Goal: Task Accomplishment & Management: Complete application form

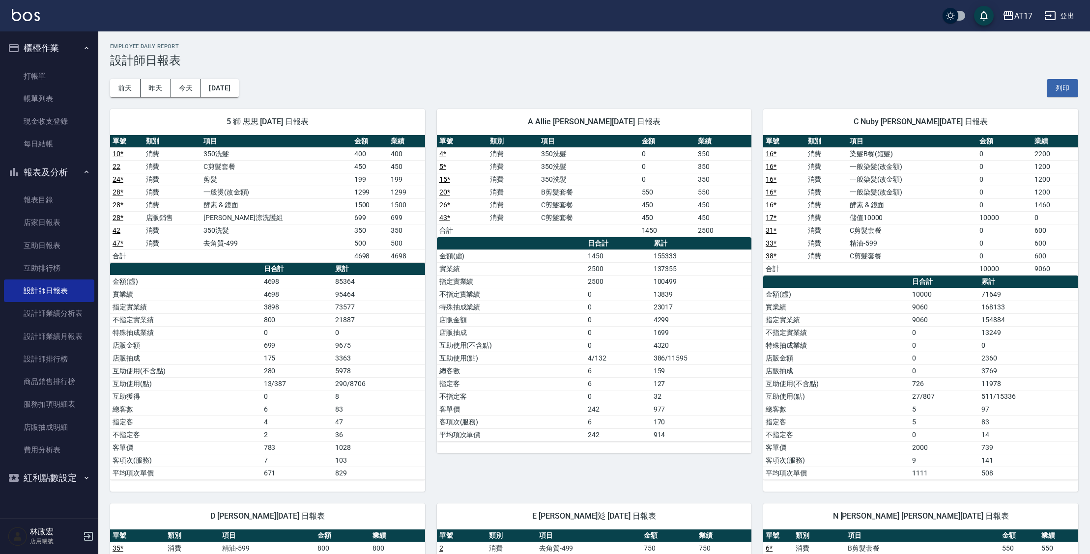
scroll to position [797, 0]
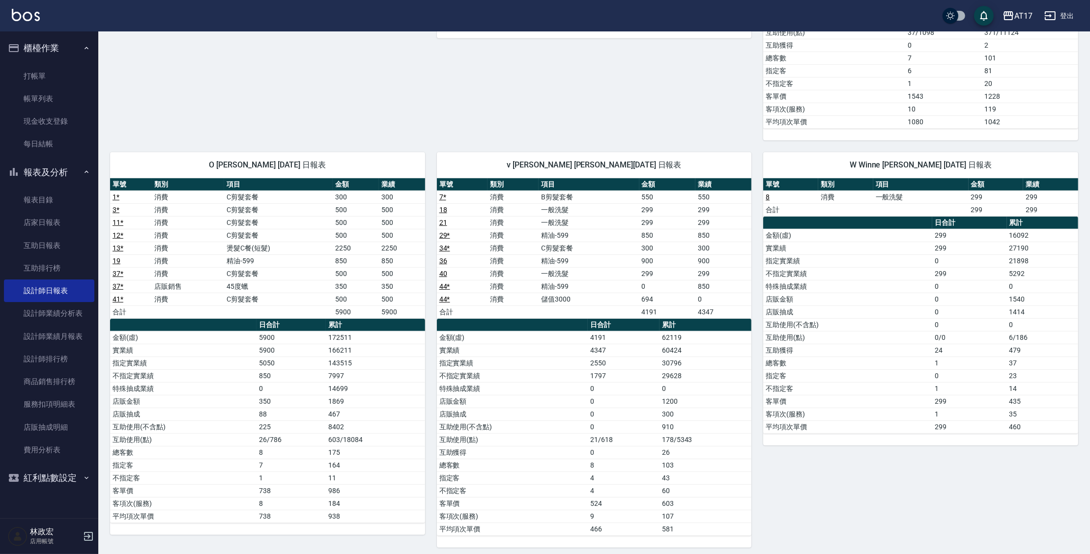
drag, startPoint x: 801, startPoint y: 426, endPoint x: 419, endPoint y: 174, distance: 457.7
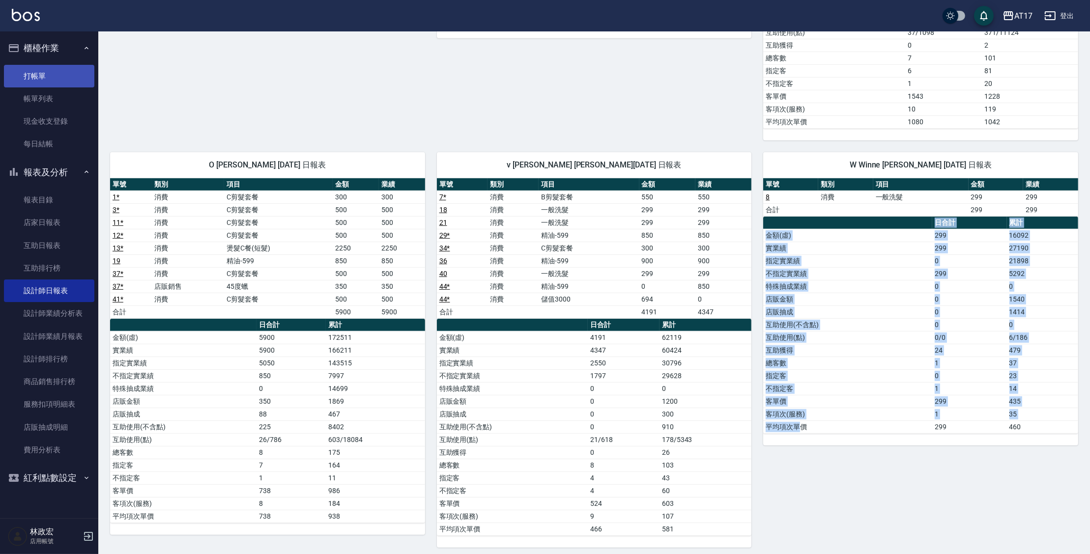
click at [78, 77] on link "打帳單" at bounding box center [49, 76] width 90 height 23
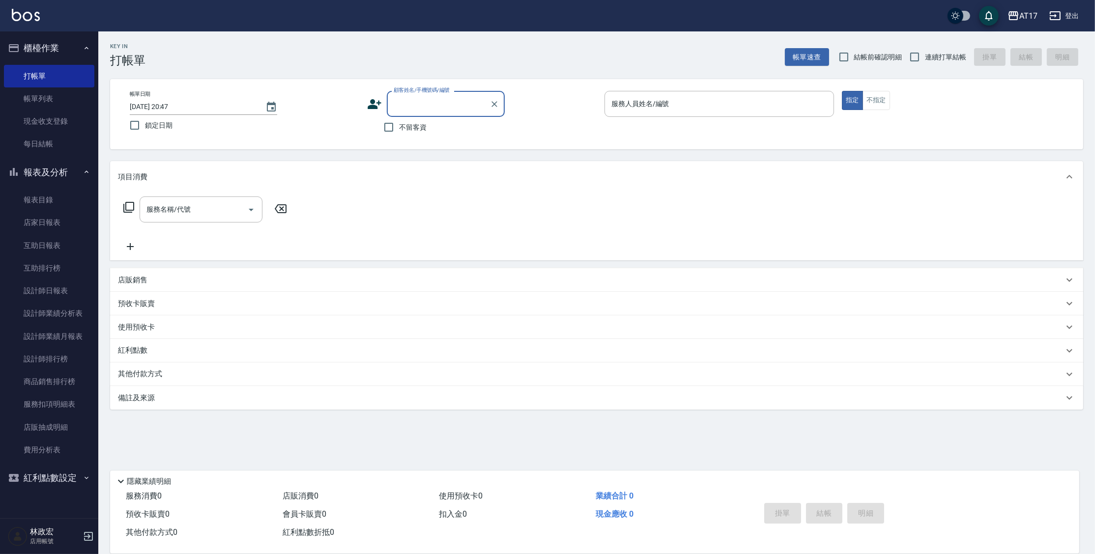
click at [401, 129] on span "不留客資" at bounding box center [413, 127] width 28 height 10
click at [399, 129] on input "不留客資" at bounding box center [388, 127] width 21 height 21
checkbox input "true"
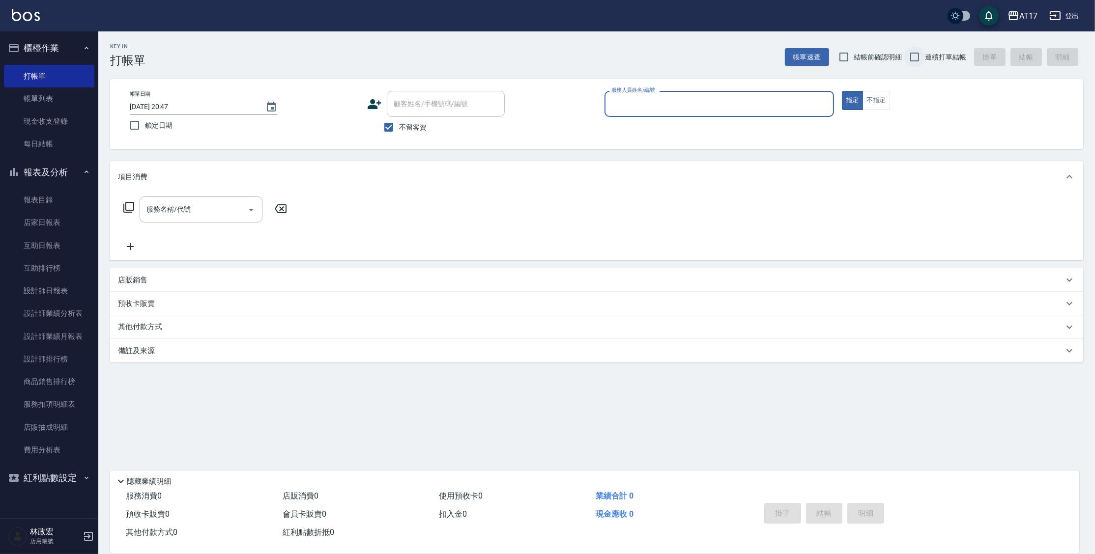
click at [922, 58] on input "連續打單結帳" at bounding box center [914, 57] width 21 height 21
checkbox input "true"
click at [634, 108] on input "服務人員姓名/編號" at bounding box center [719, 103] width 221 height 17
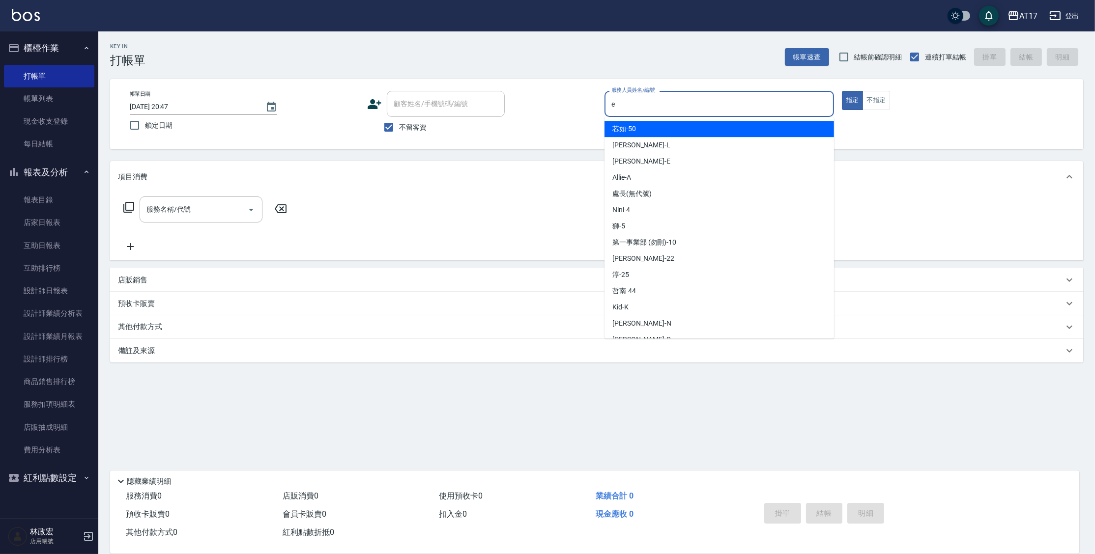
type input "[PERSON_NAME]-E"
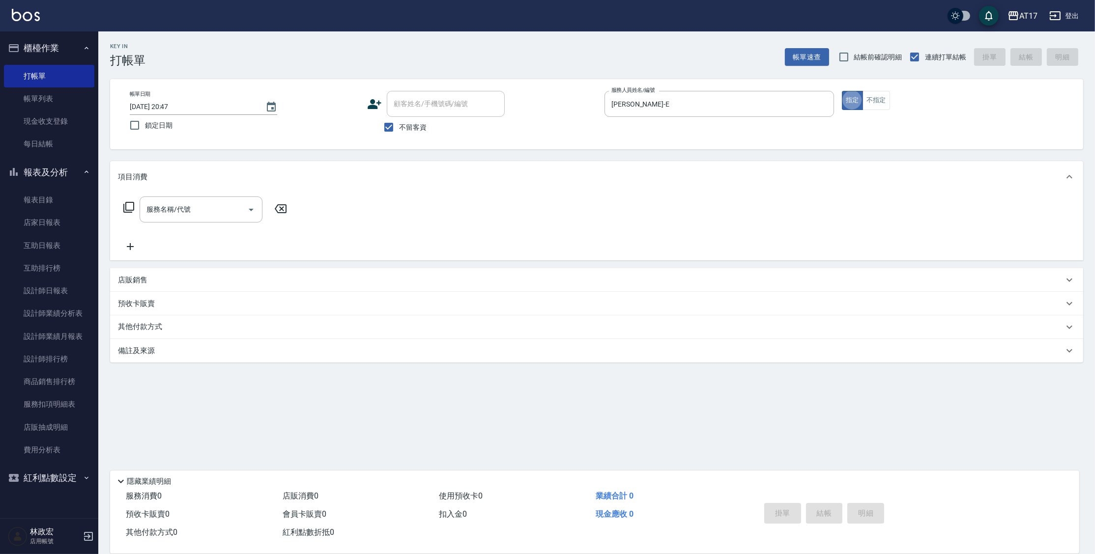
type button "true"
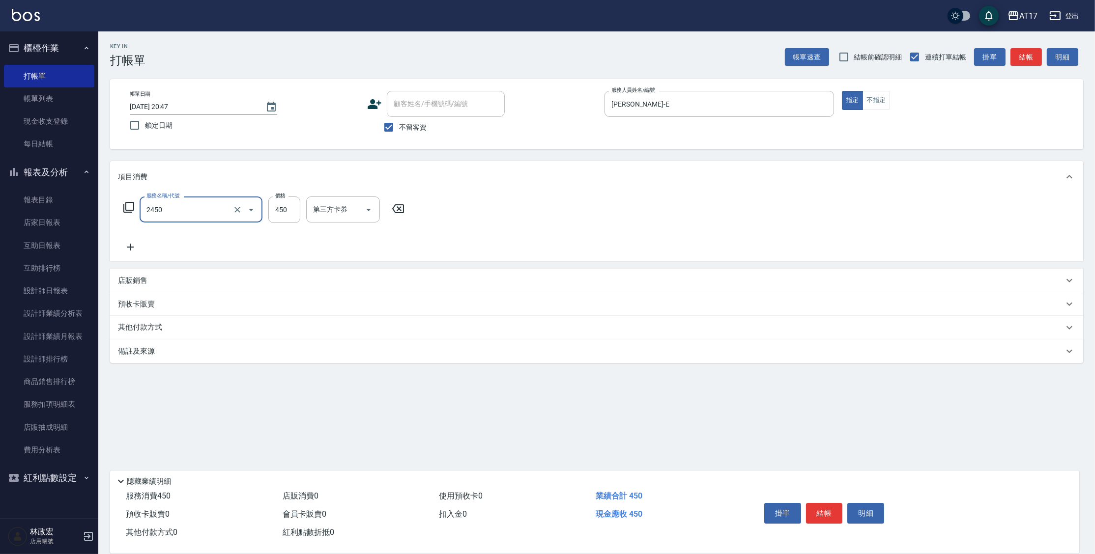
type input "C剪髮套餐(2450)"
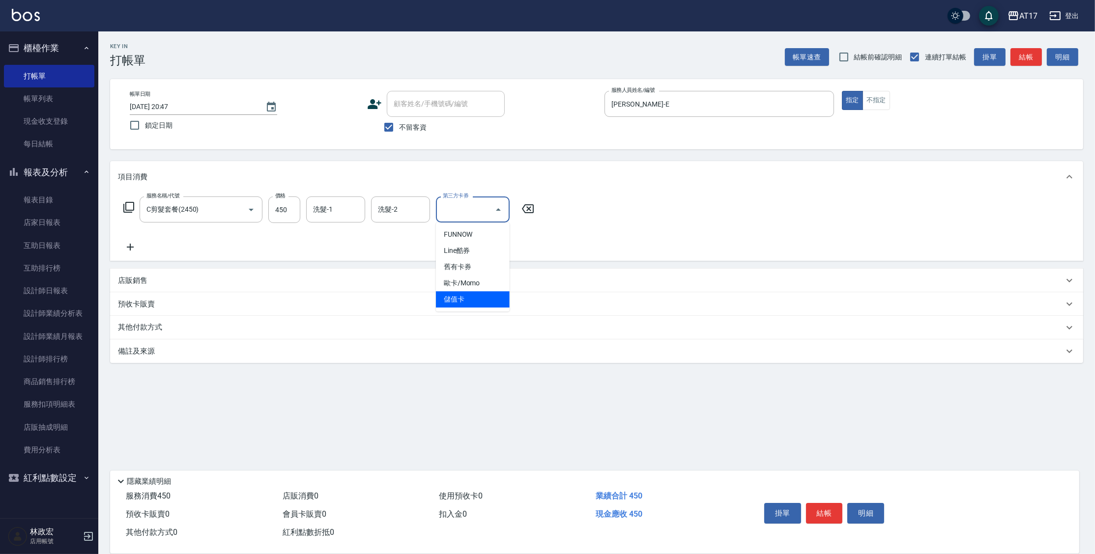
type input "儲值卡"
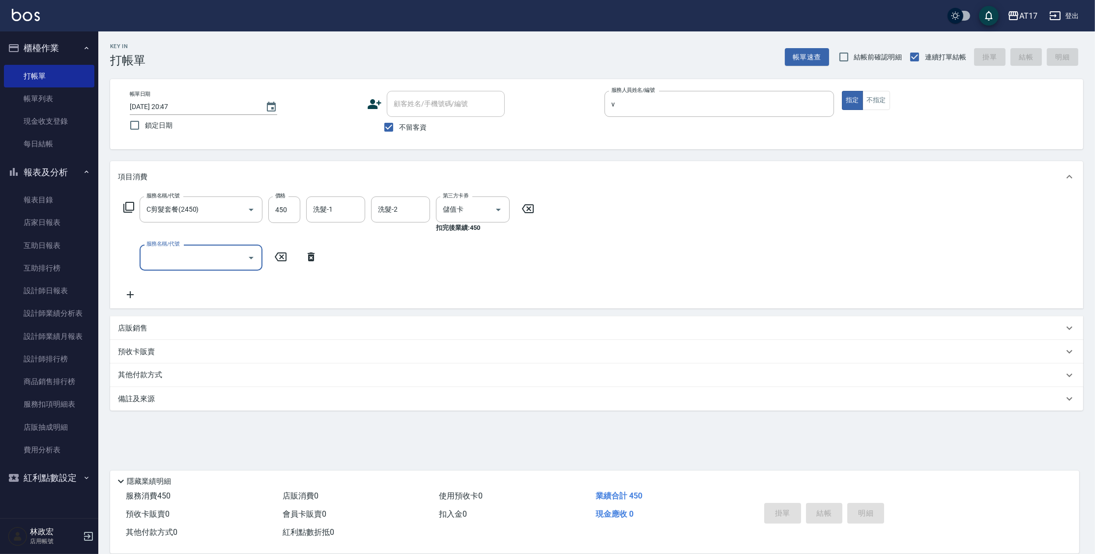
type input "[PERSON_NAME]-v"
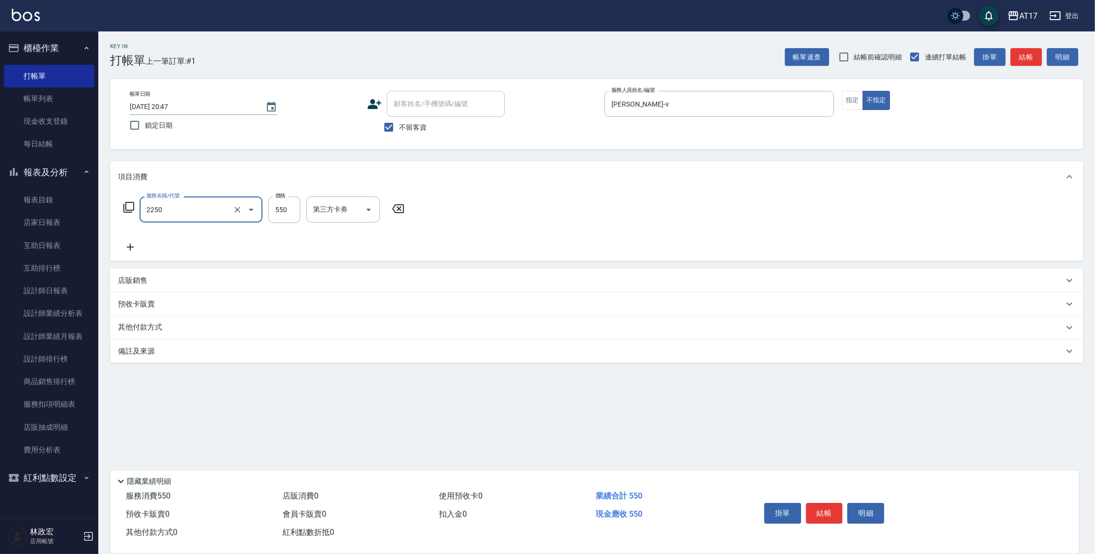
type input "B剪髮套餐(2250)"
type input "[PERSON_NAME]-22"
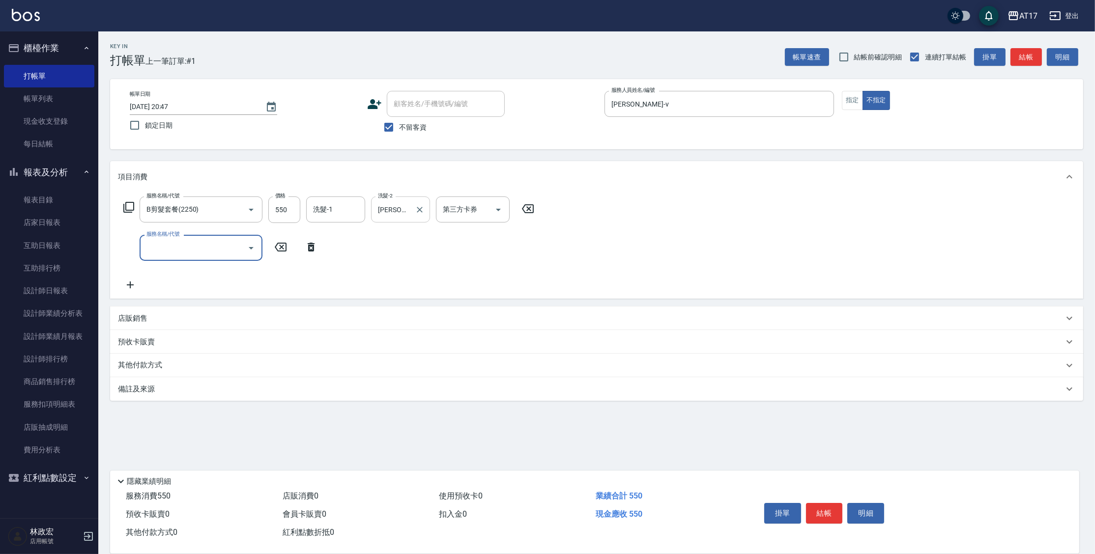
click at [423, 212] on icon "Clear" at bounding box center [420, 210] width 10 height 10
click at [358, 215] on input "洗髮-1" at bounding box center [336, 209] width 50 height 17
type input "[PERSON_NAME]-22"
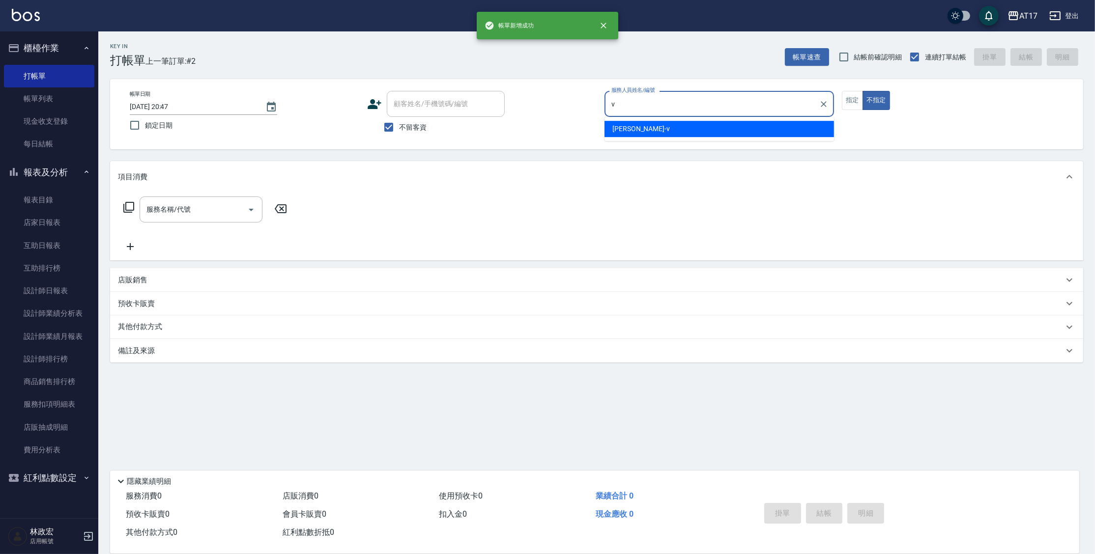
type input "[PERSON_NAME]-v"
type button "false"
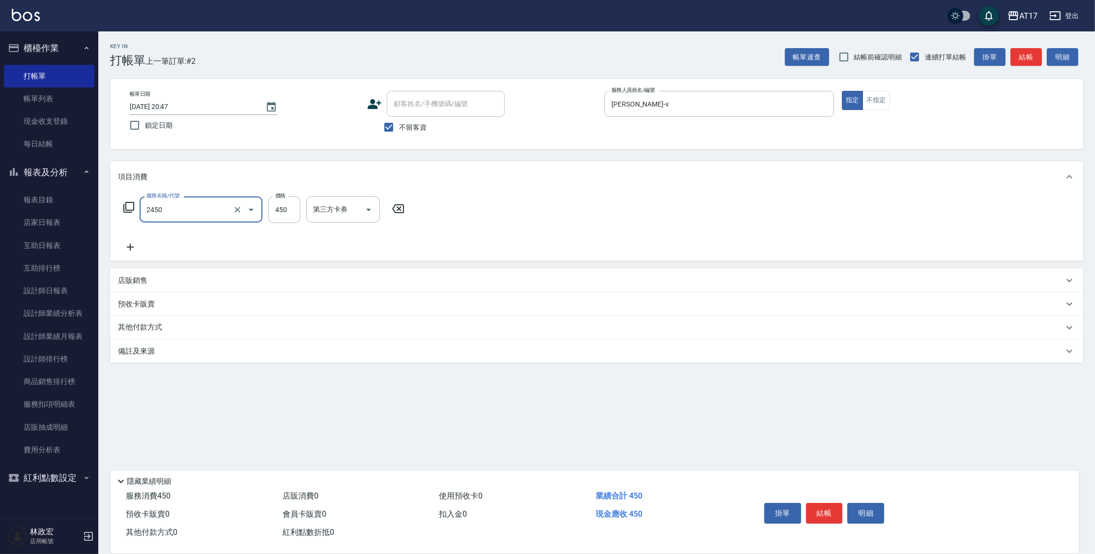
type input "C剪髮套餐(2450)"
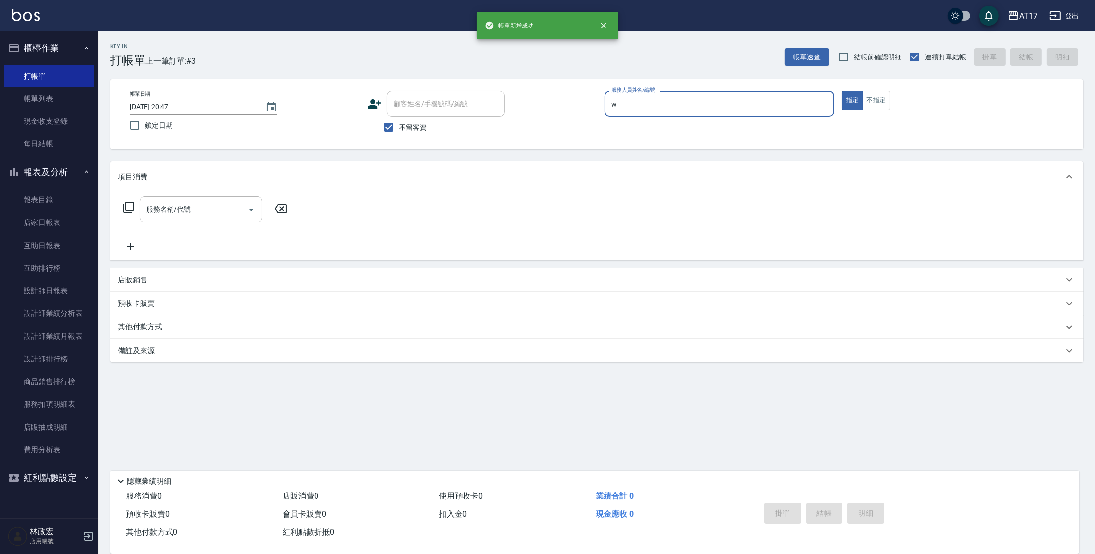
type input "Winne-W"
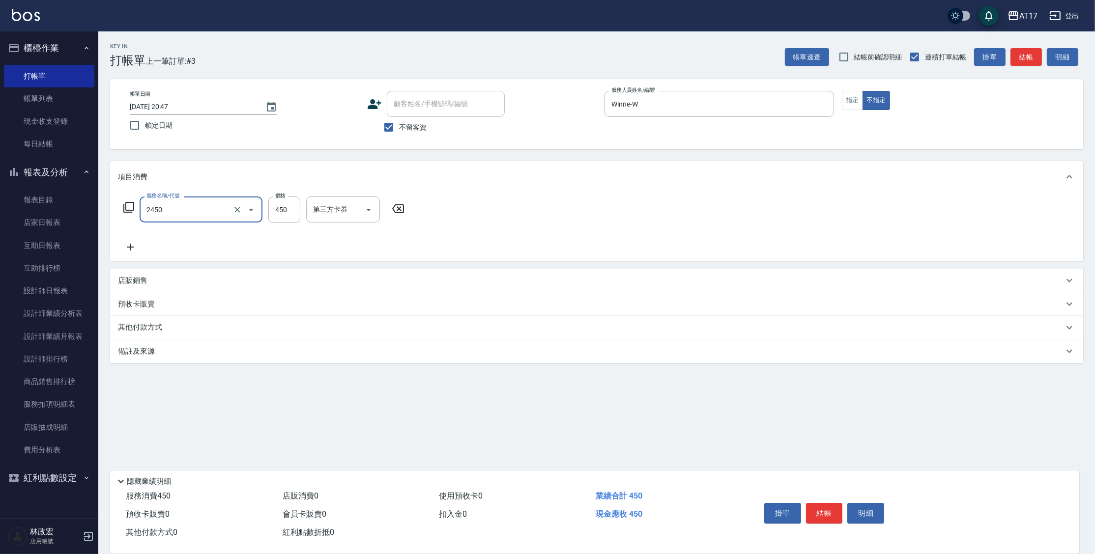
type input "C剪髮套餐(2450)"
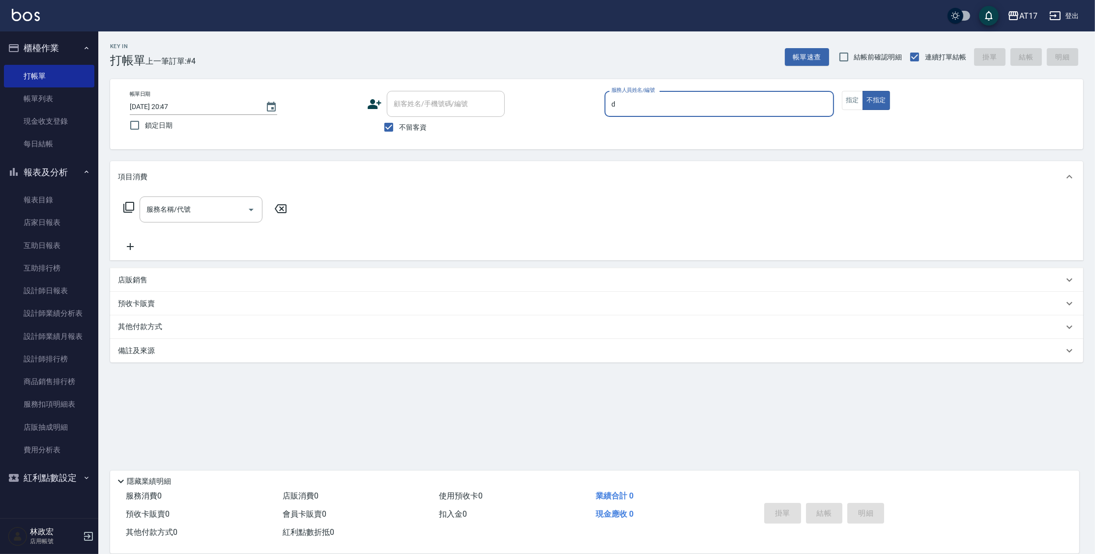
type input "[PERSON_NAME]-D"
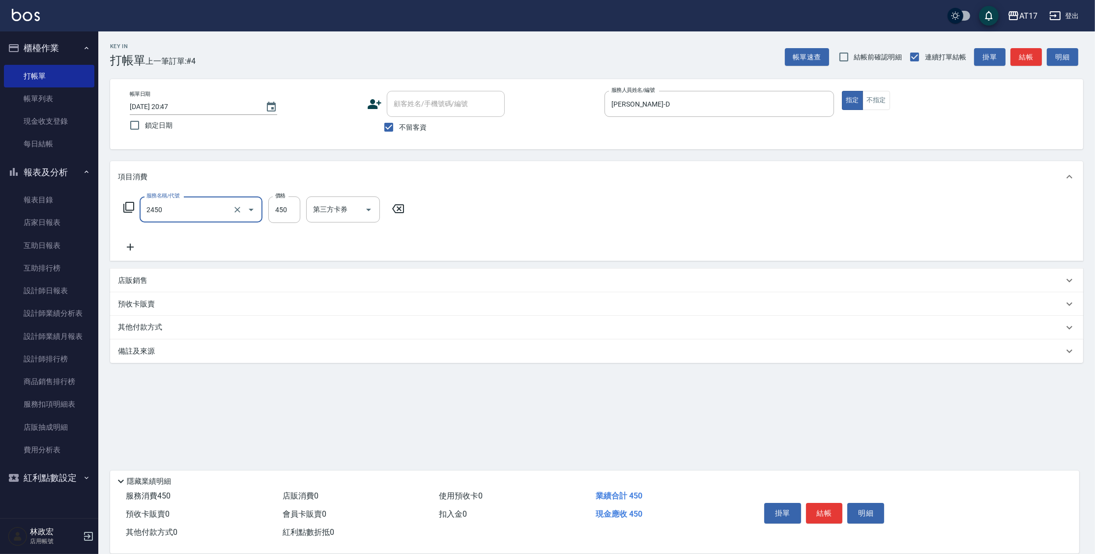
type input "C剪髮套餐(2450)"
type input "哲南-44"
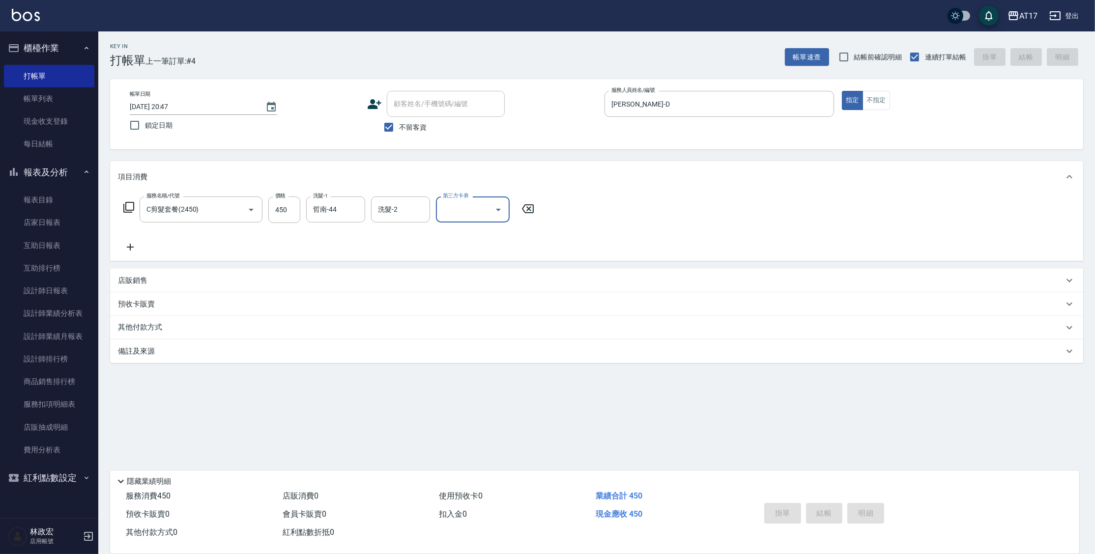
type input "[DATE] 20:48"
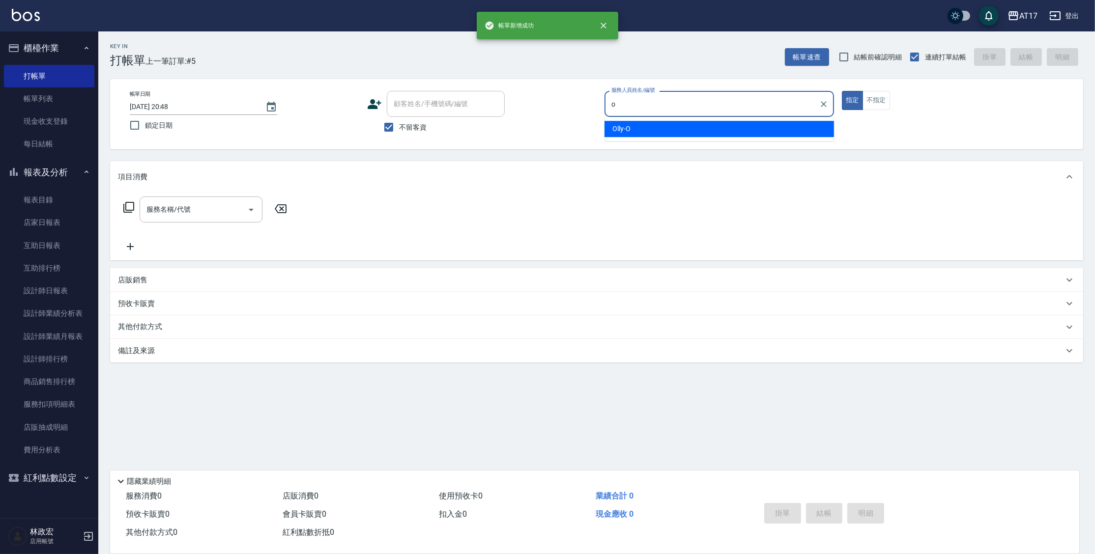
type input "Olly-O"
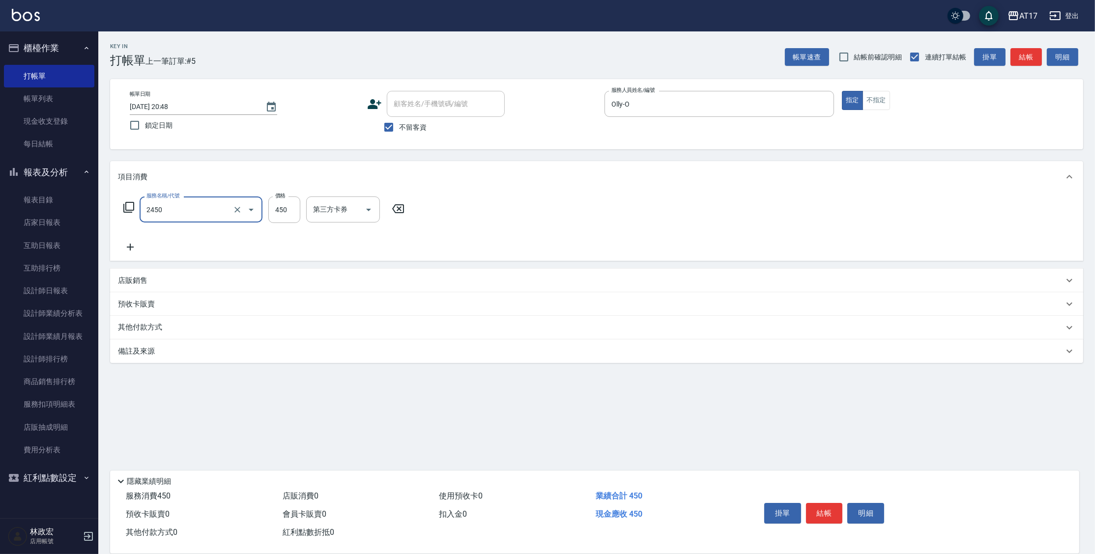
type input "C剪髮套餐(2450)"
type input "500"
type input "[PERSON_NAME]-55"
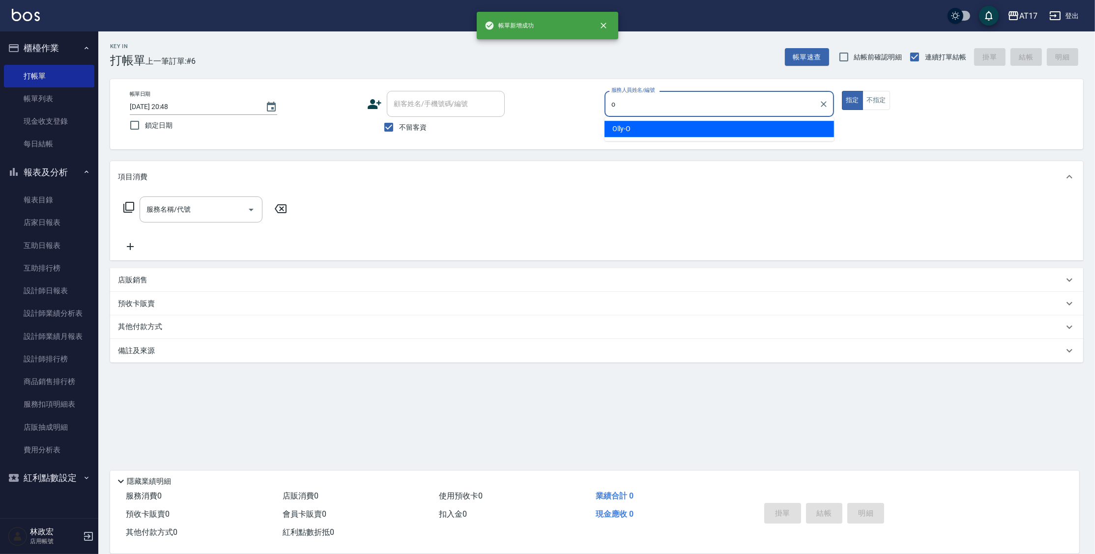
type input "Olly-O"
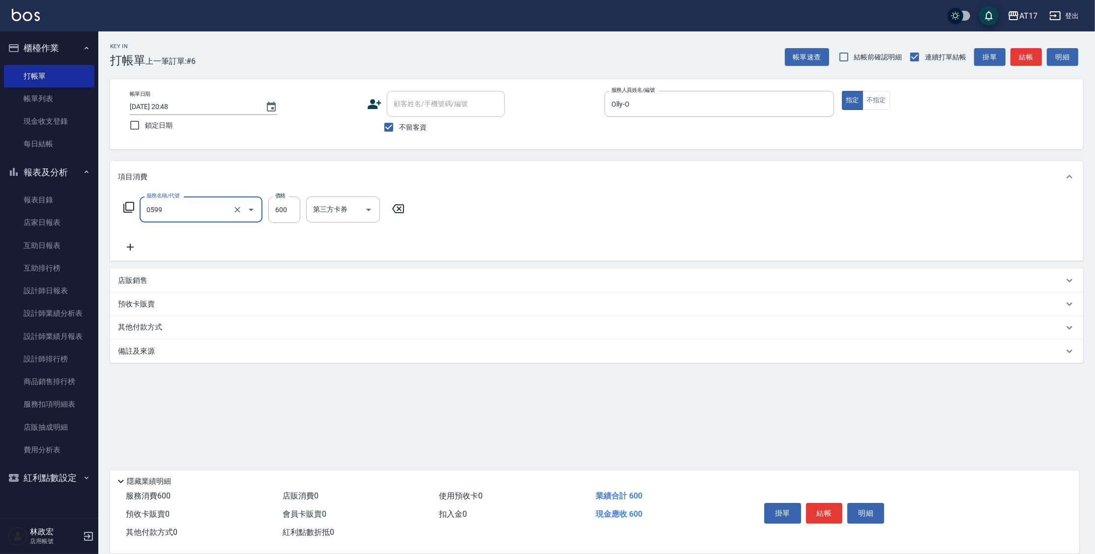
type input "精油-599(0599)"
type input "850"
type input "[PERSON_NAME]-22"
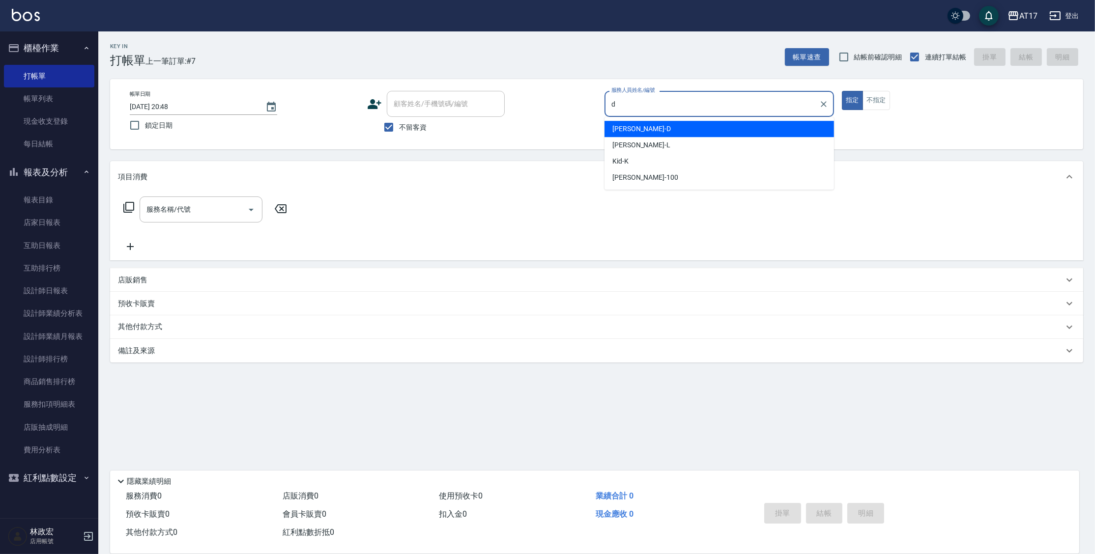
type input "[PERSON_NAME]-D"
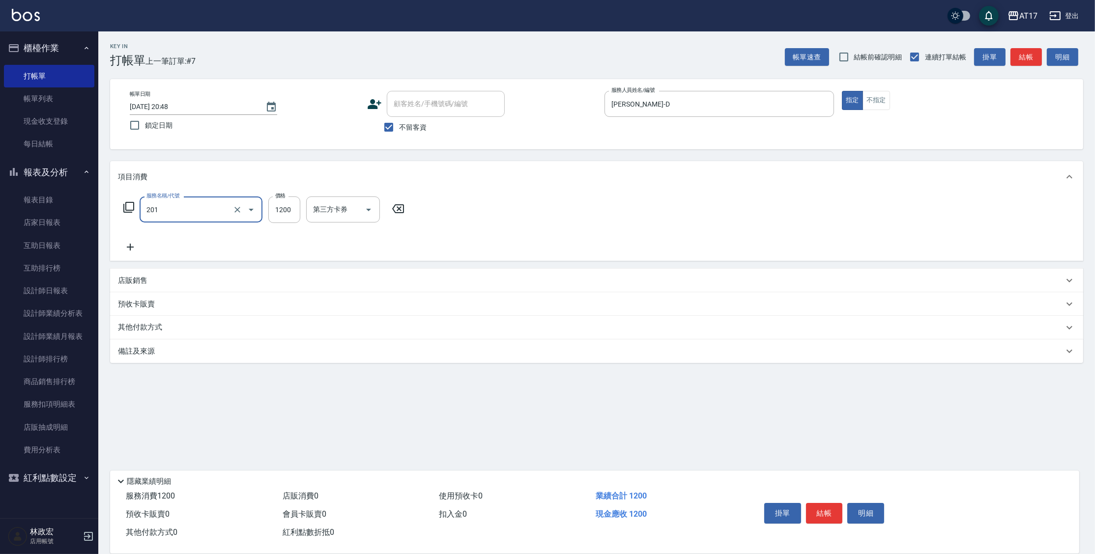
type input "一般燙(改金額)(201)"
click at [333, 211] on input "一人服務制-1" at bounding box center [336, 209] width 50 height 17
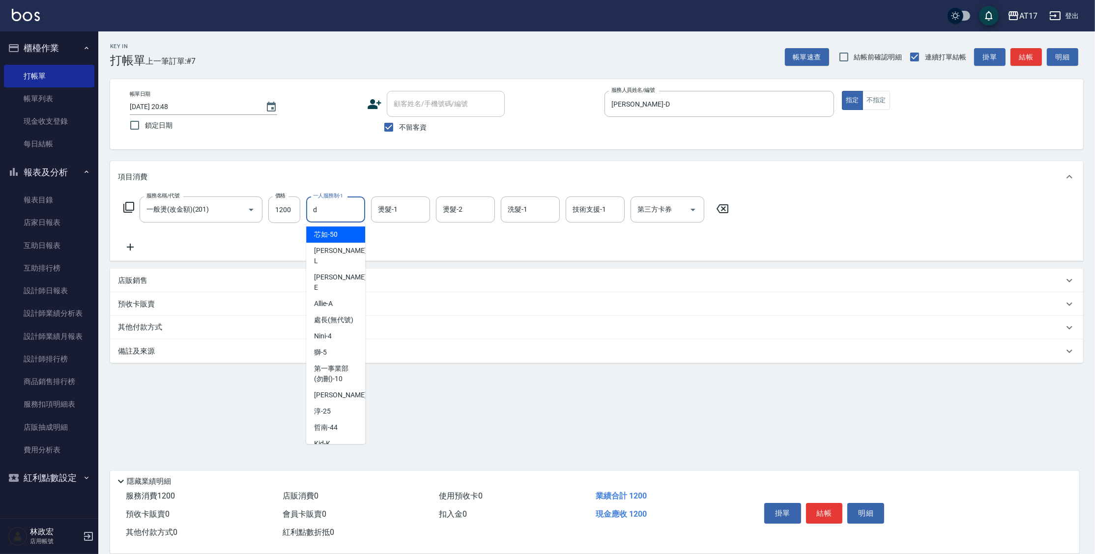
type input "[PERSON_NAME]-D"
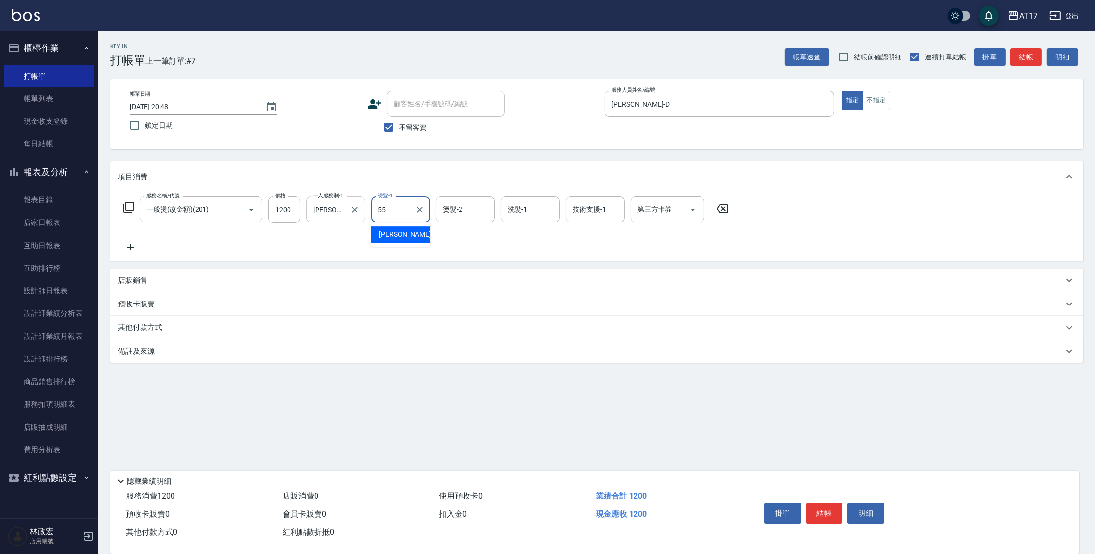
type input "[PERSON_NAME]-55"
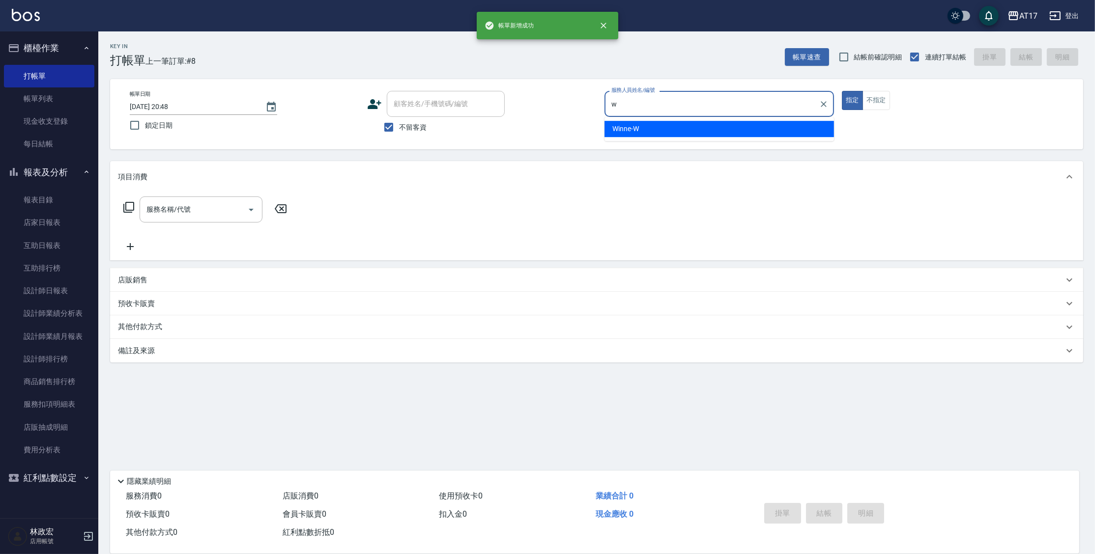
type input "Winne-W"
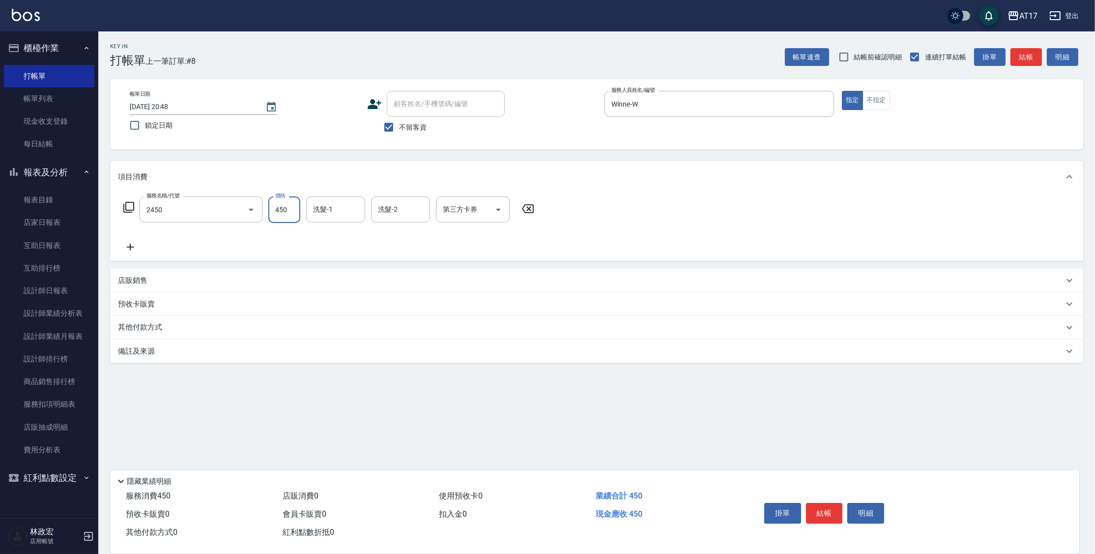
type input "C剪髮套餐(2450)"
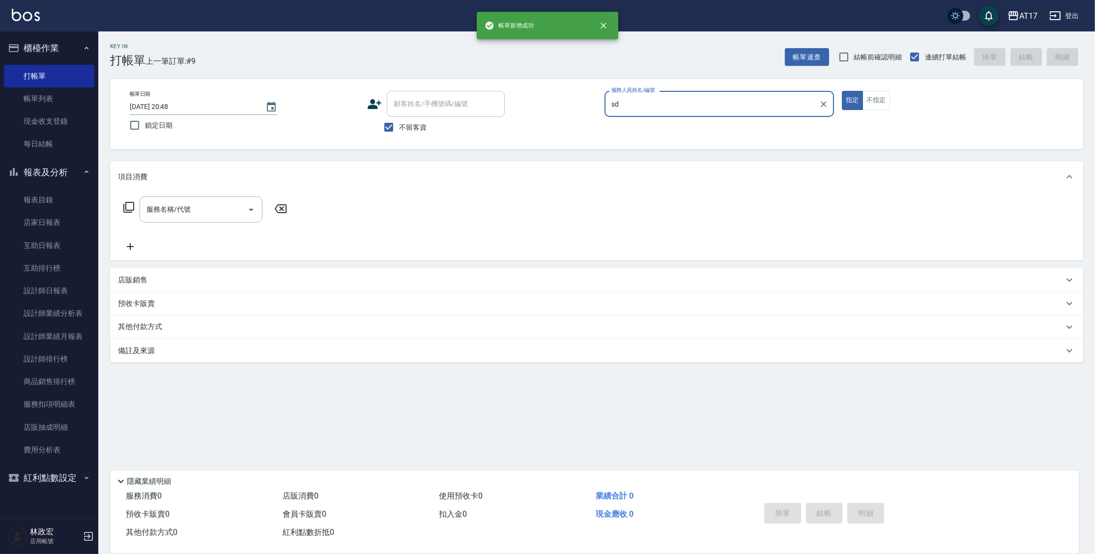
type input "s"
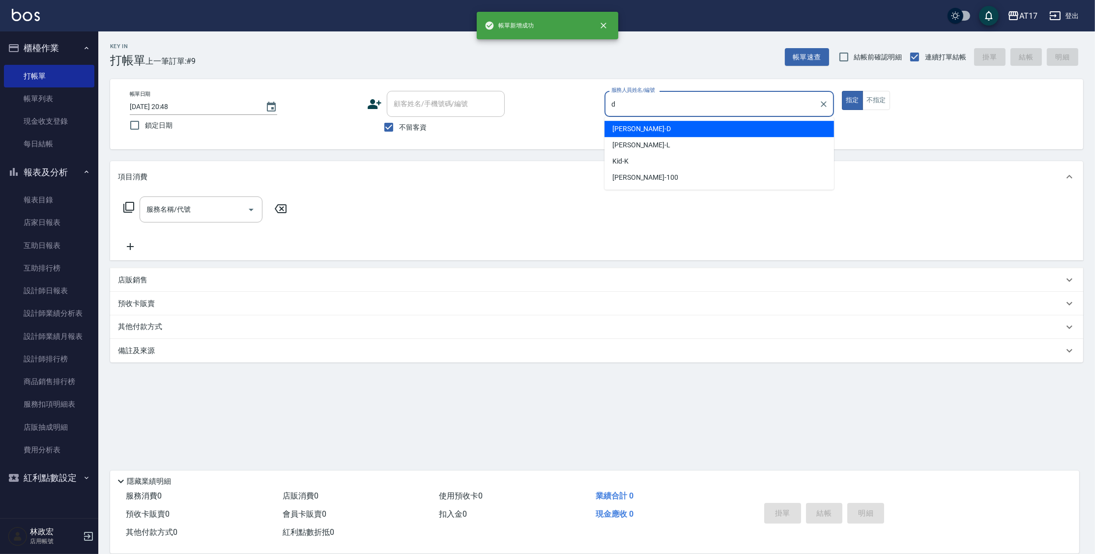
type input "[PERSON_NAME]-D"
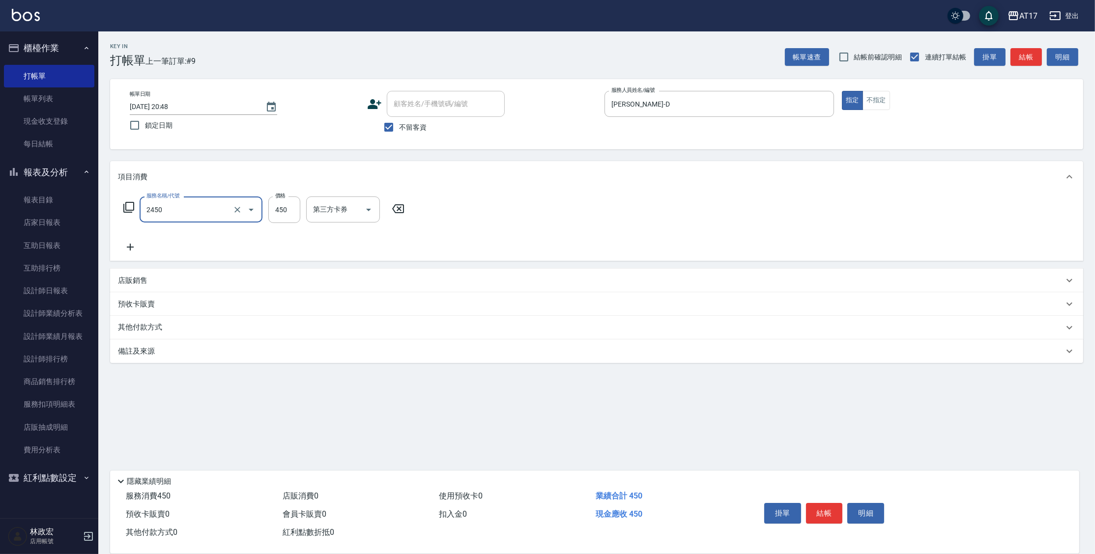
type input "C剪髮套餐(2450)"
type input "[PERSON_NAME]-55"
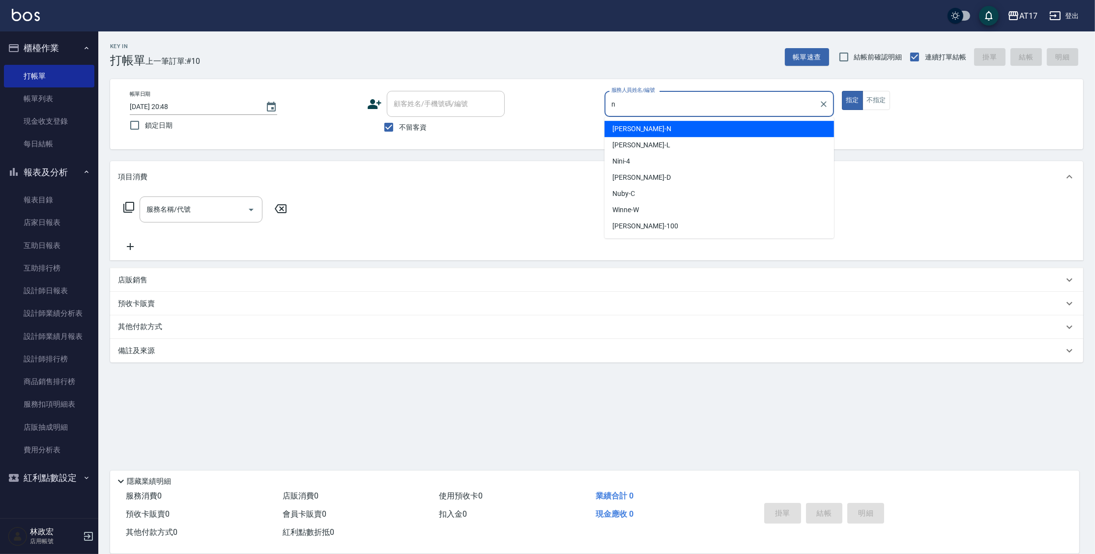
type input "[PERSON_NAME]-N"
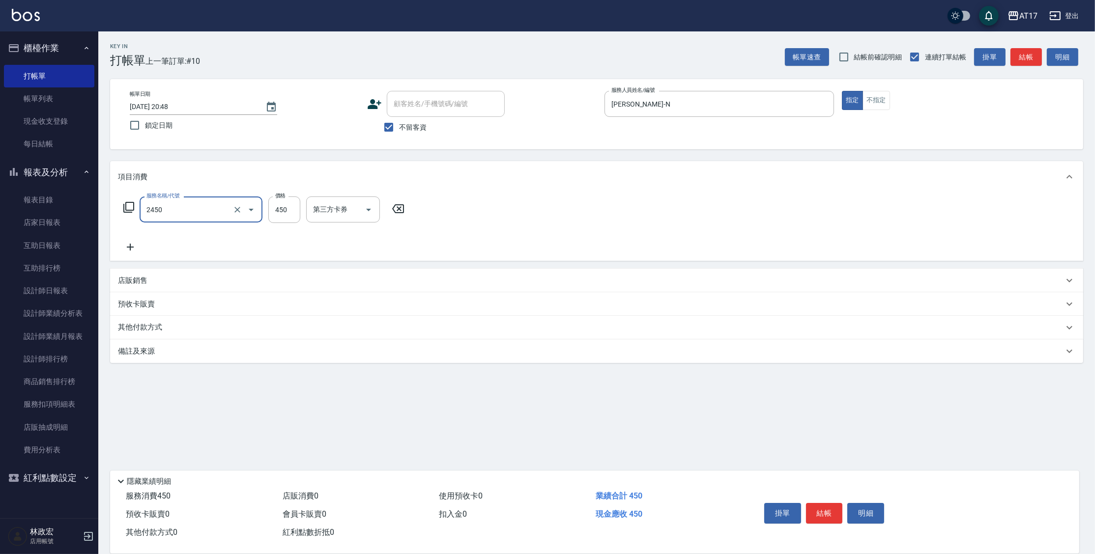
type input "C剪髮套餐(2450)"
type input "[PERSON_NAME]-22"
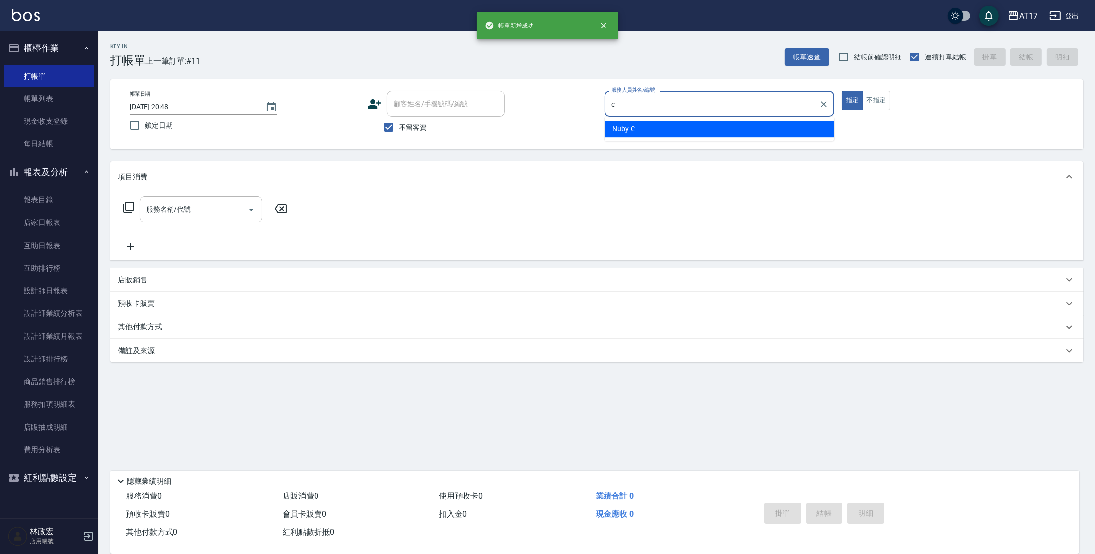
type input "Nuby-C"
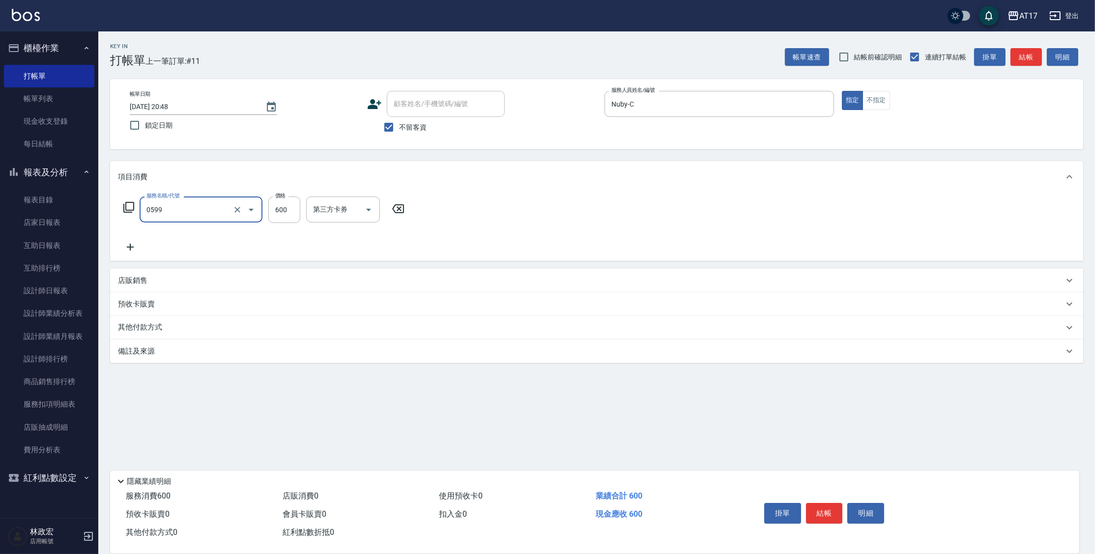
type input "精油-599(0599)"
type input "Winne-W"
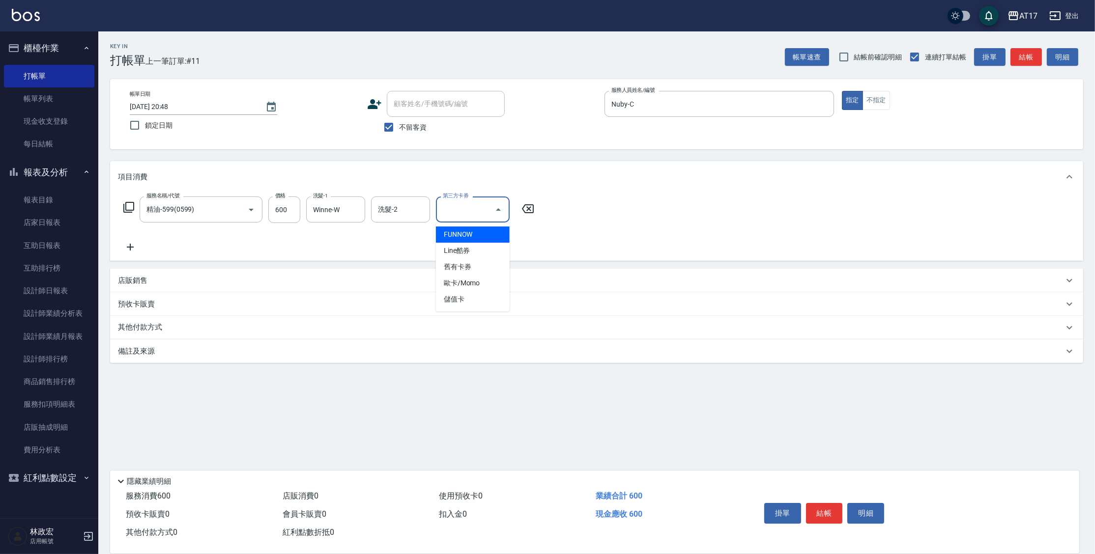
type input "儲值卡"
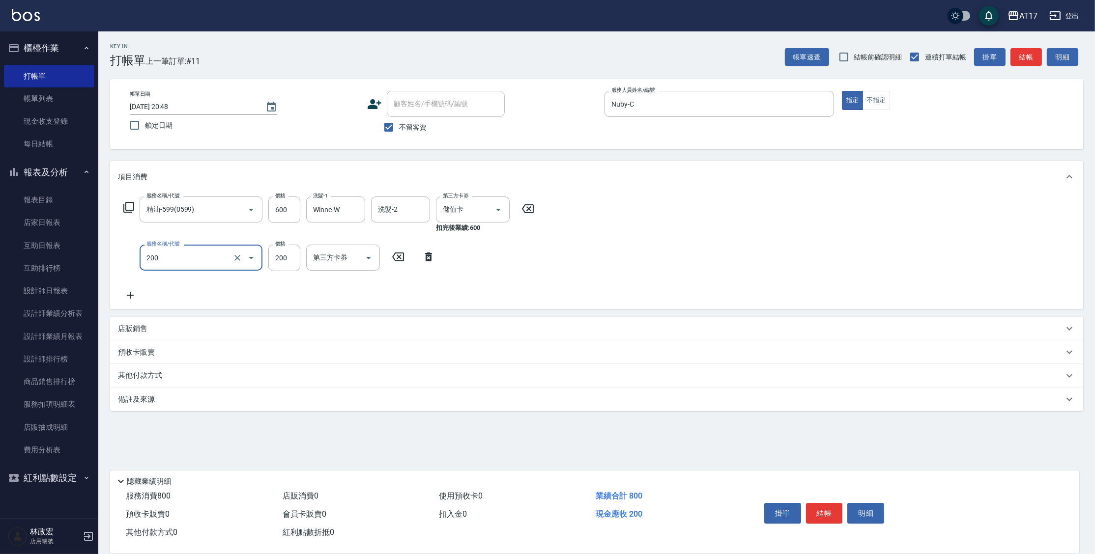
type input "剪髮(200)"
type input "400"
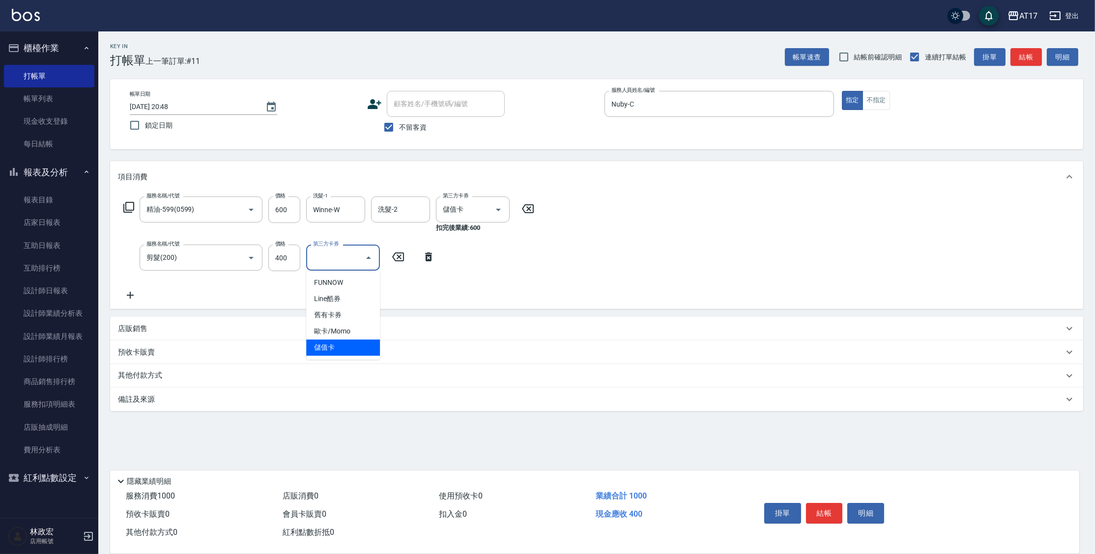
type input "儲值卡"
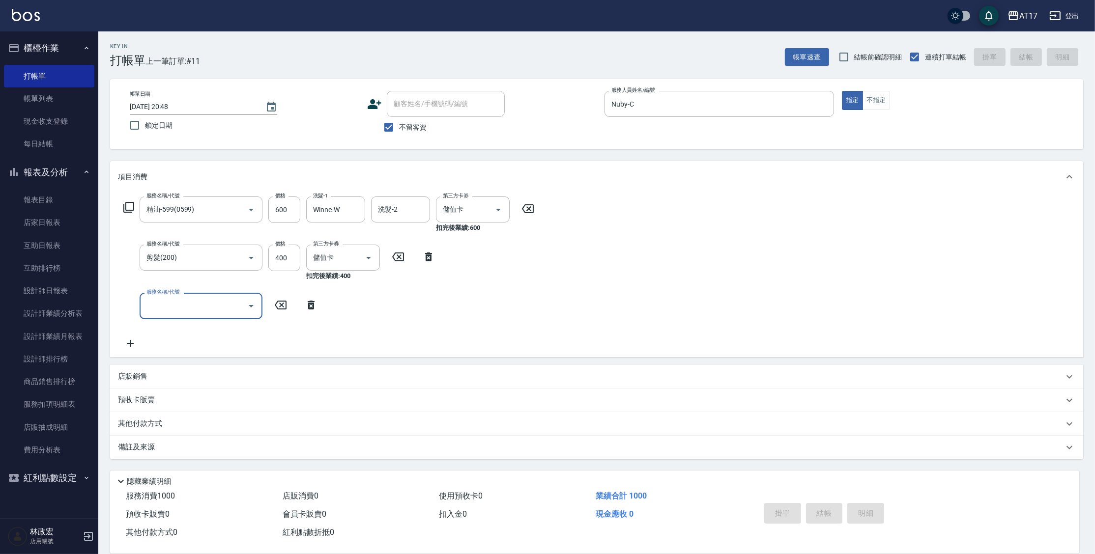
type input "[DATE] 20:49"
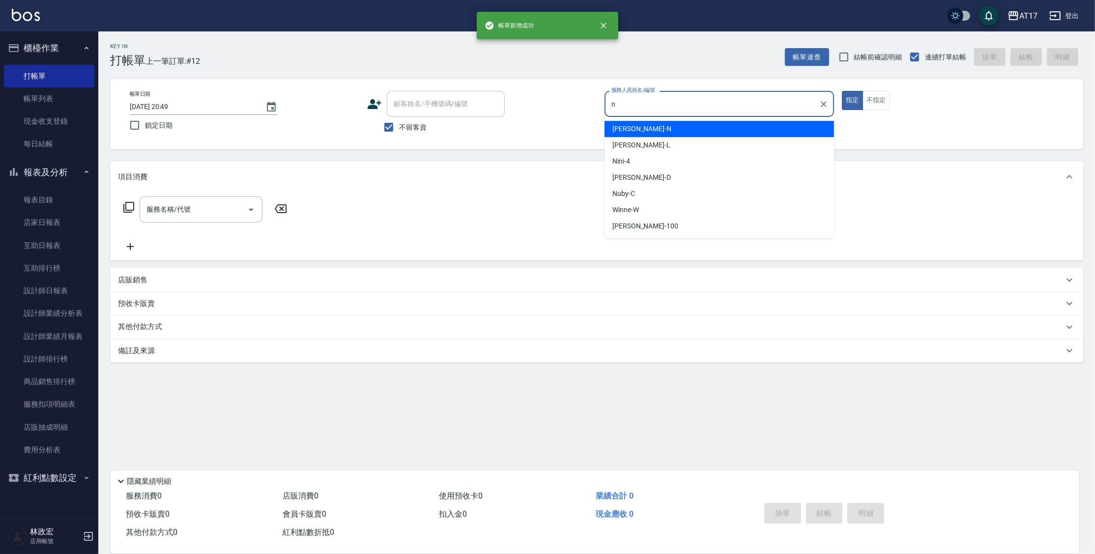
type input "[PERSON_NAME]-N"
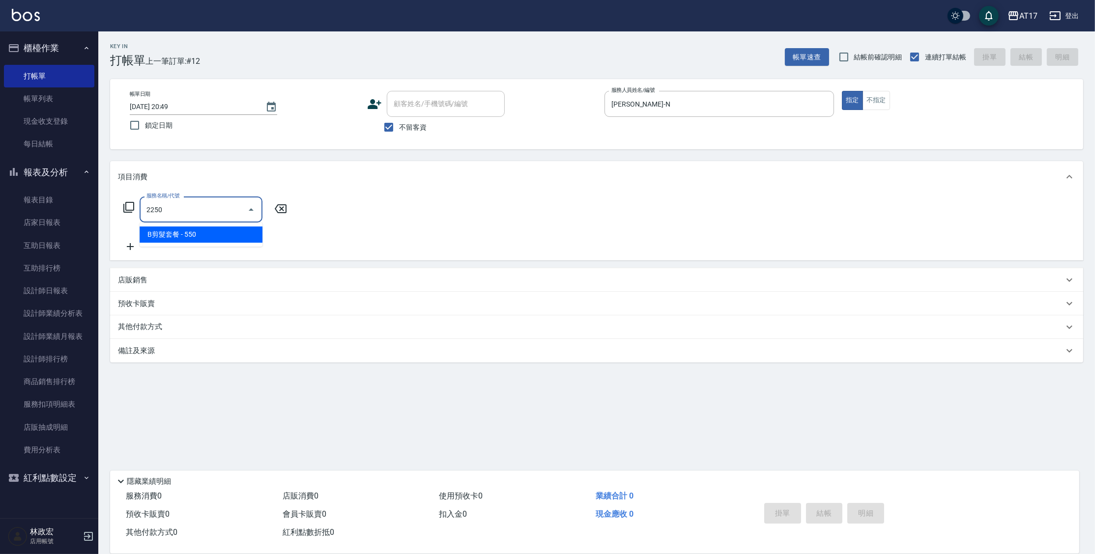
type input "B剪髮套餐(2250)"
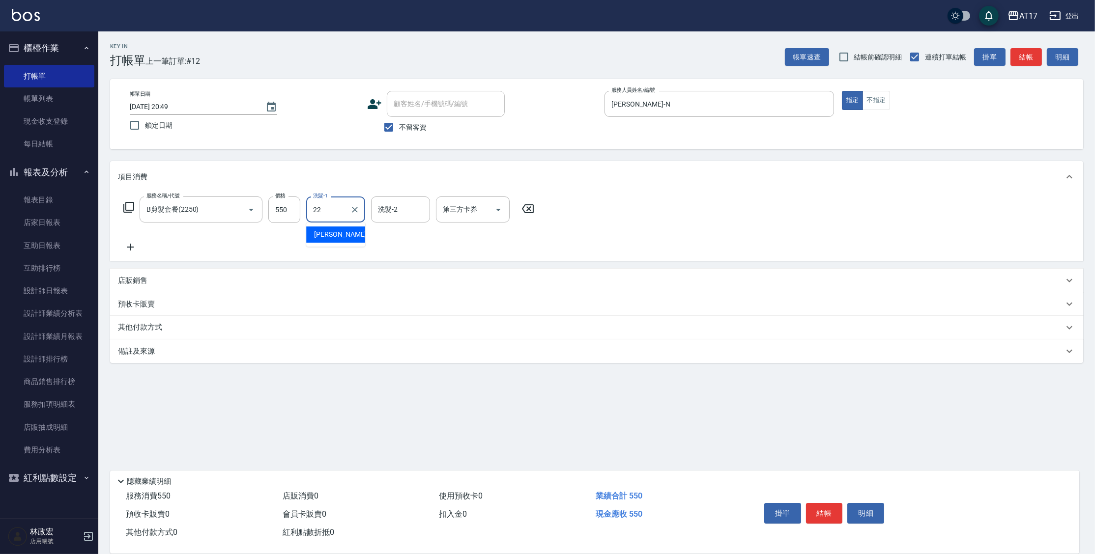
type input "[PERSON_NAME]-22"
click at [352, 210] on icon "Clear" at bounding box center [355, 210] width 10 height 10
type input "[PERSON_NAME]-55"
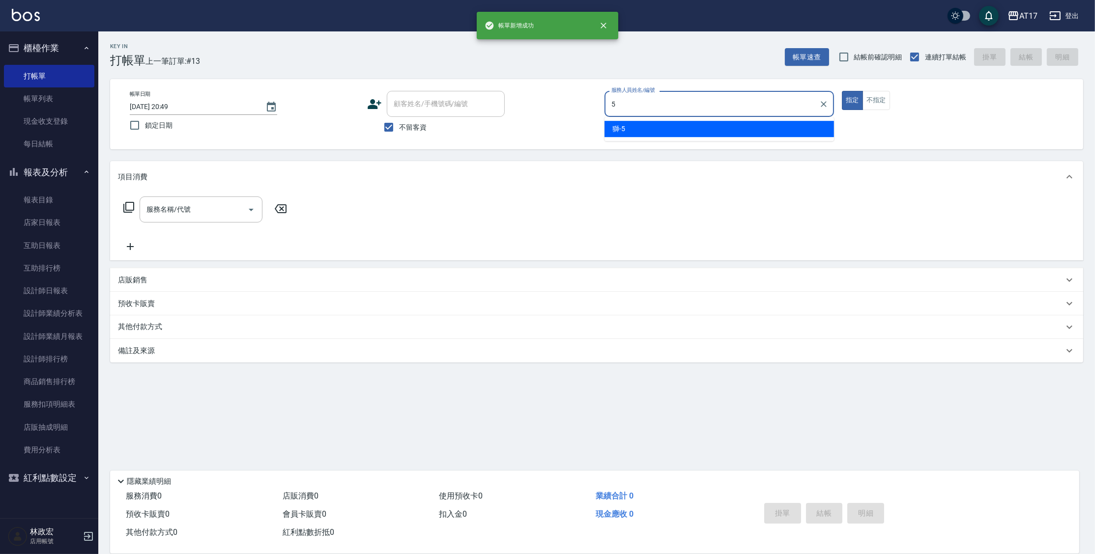
type input "獅-5"
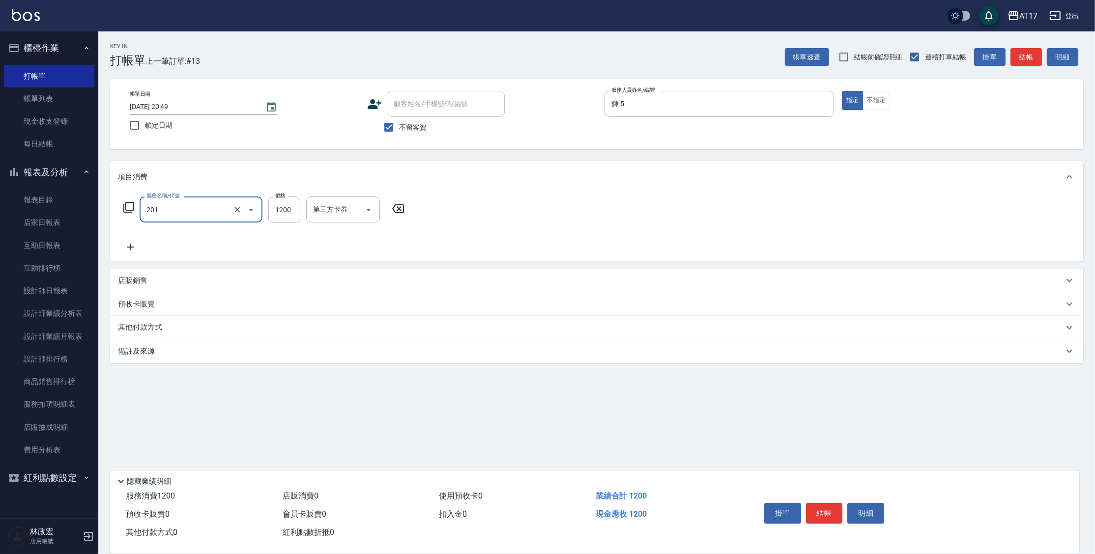
type input "一般燙(改金額)(201)"
type input "1299"
type input "獅-5"
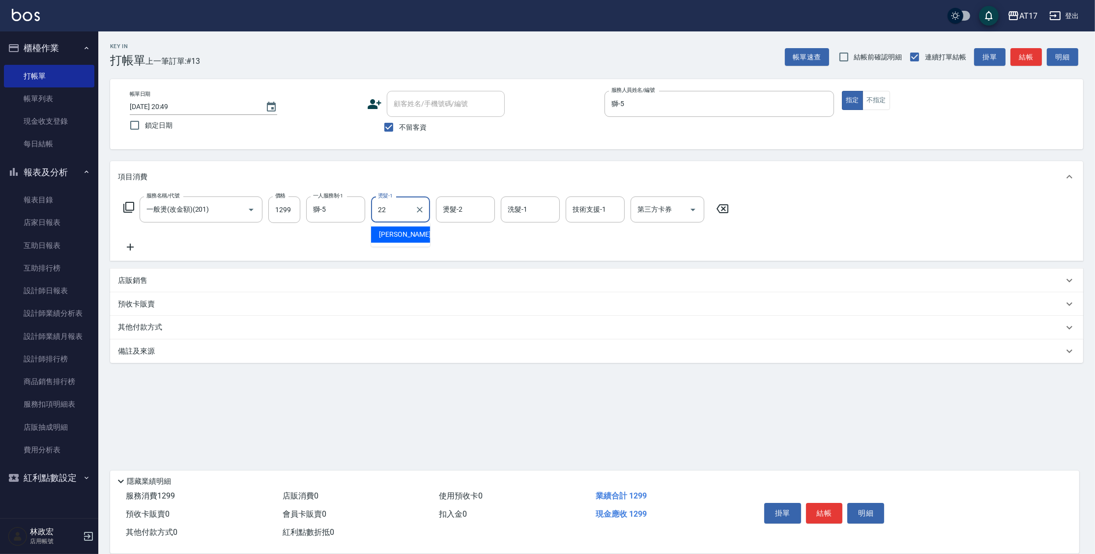
type input "[PERSON_NAME]-22"
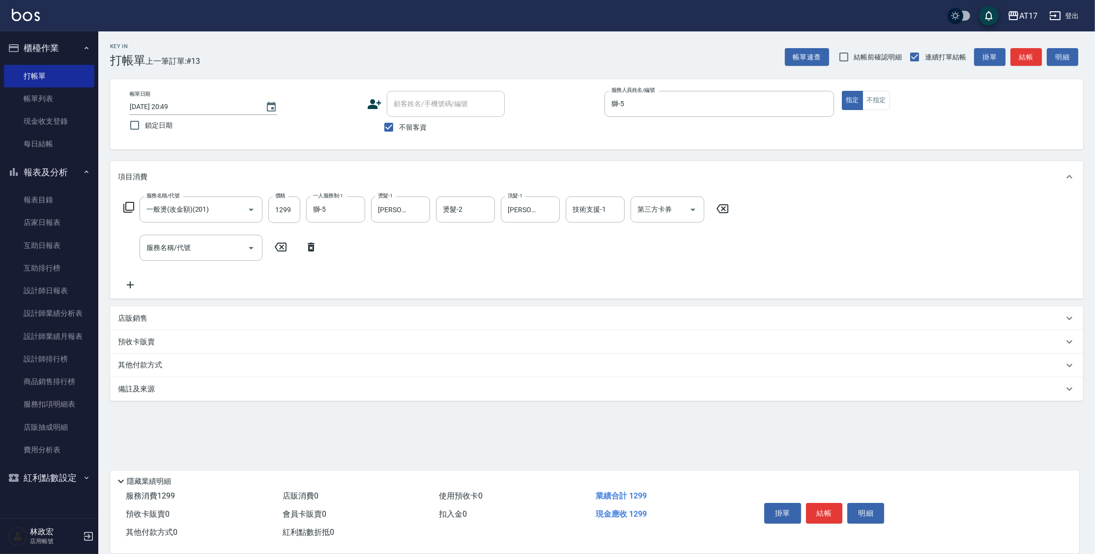
click at [128, 322] on p "店販銷售" at bounding box center [132, 319] width 29 height 10
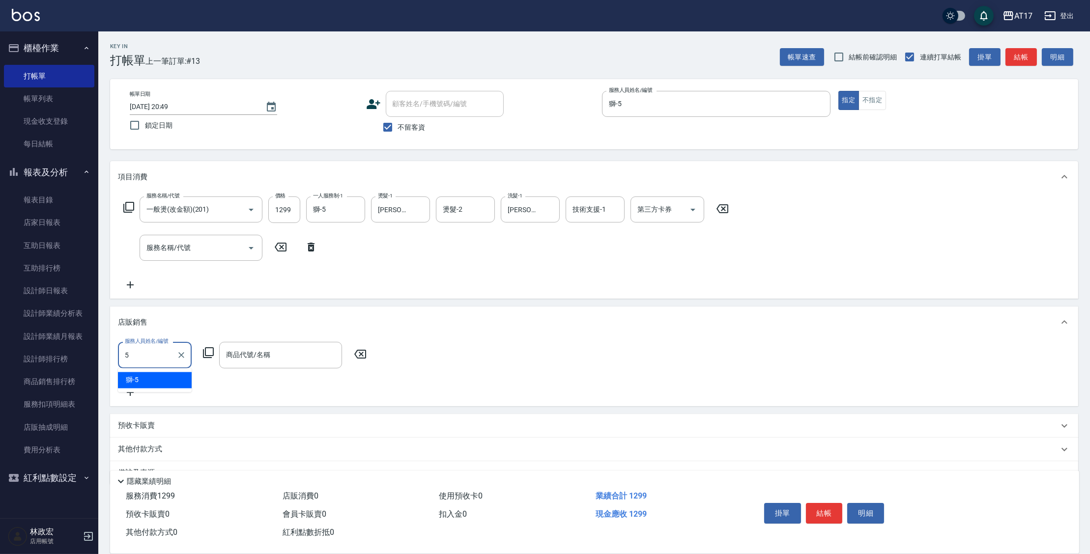
type input "獅-5"
click at [210, 356] on icon at bounding box center [208, 353] width 11 height 11
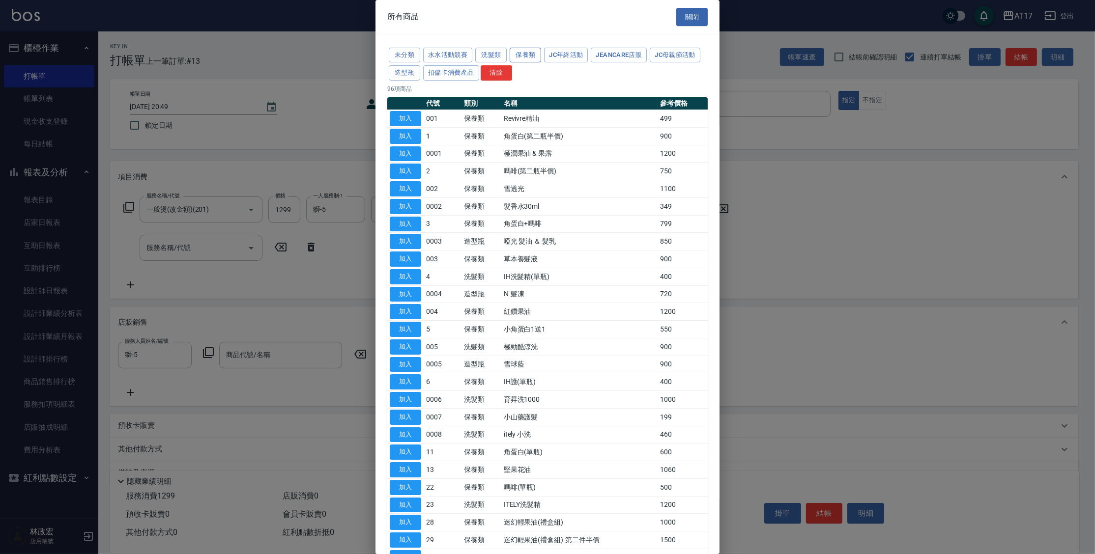
click at [526, 56] on button "保養類" at bounding box center [525, 55] width 31 height 15
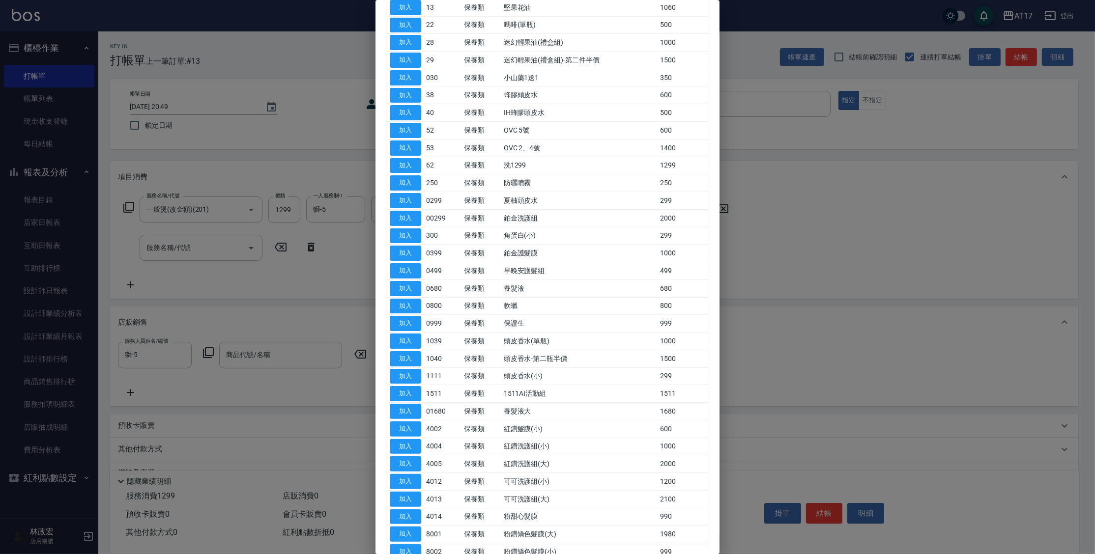
scroll to position [357, 0]
click at [399, 338] on button "加入" at bounding box center [405, 341] width 31 height 15
type input "頭皮香水-第二瓶半價"
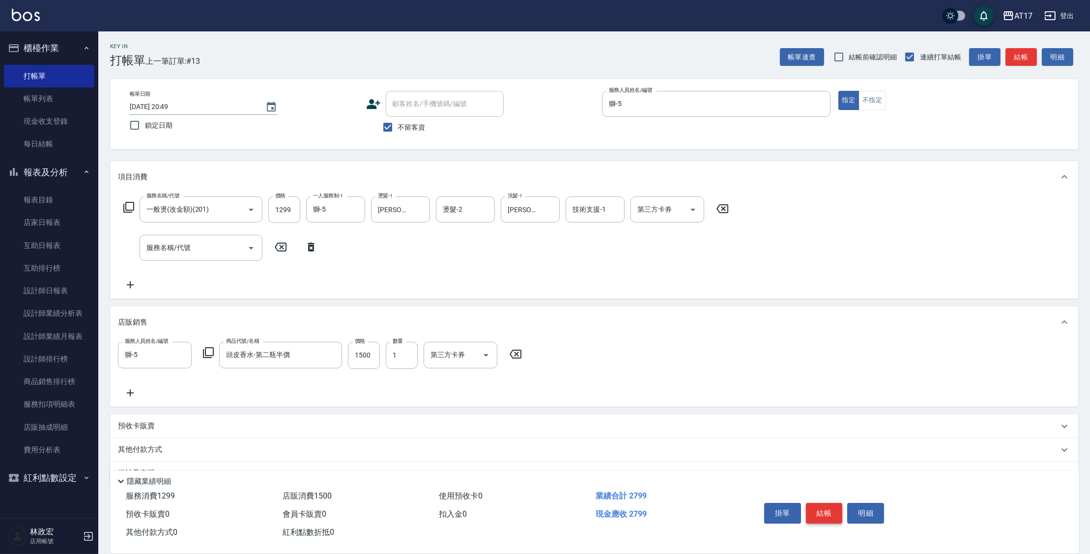
click at [817, 506] on button "結帳" at bounding box center [824, 513] width 37 height 21
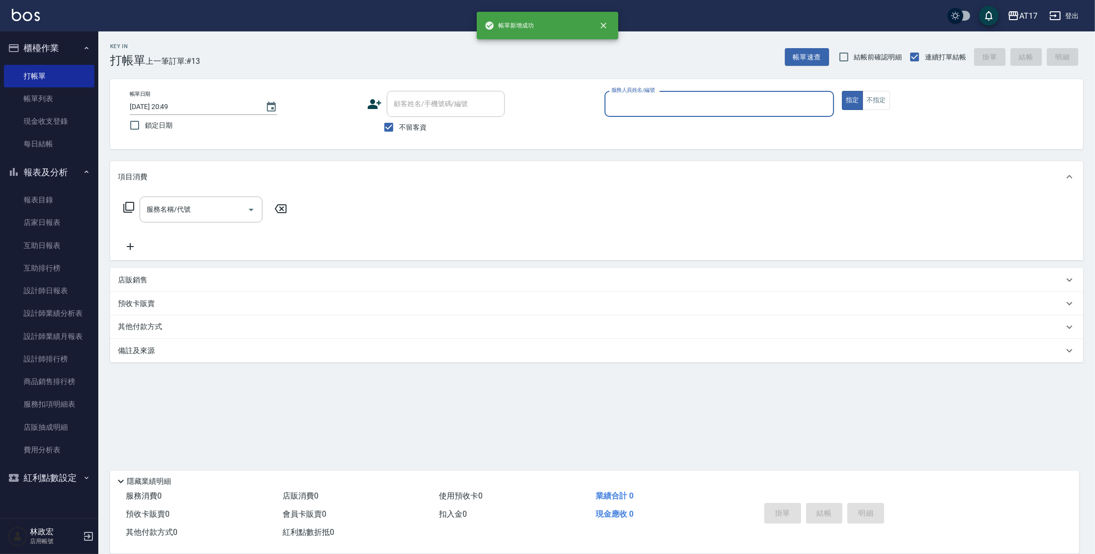
scroll to position [0, 0]
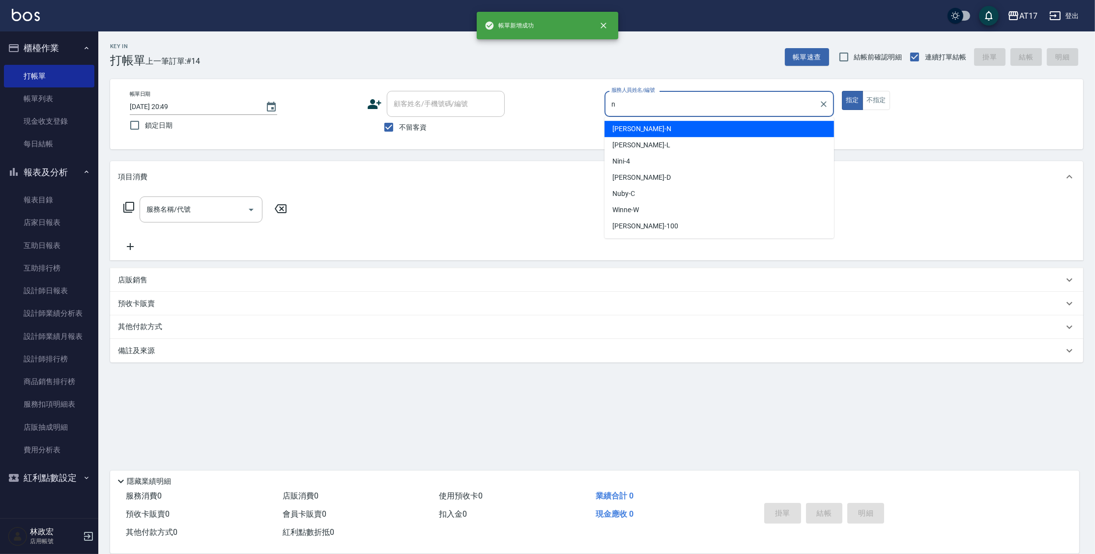
type input "[PERSON_NAME]-N"
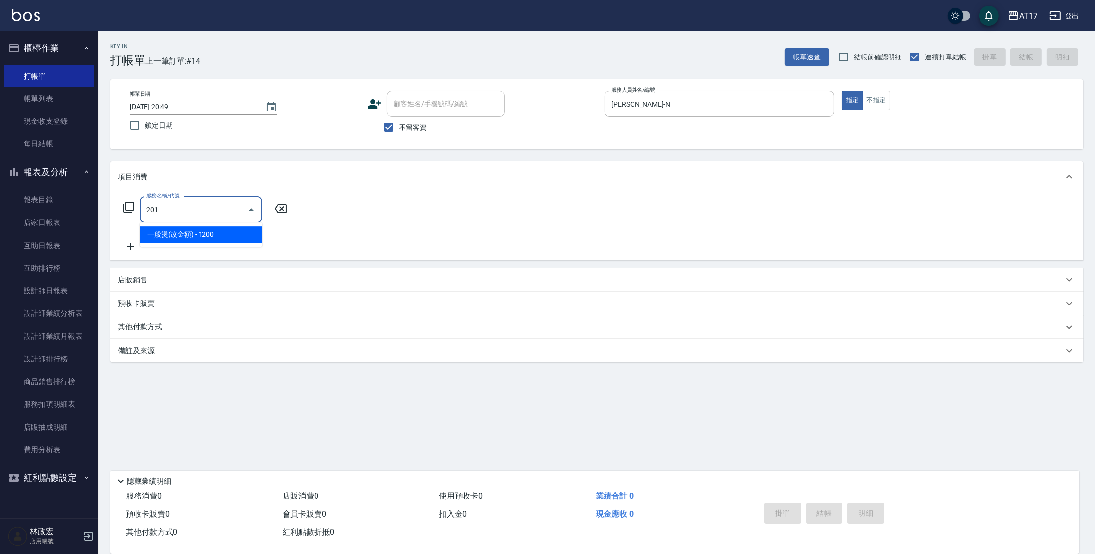
type input "一般燙(改金額)(201)"
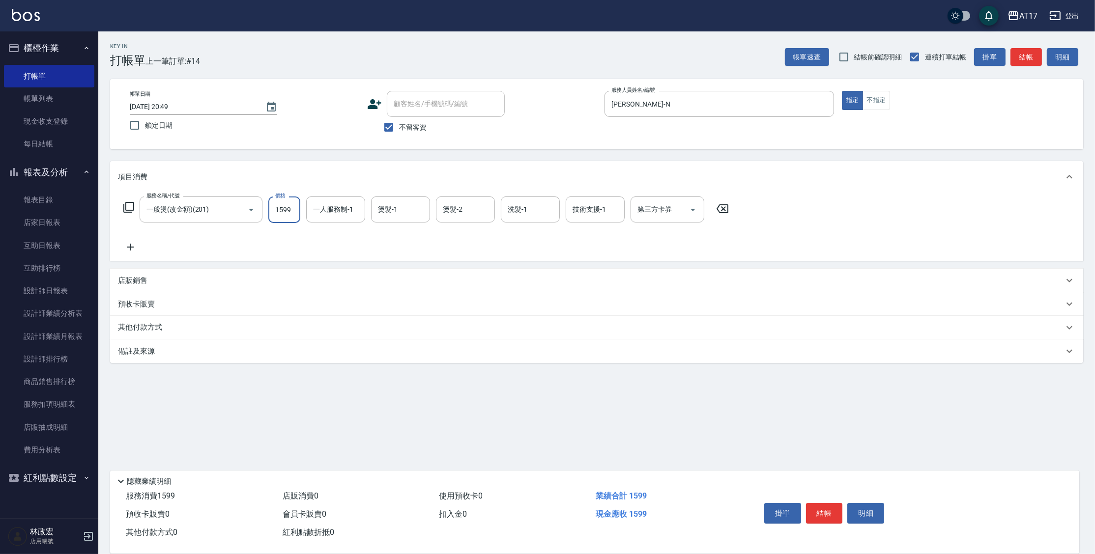
type input "1599"
type input "[PERSON_NAME]-N"
type input "[PERSON_NAME]-55"
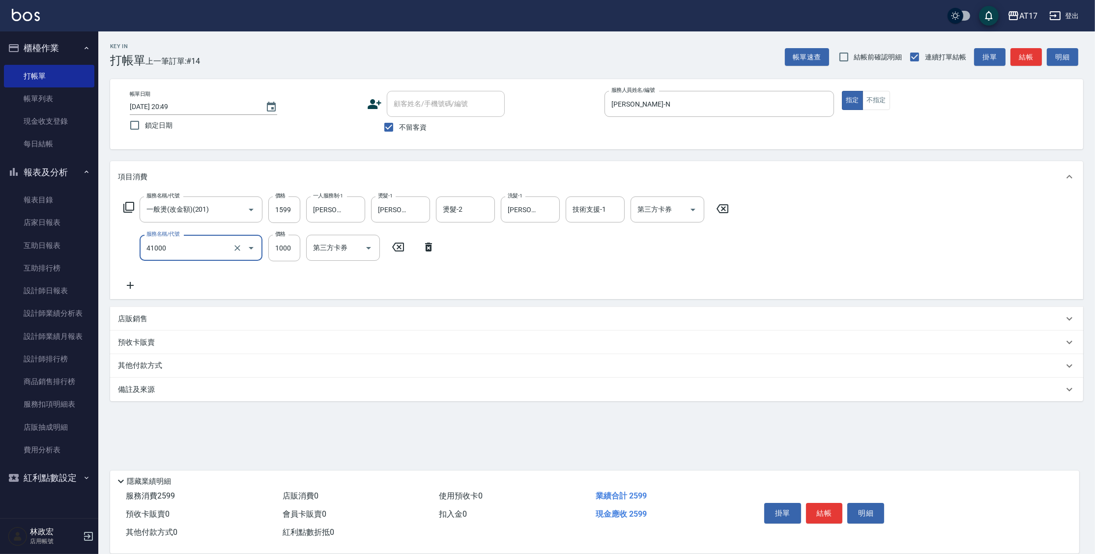
type input "酵素 & 鏡面(41000)"
type input "1500"
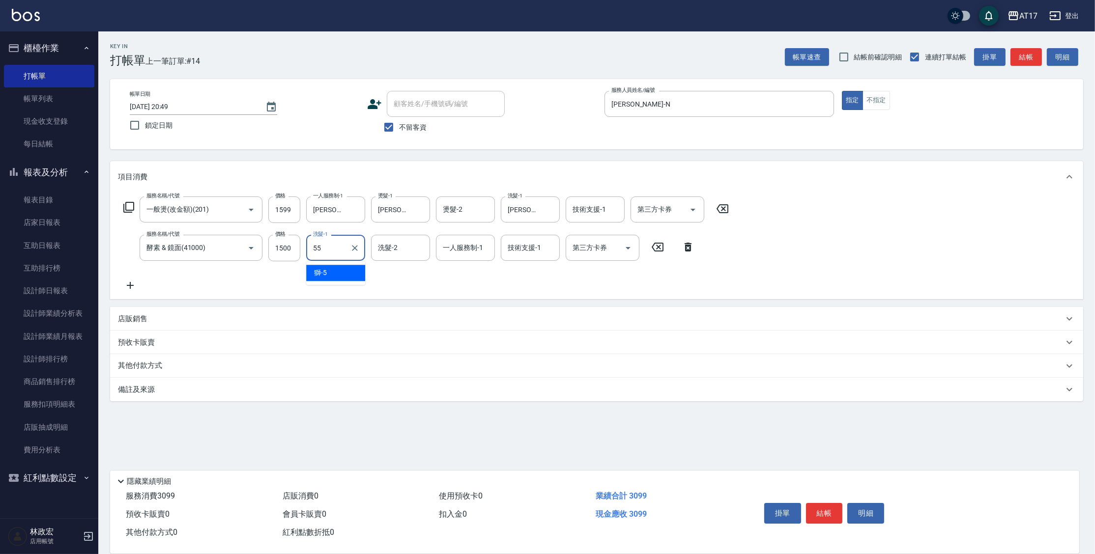
type input "[PERSON_NAME]-55"
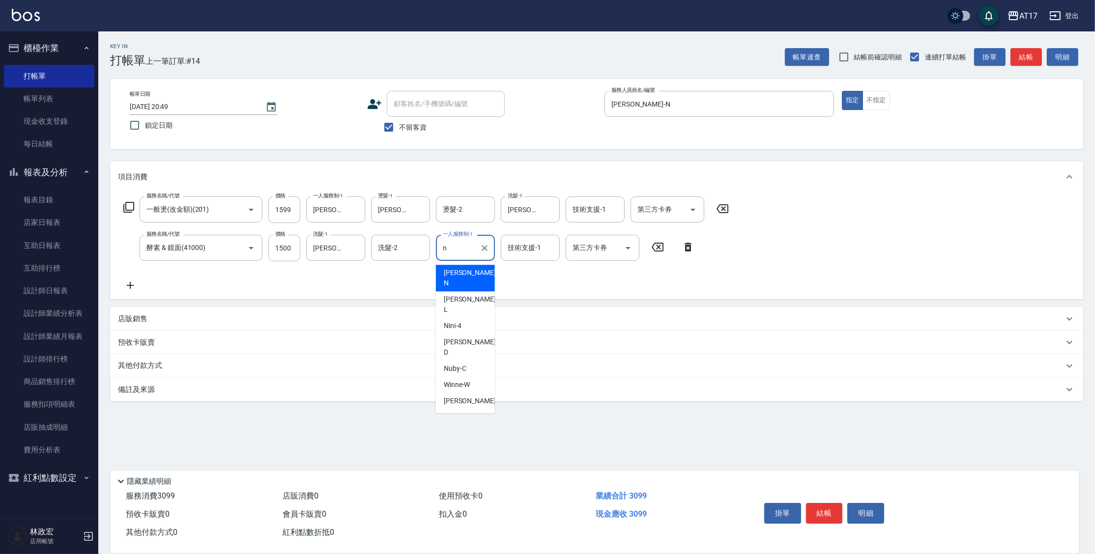
type input "[PERSON_NAME]-N"
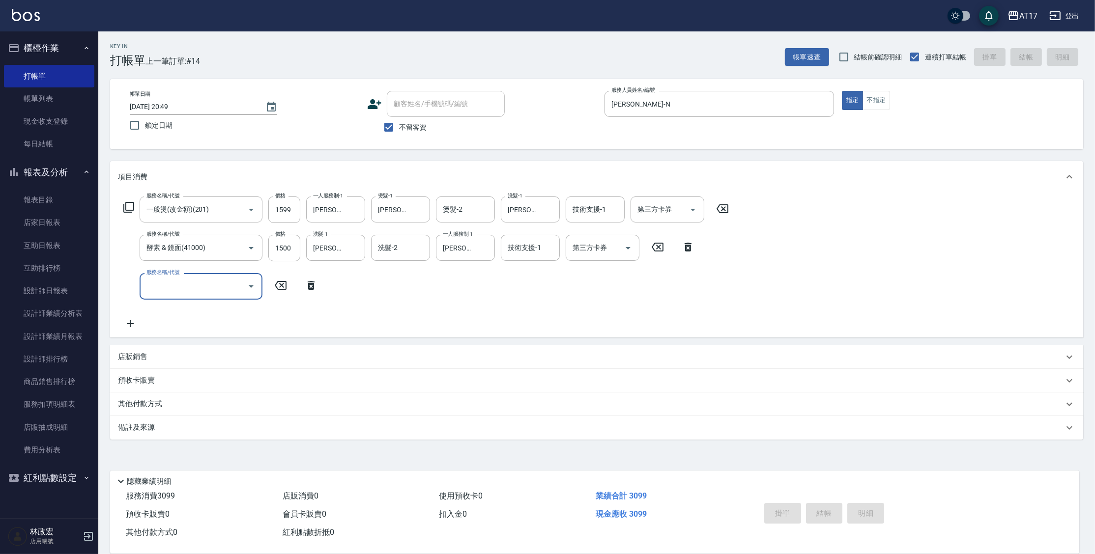
type input "[DATE] 20:50"
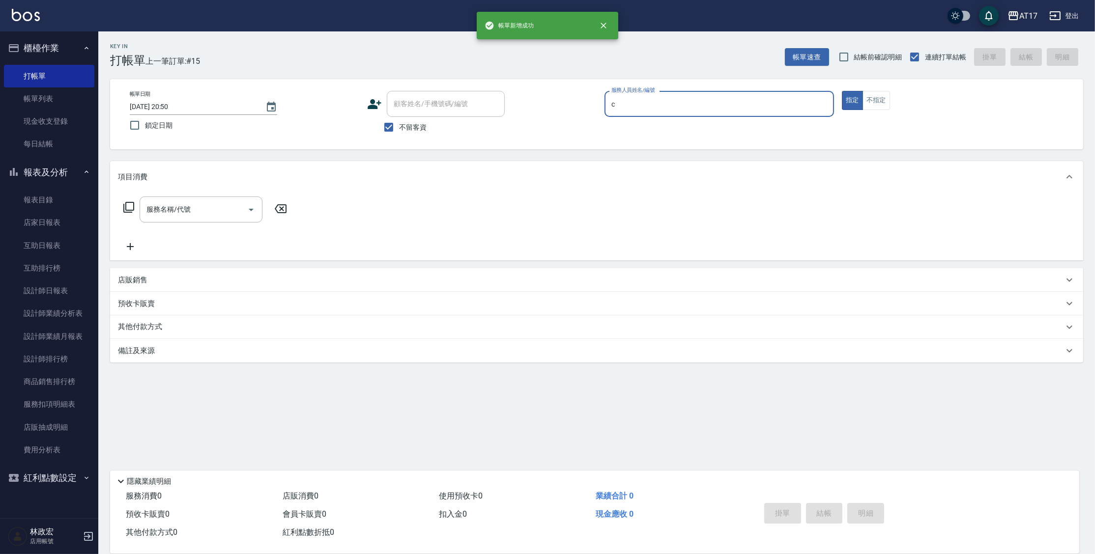
type input "Nuby-C"
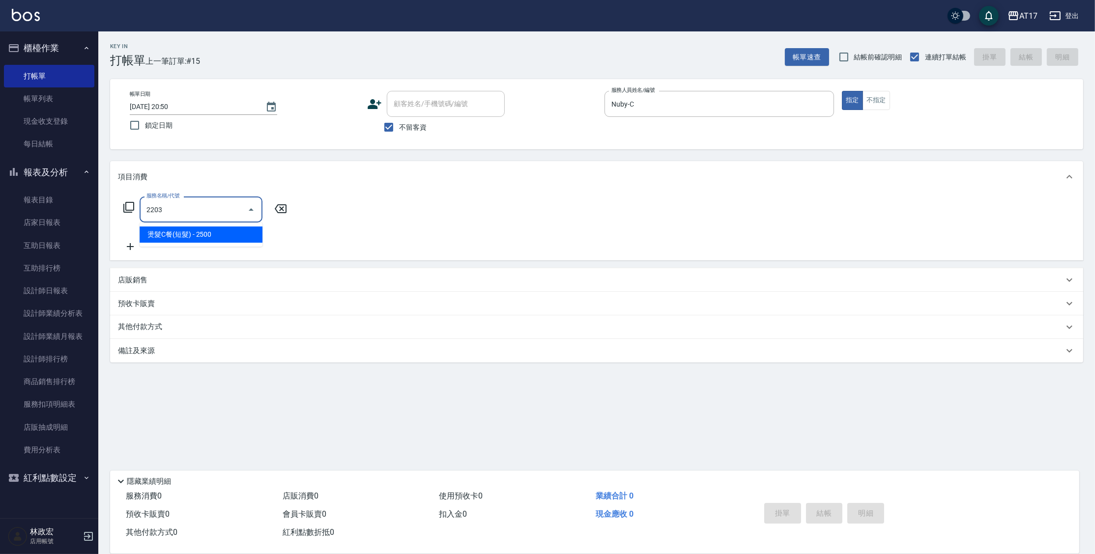
type input "燙髮C餐(短髮)(2203)"
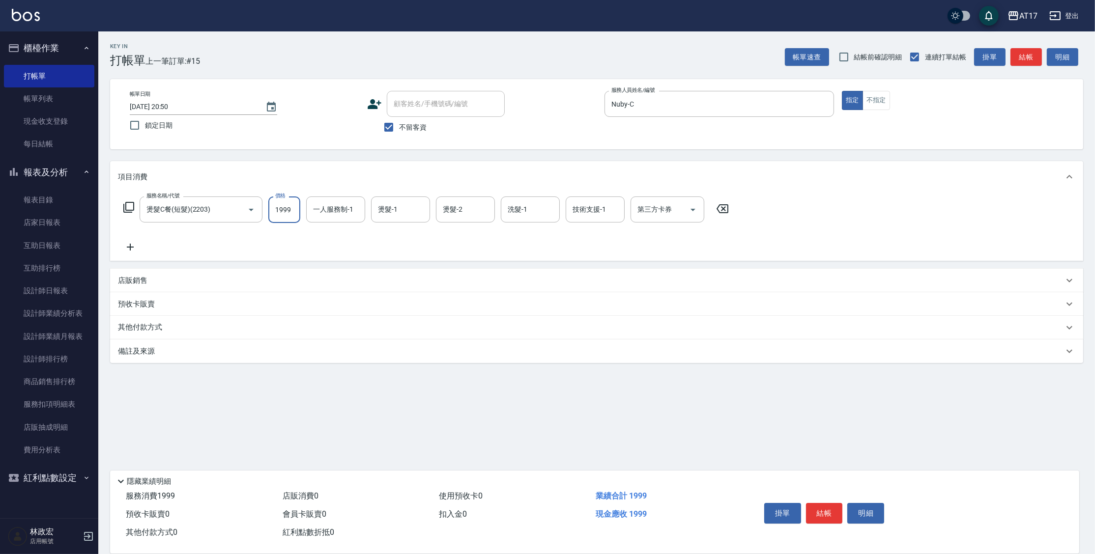
type input "1999"
type input "Nuby-C"
type input "Winne-W"
click at [526, 211] on input "洗髮-1" at bounding box center [530, 209] width 50 height 17
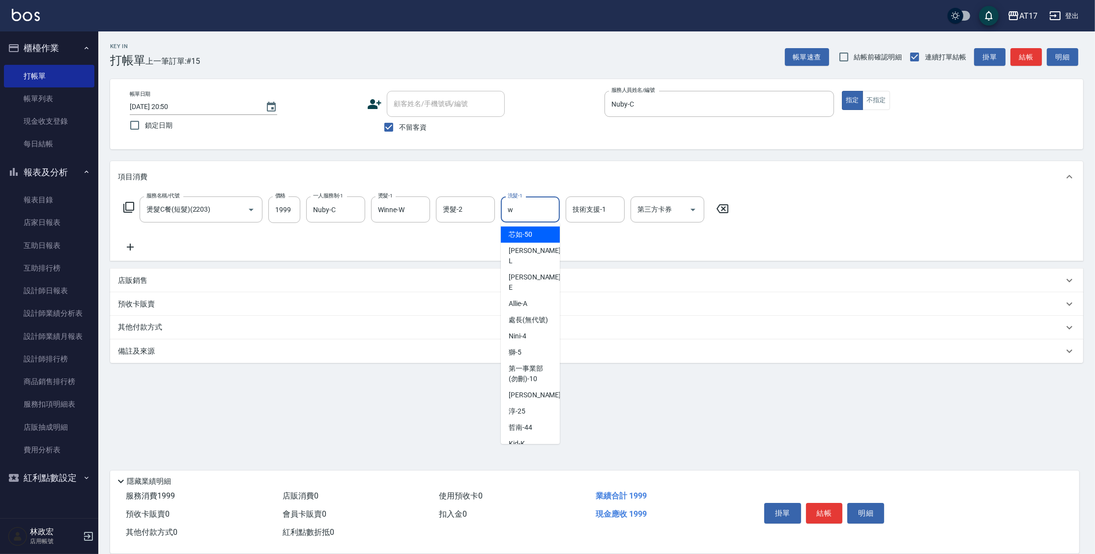
type input "Winne-W"
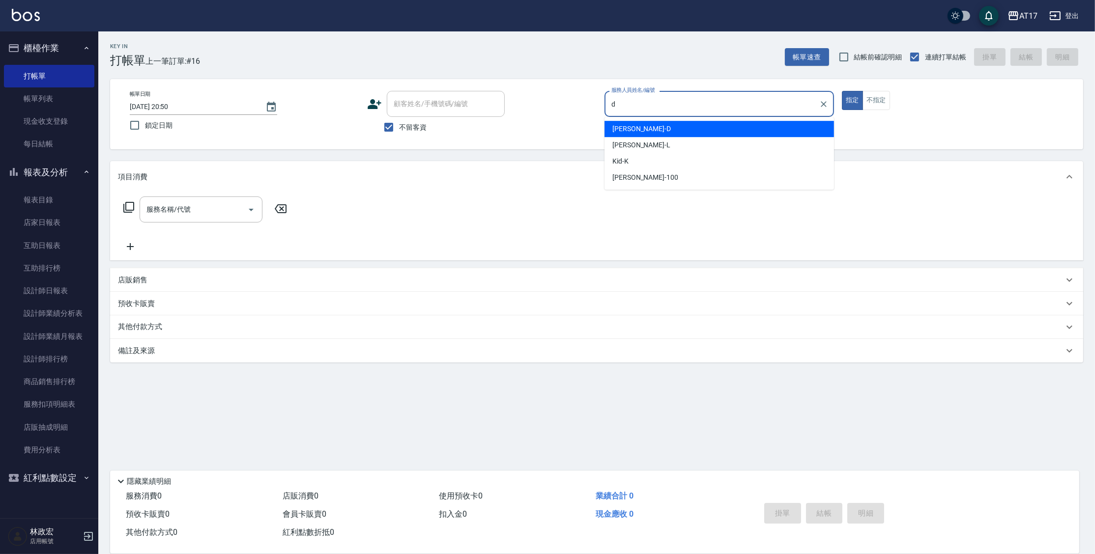
type input "[PERSON_NAME]-D"
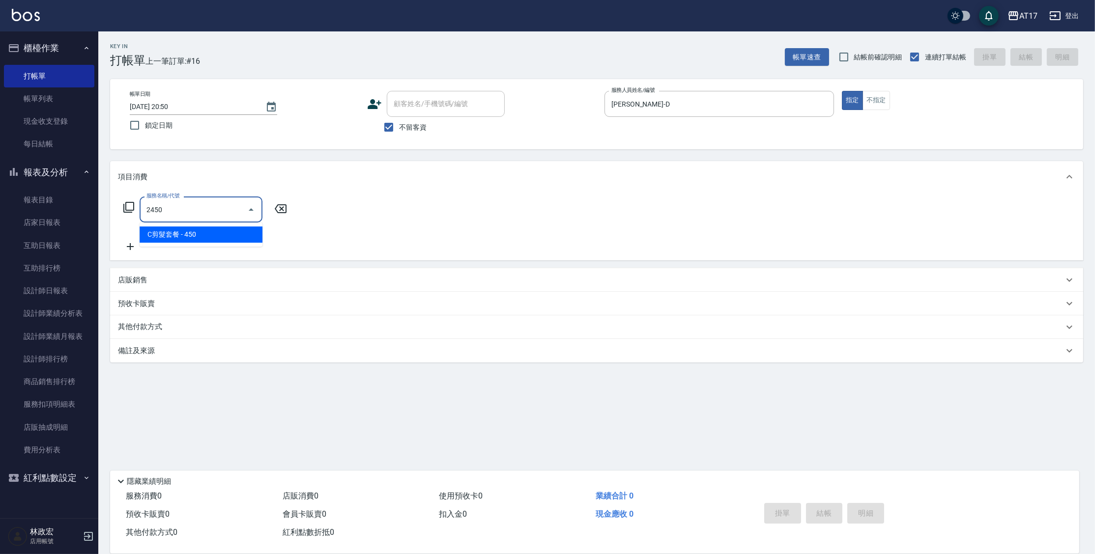
type input "C剪髮套餐(2450)"
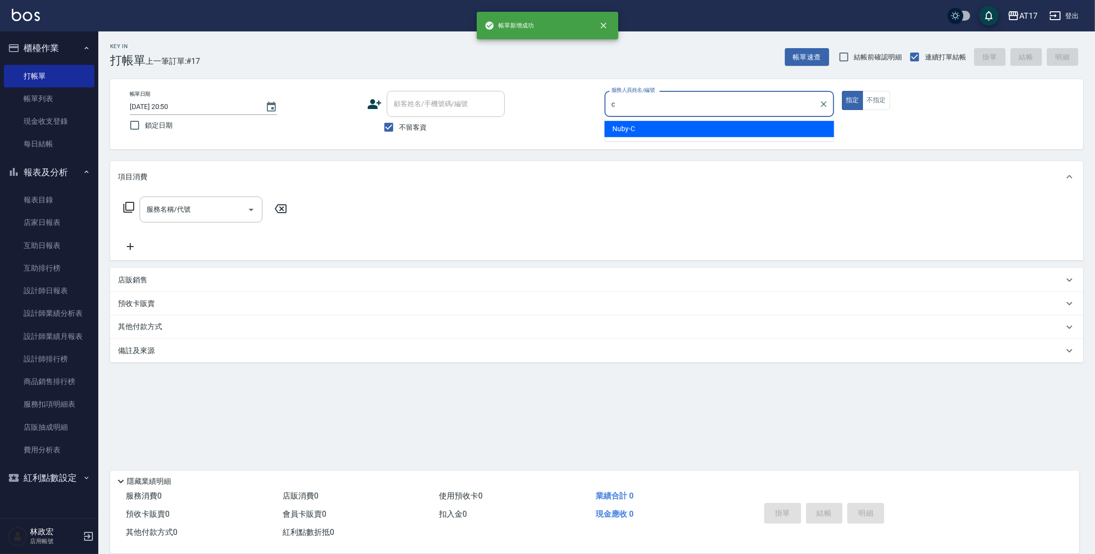
type input "Nuby-C"
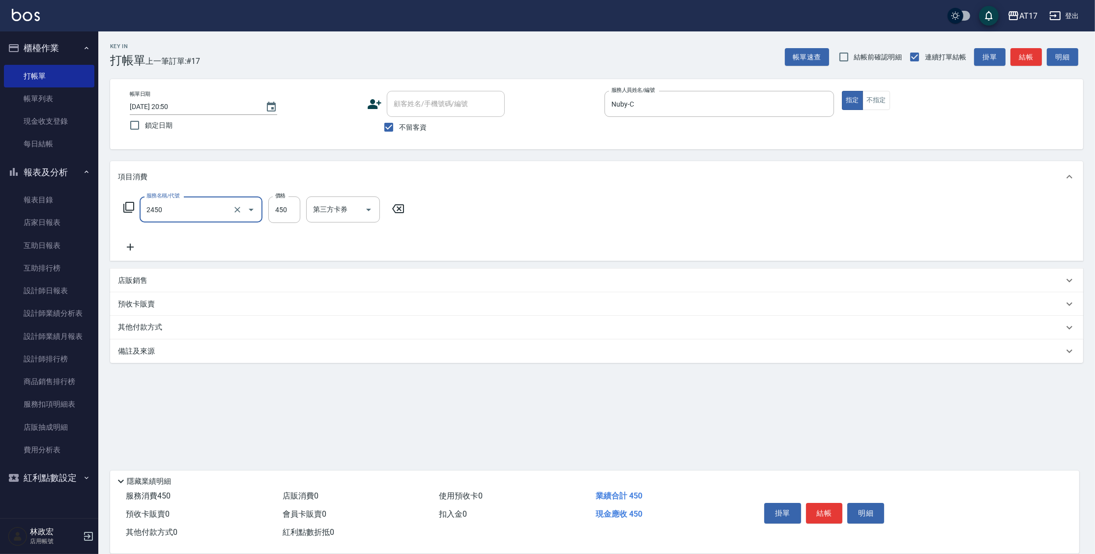
type input "C剪髮套餐(2450)"
drag, startPoint x: 291, startPoint y: 215, endPoint x: 323, endPoint y: 199, distance: 36.7
click at [291, 215] on input "60" at bounding box center [284, 210] width 32 height 27
type input "600"
type input "Winne-W"
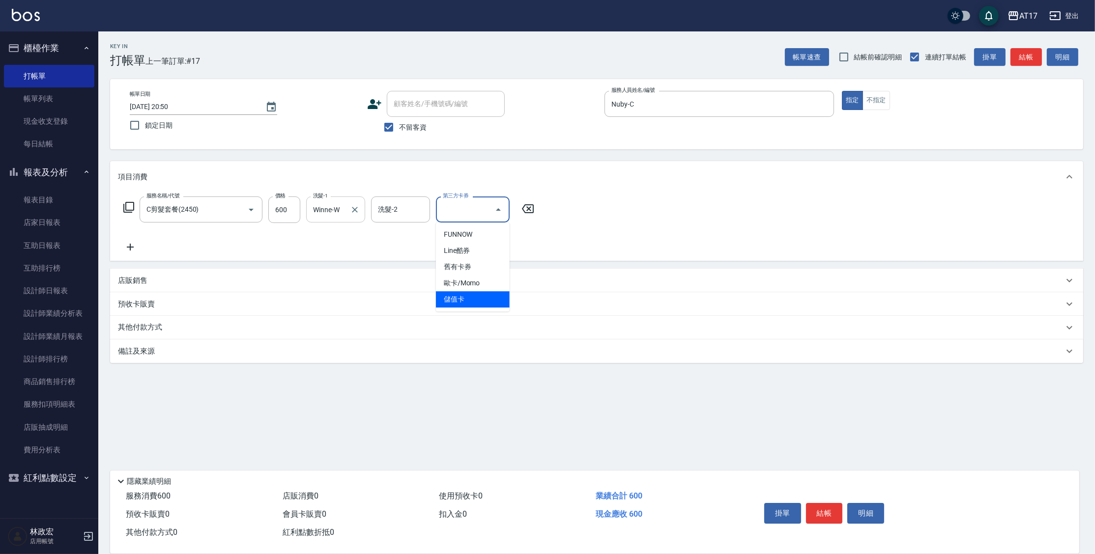
type input "儲值卡"
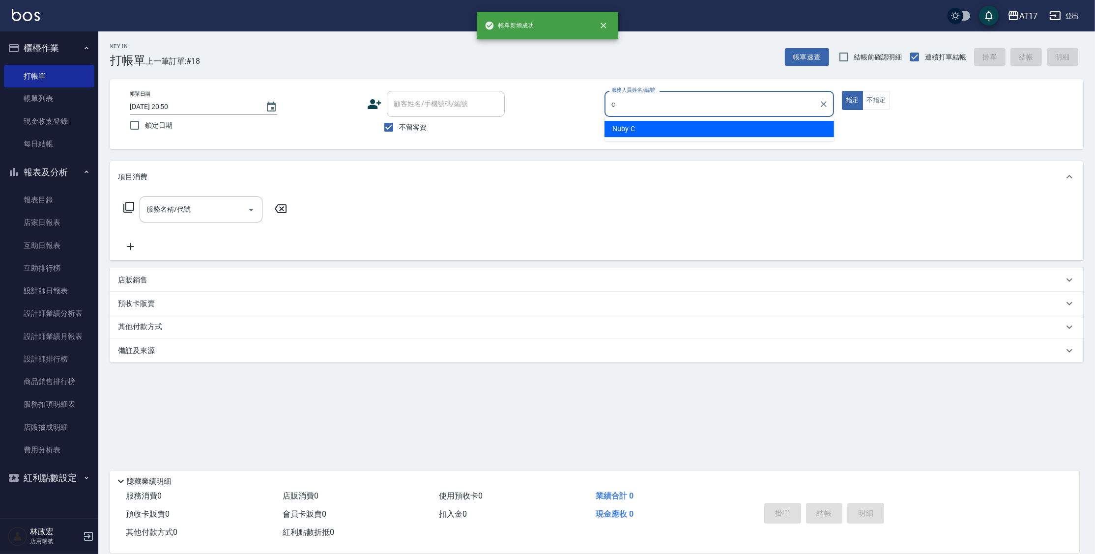
type input "Nuby-C"
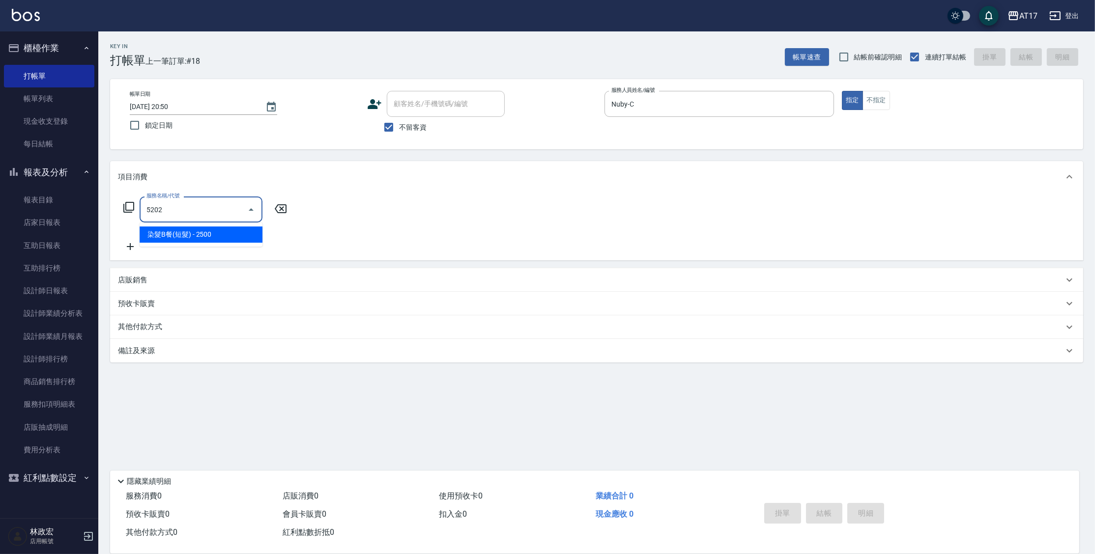
type input "染髮B餐(短髮)(5202)"
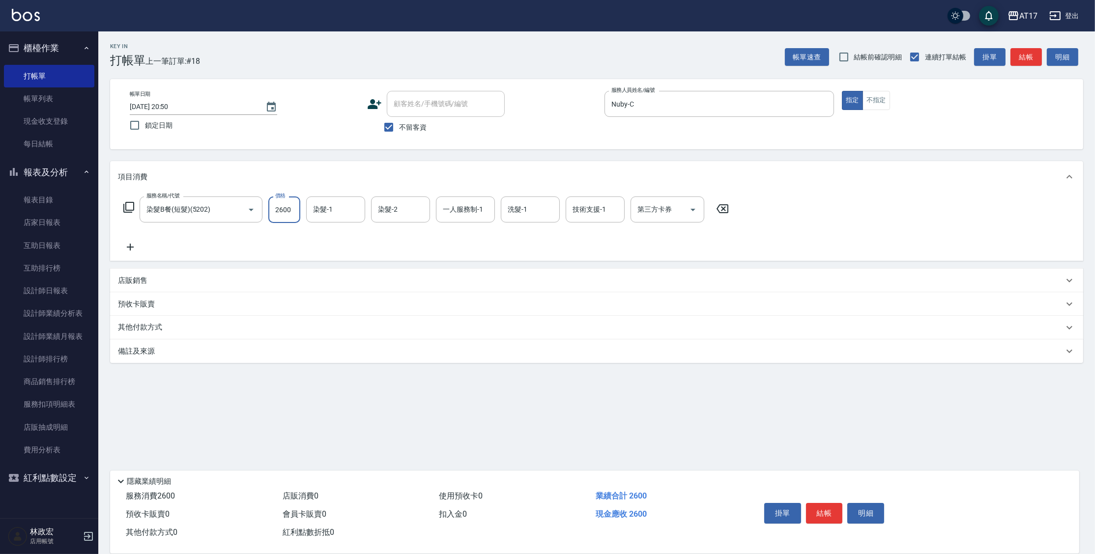
type input "2600"
type input "Winne-W"
type input "Nuby-C"
type input "Winne-W"
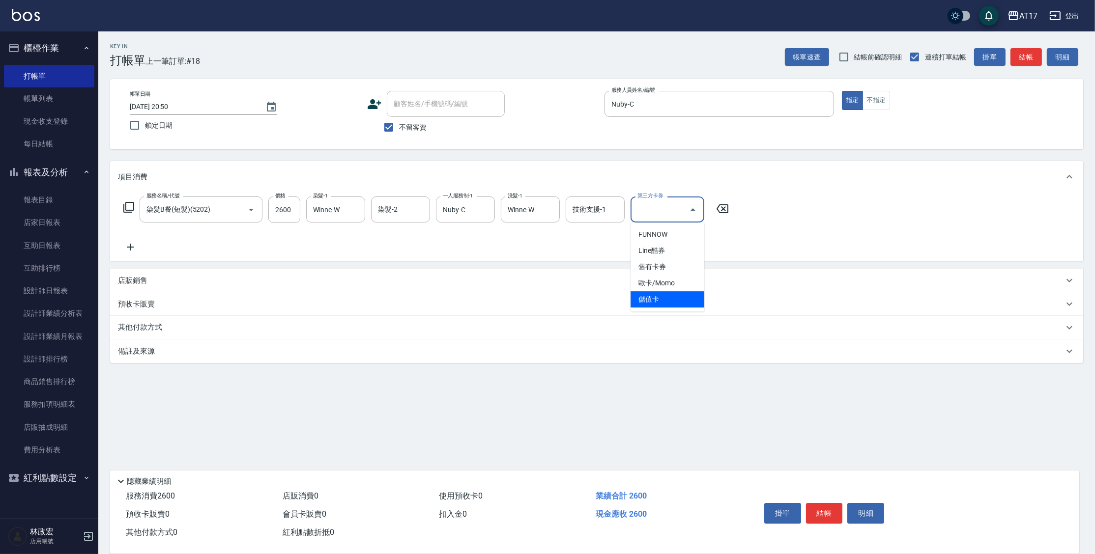
type input "儲值卡"
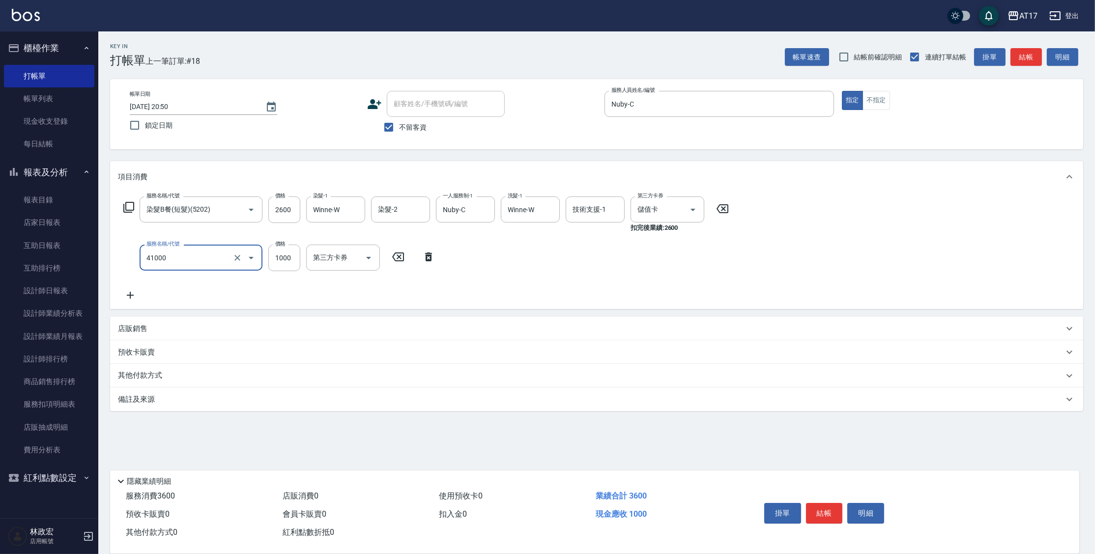
type input "酵素 & 鏡面(41000)"
type input "1600"
type input "Winne-W"
type input "Nuby-C"
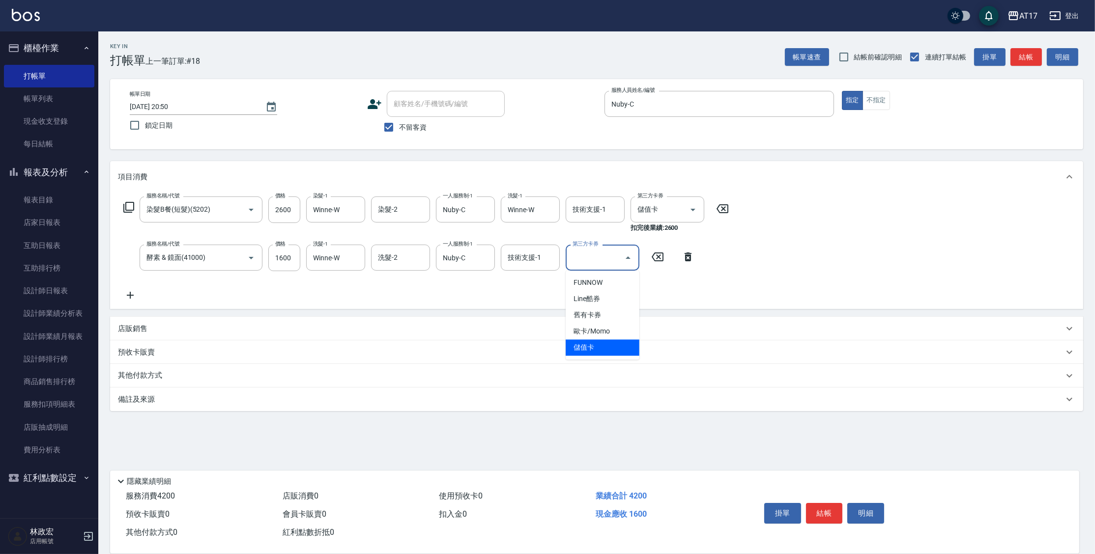
type input "儲值卡"
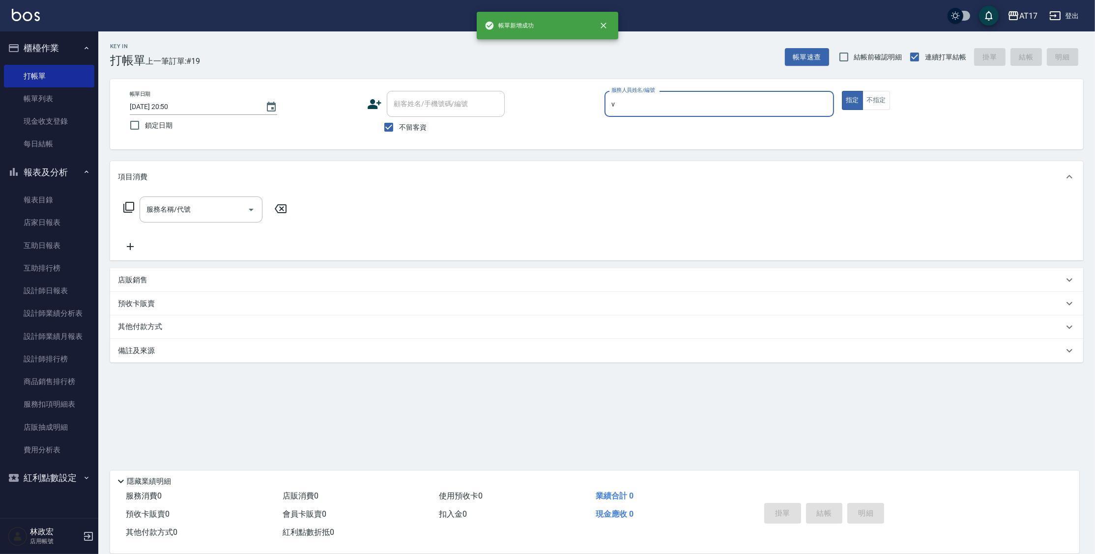
type input "[PERSON_NAME]-v"
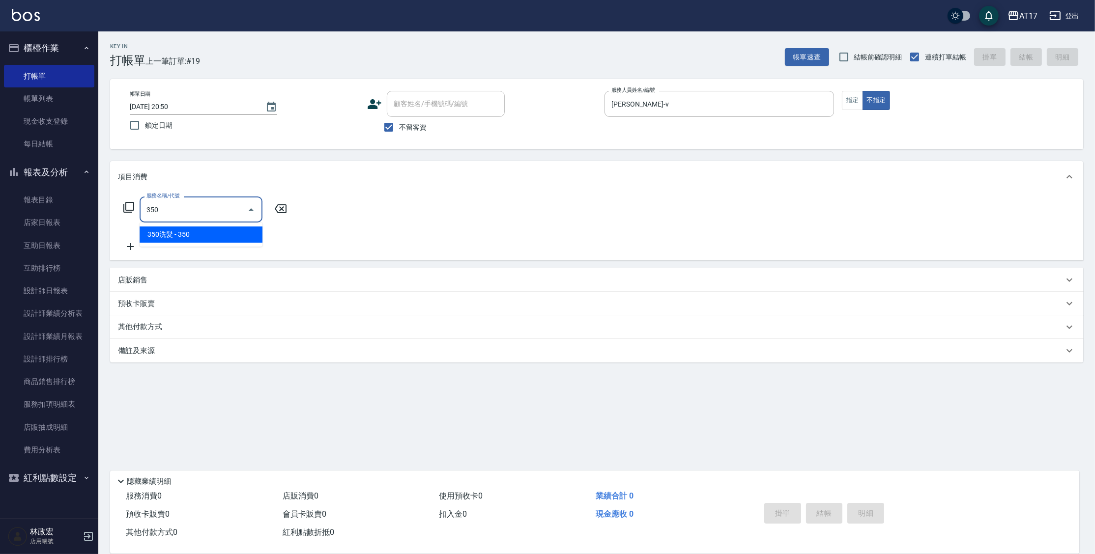
type input "350洗髮(350)"
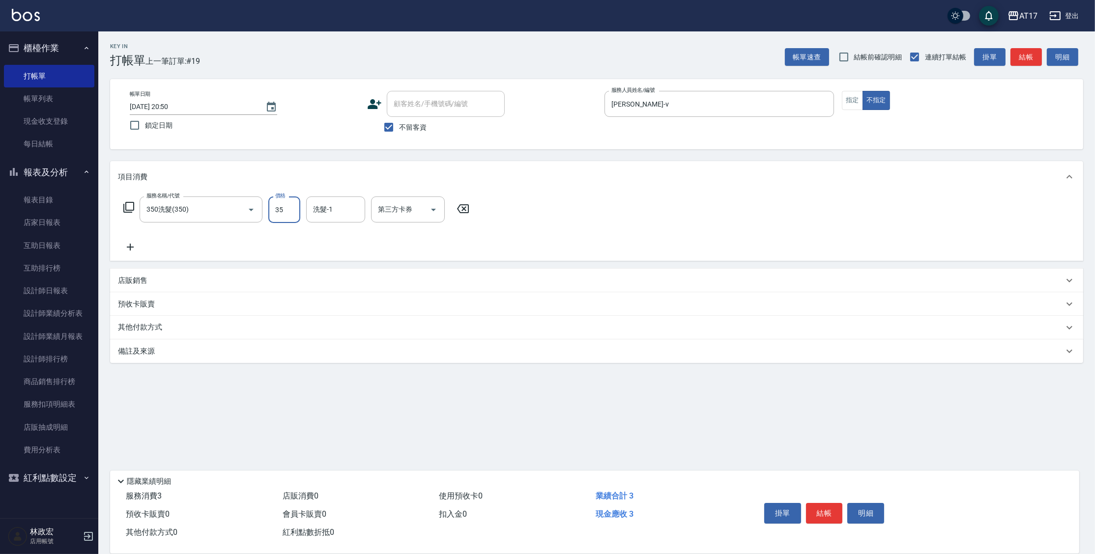
type input "350"
type input "[PERSON_NAME]-22"
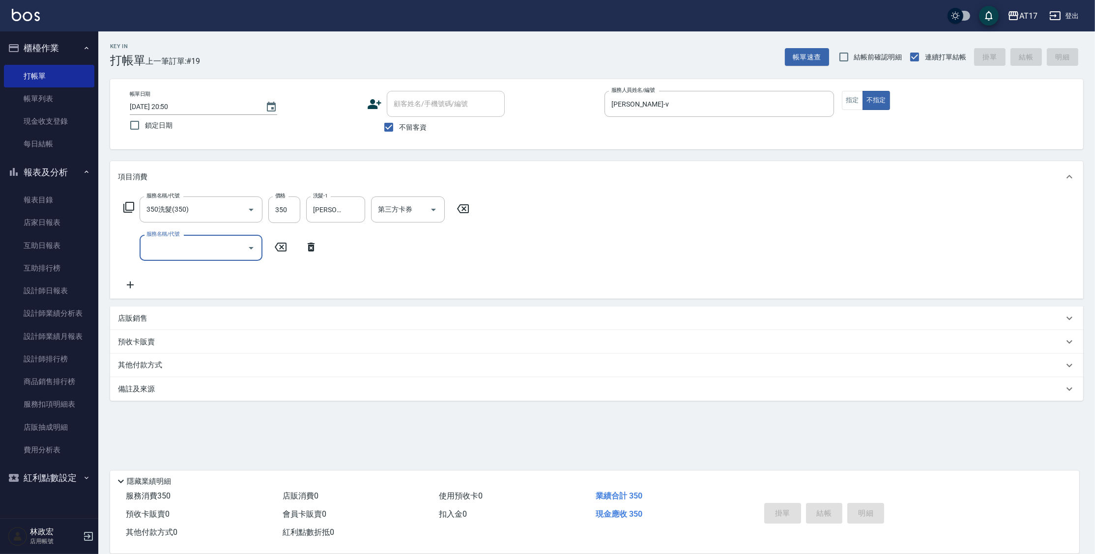
type input "[DATE] 20:51"
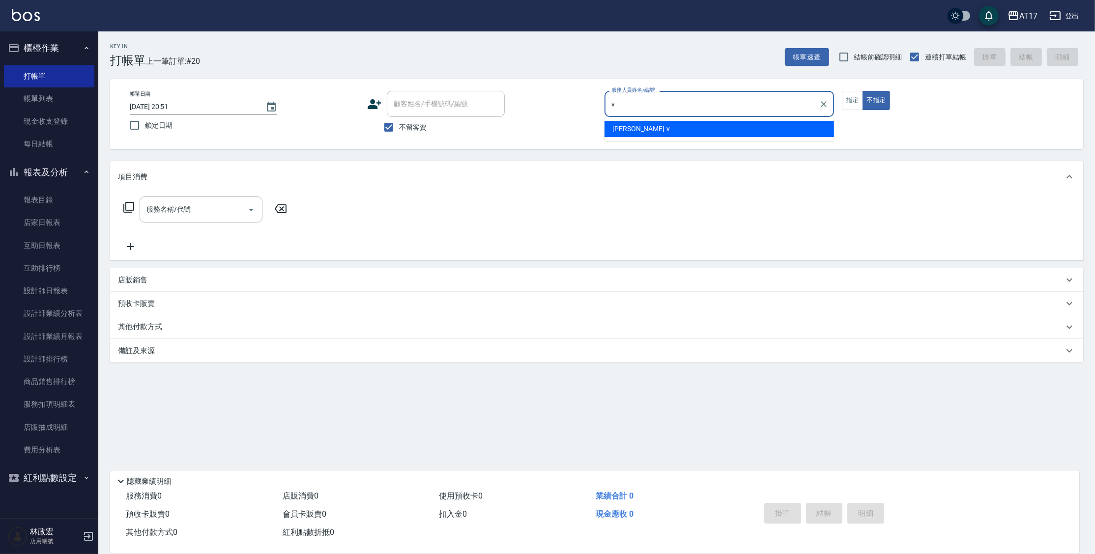
type input "[PERSON_NAME]-v"
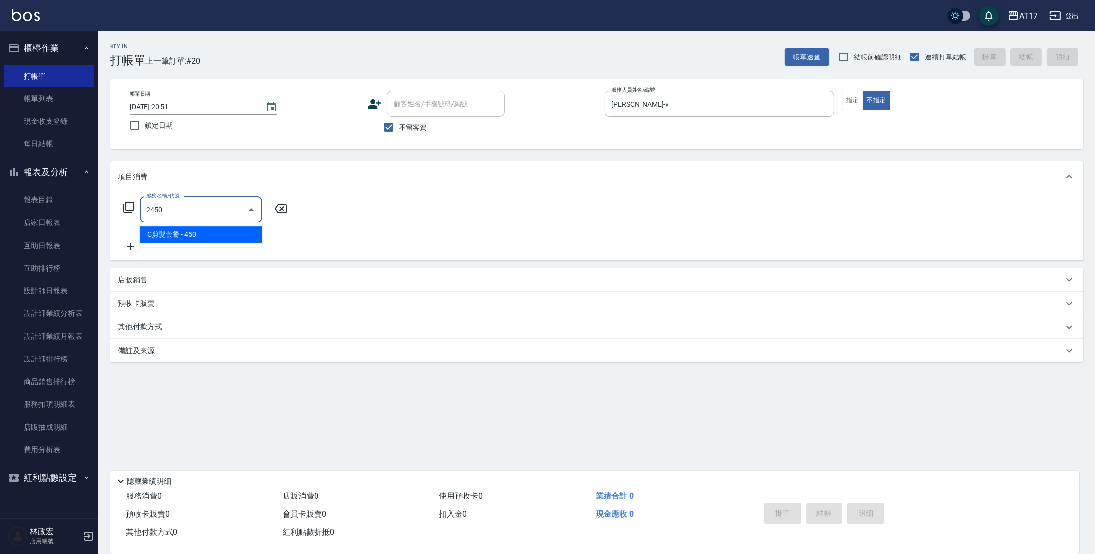
type input "C剪髮套餐(2450)"
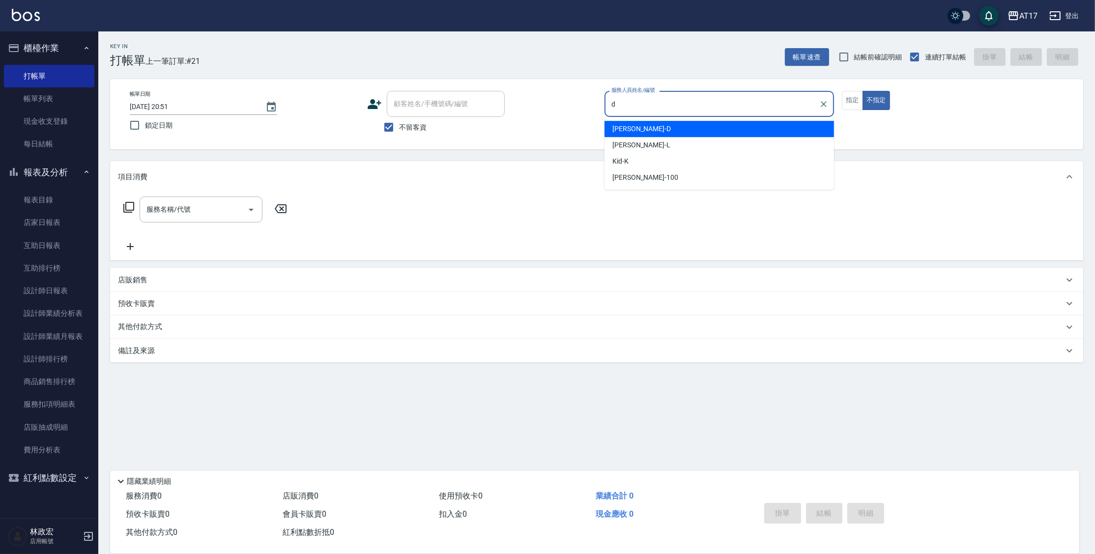
type input "[PERSON_NAME]-D"
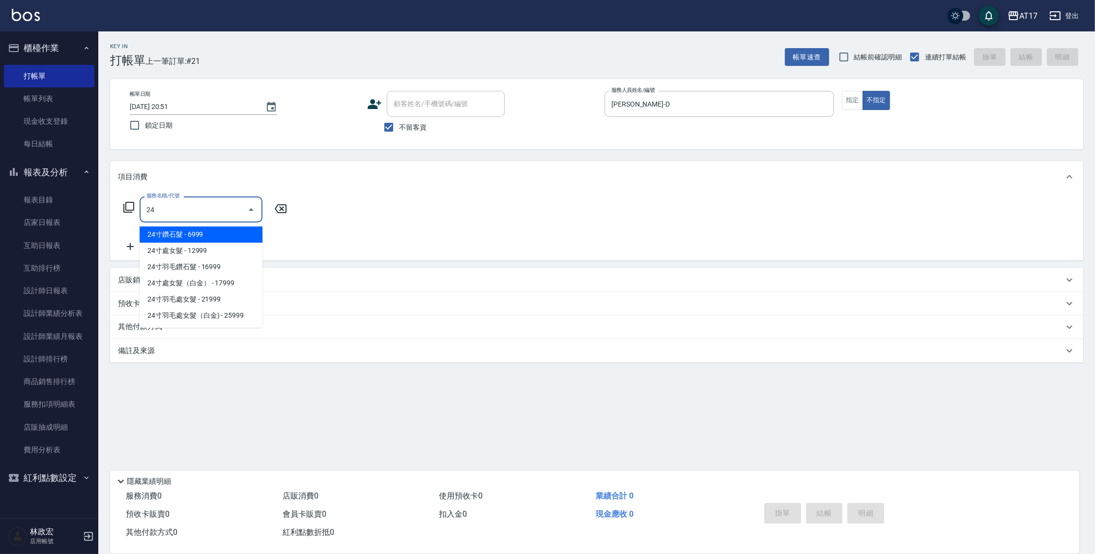
type input "2"
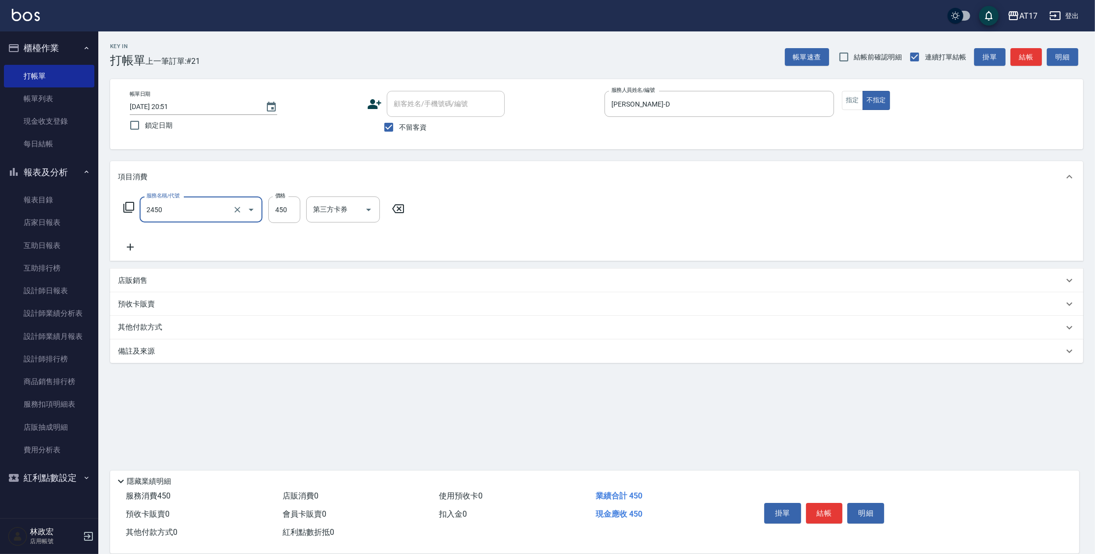
type input "C剪髮套餐(2450)"
type input "500"
type input "[PERSON_NAME]-55"
click at [849, 99] on button "指定" at bounding box center [852, 100] width 21 height 19
type input "201"
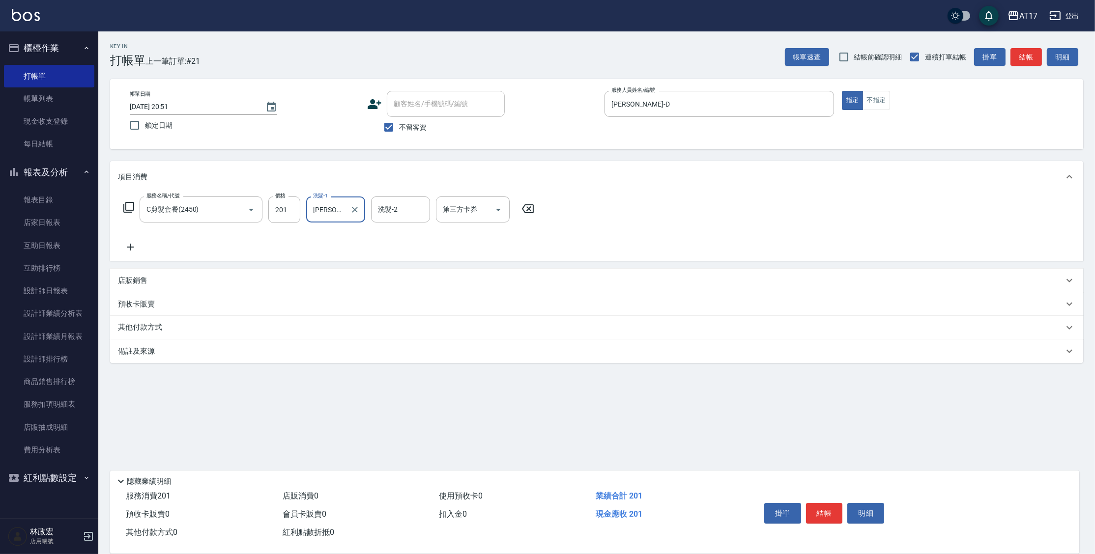
click at [528, 205] on icon at bounding box center [528, 209] width 25 height 12
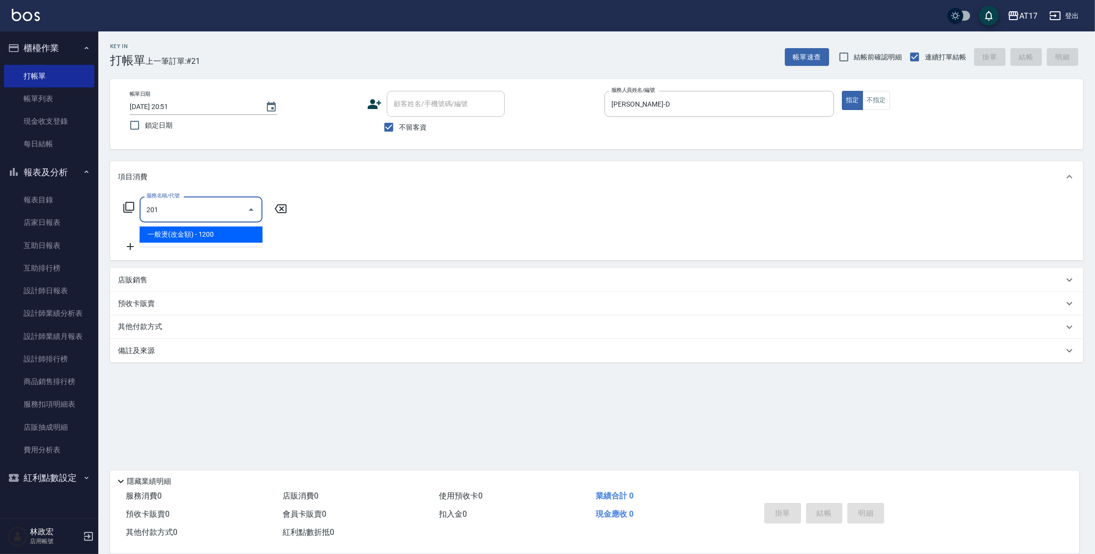
type input "一般燙(改金額)(201)"
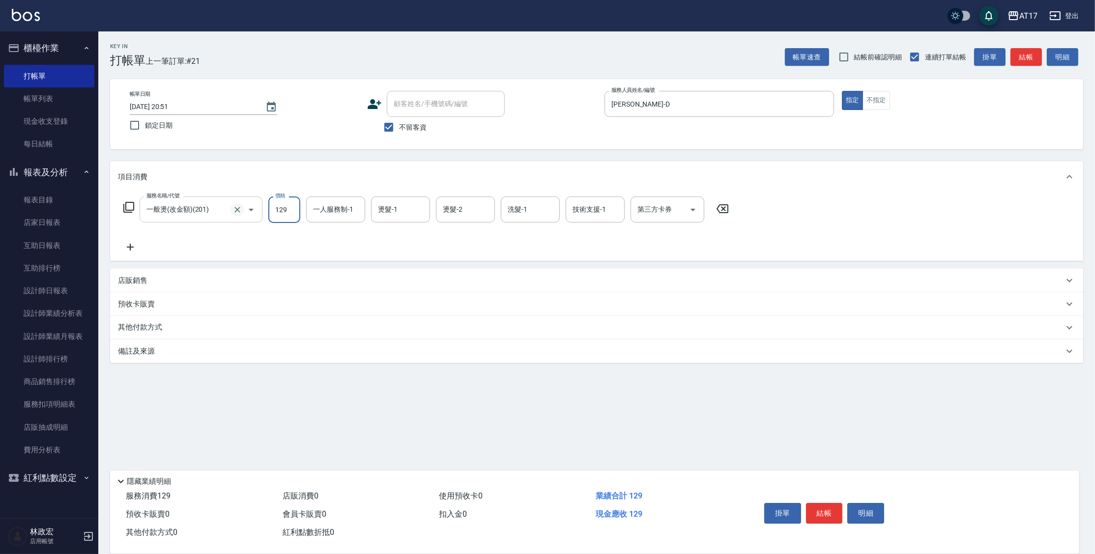
click at [236, 213] on icon "Clear" at bounding box center [238, 210] width 10 height 10
type input "129"
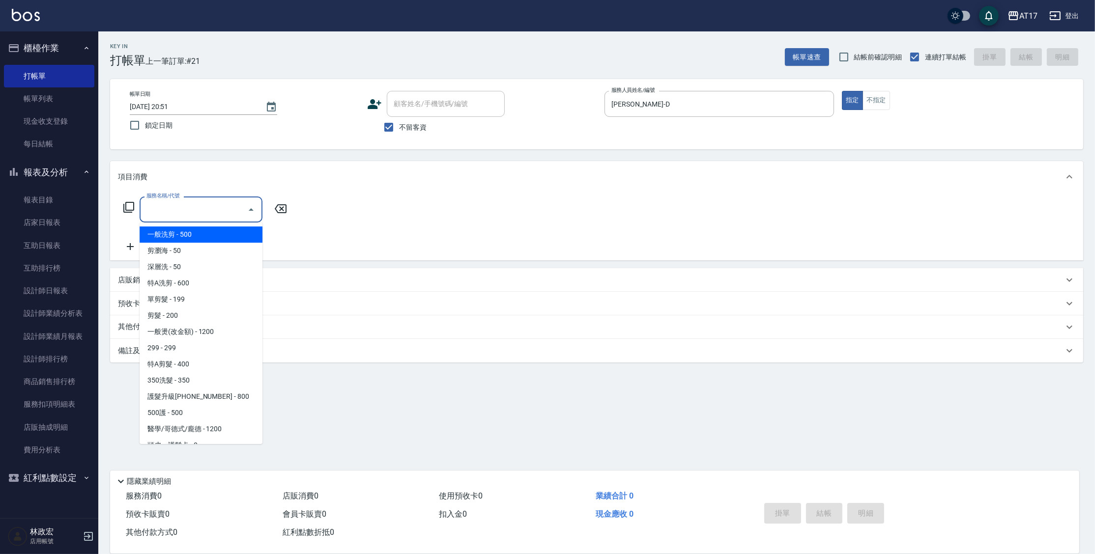
type input "4"
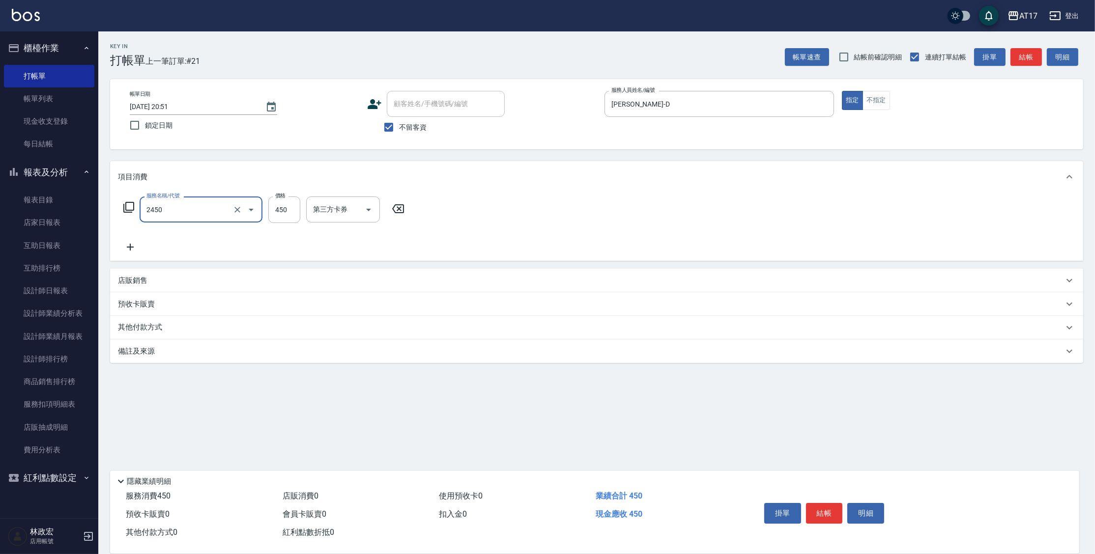
type input "C剪髮套餐(2450)"
type input "500"
type input "[PERSON_NAME]-55"
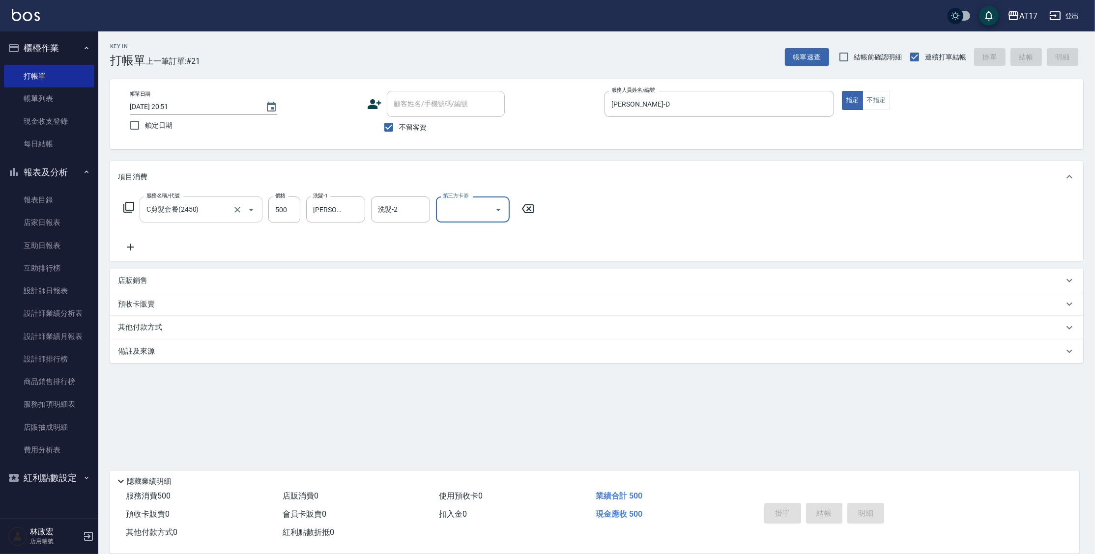
type input "[DATE] 20:52"
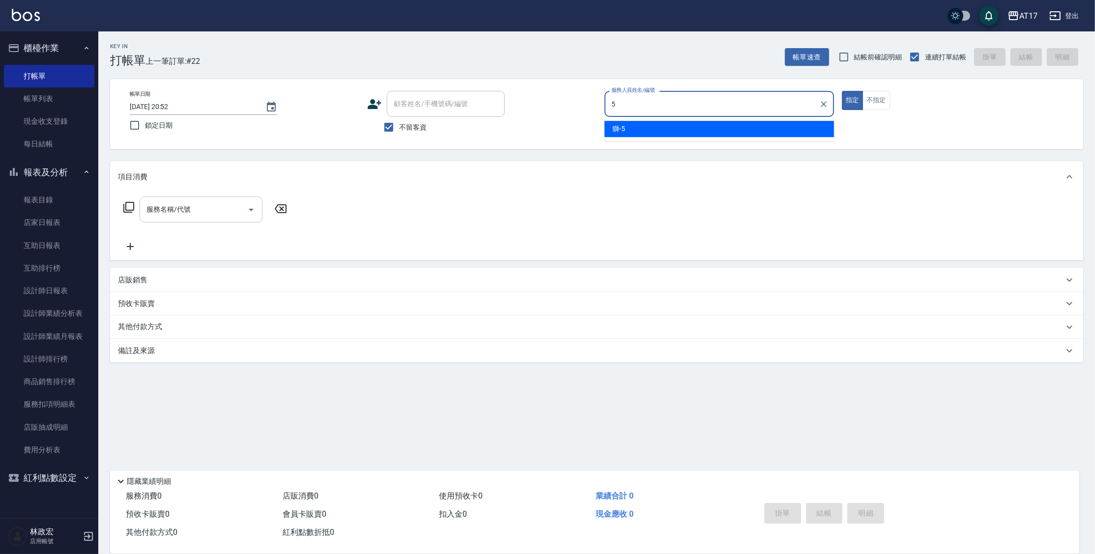
type input "獅-5"
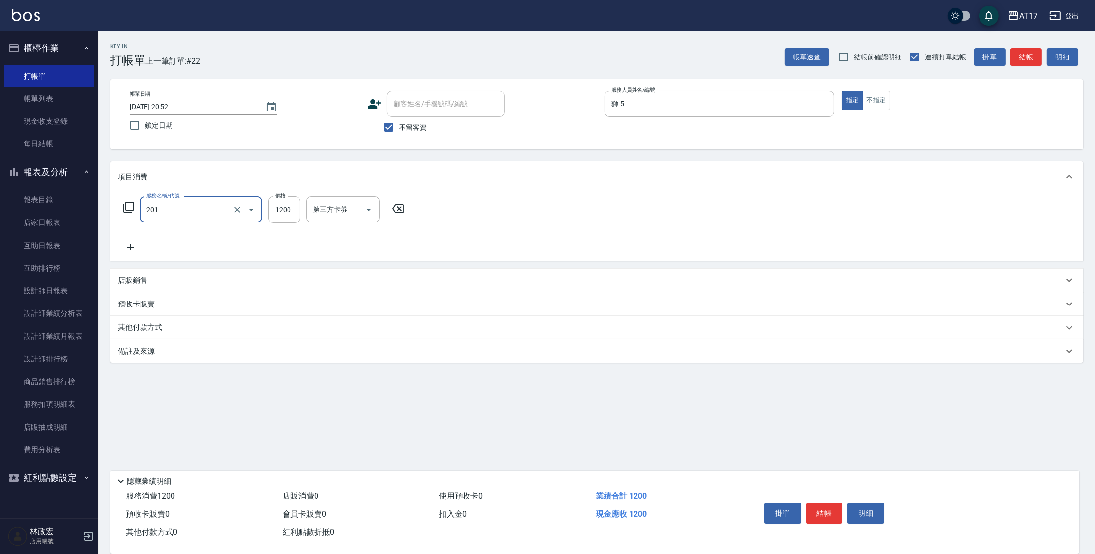
type input "一般燙(改金額)(201)"
click at [293, 208] on input "12999" at bounding box center [284, 210] width 32 height 27
type input "1299"
type input "獅-5"
type input "[PERSON_NAME]-22"
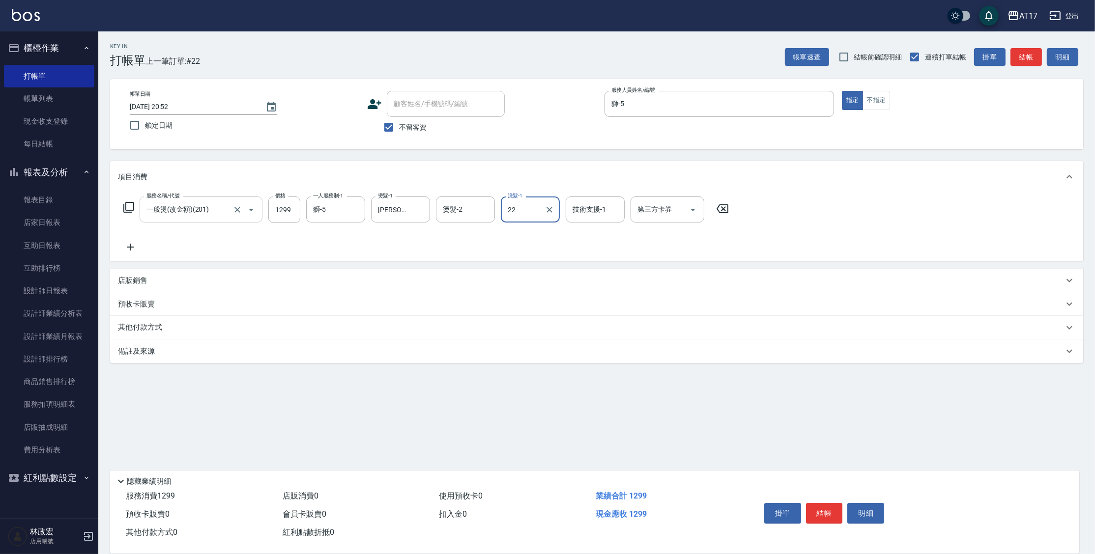
type input "[PERSON_NAME]-22"
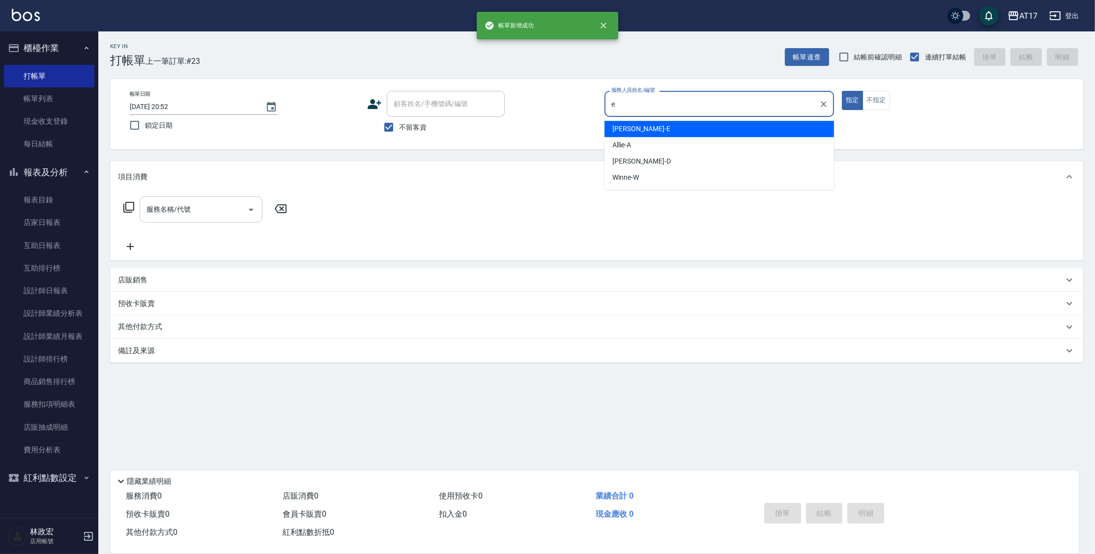
type input "[PERSON_NAME]-E"
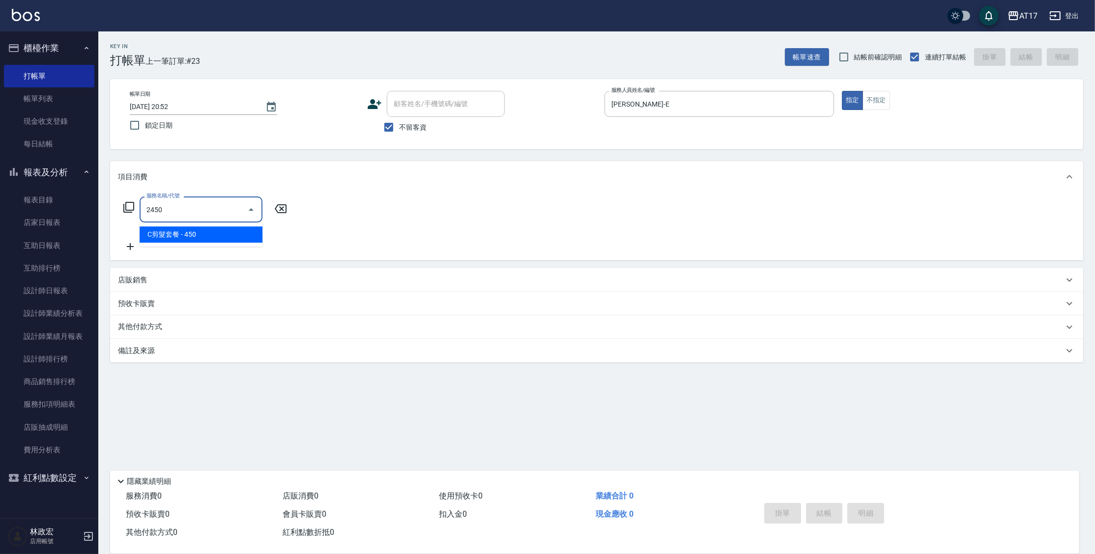
type input "C剪髮套餐(2450)"
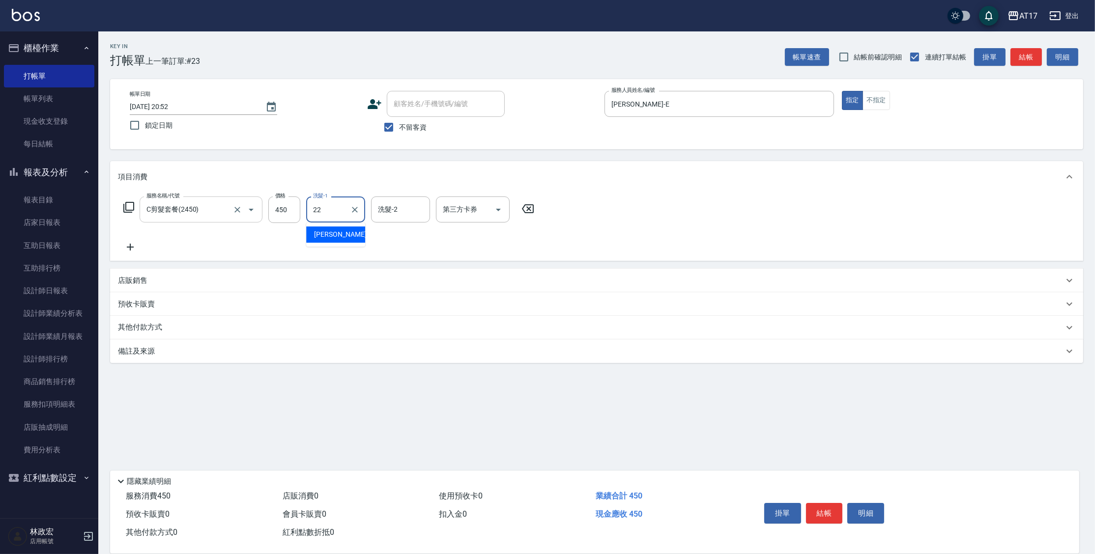
type input "[PERSON_NAME]-22"
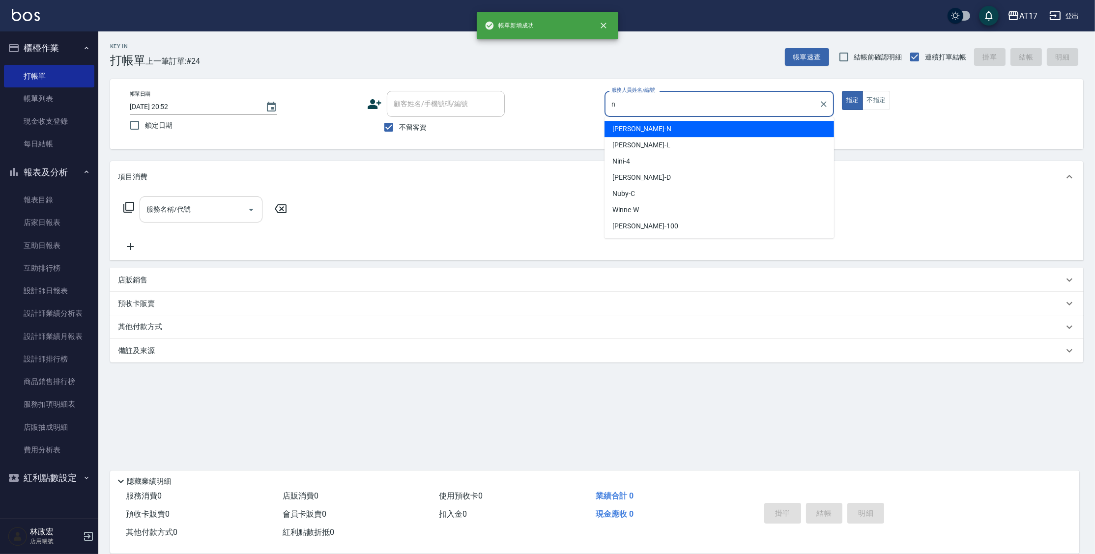
type input "[PERSON_NAME]-N"
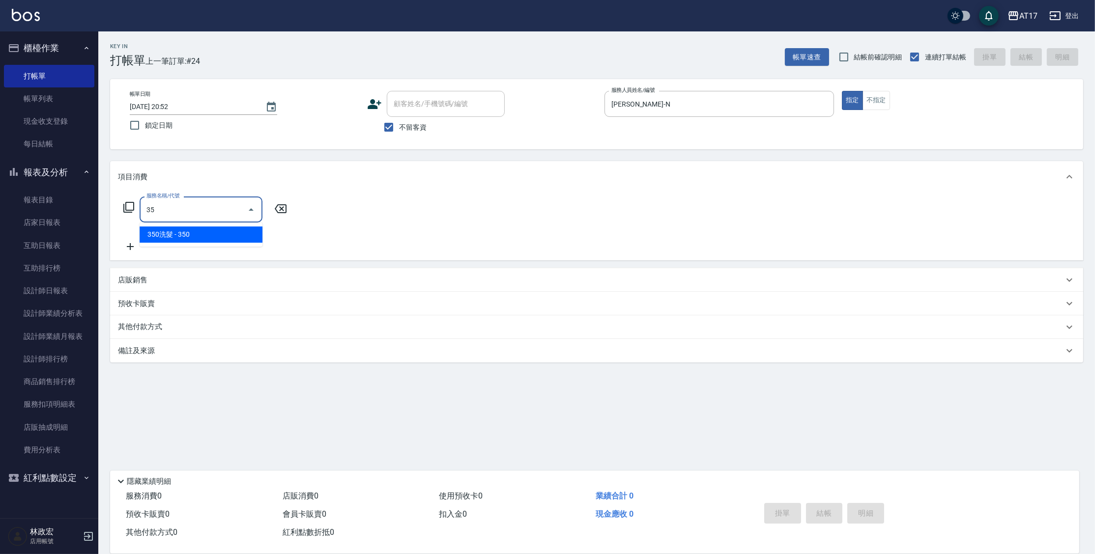
type input "3"
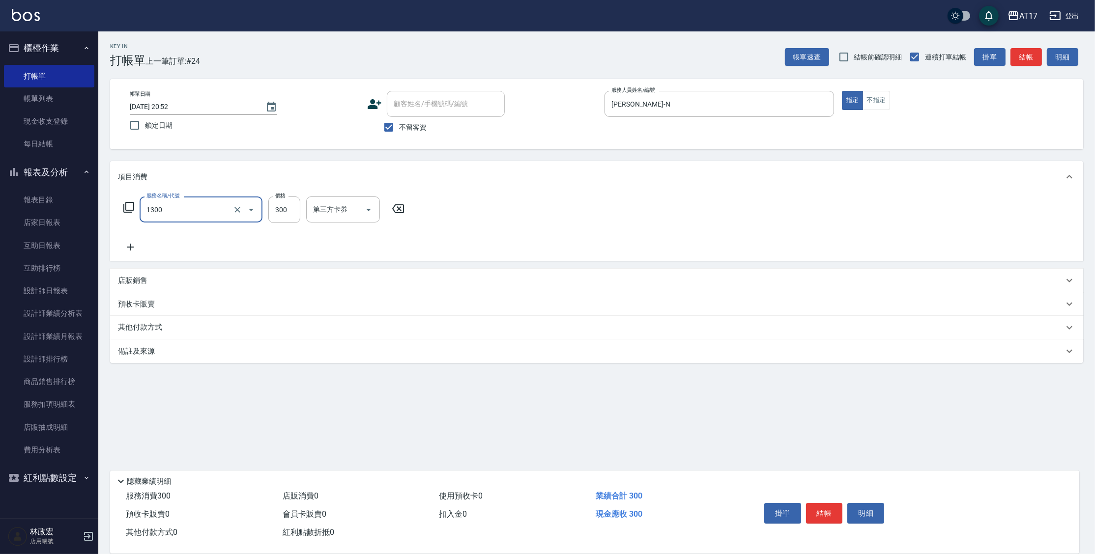
type input "一般洗髮(1300)"
type input "350"
type input "[PERSON_NAME]-55"
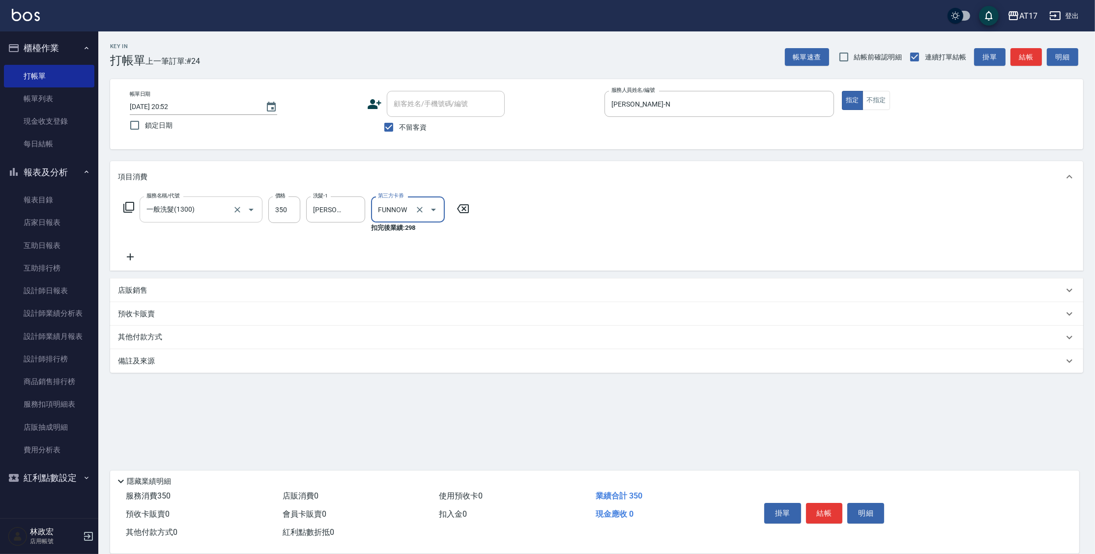
type input "FUNNOW"
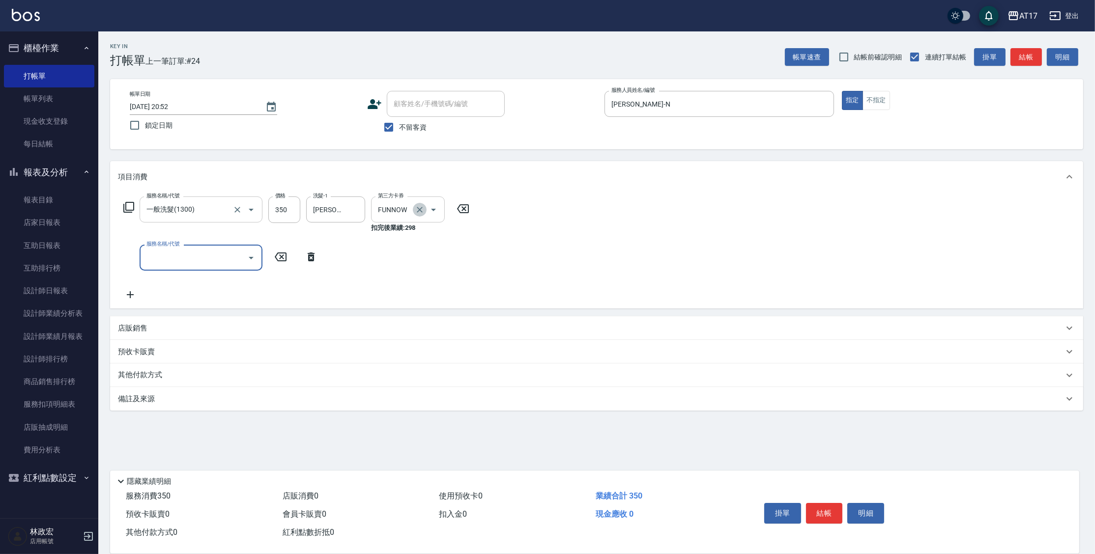
click at [424, 209] on icon "Clear" at bounding box center [420, 210] width 10 height 10
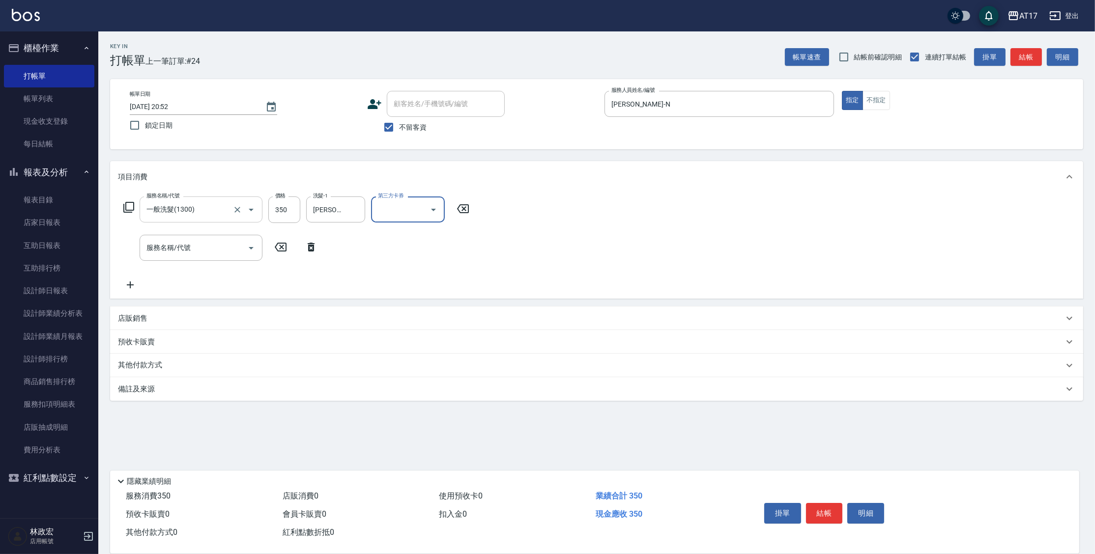
drag, startPoint x: 563, startPoint y: 238, endPoint x: 579, endPoint y: 215, distance: 27.5
click at [564, 237] on div "服務名稱/代號 一般洗髮(1300) 服務名稱/代號 價格 350 價格 洗髮-1 [PERSON_NAME]-55 洗髮-1 第三方卡券 第三方卡券 服務名…" at bounding box center [596, 246] width 973 height 106
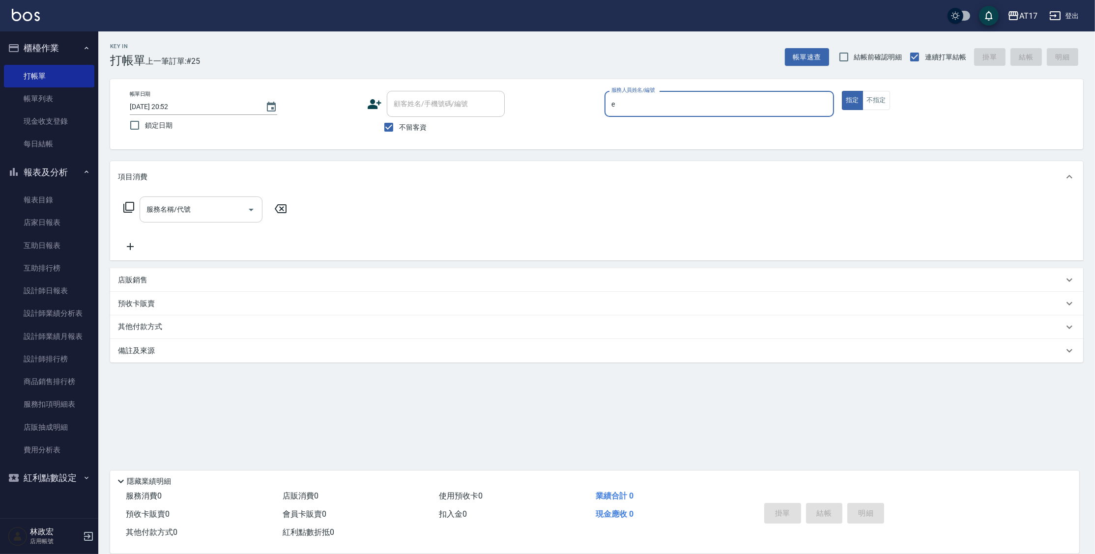
type input "[PERSON_NAME]-E"
click at [140, 282] on p "店販銷售" at bounding box center [132, 280] width 29 height 10
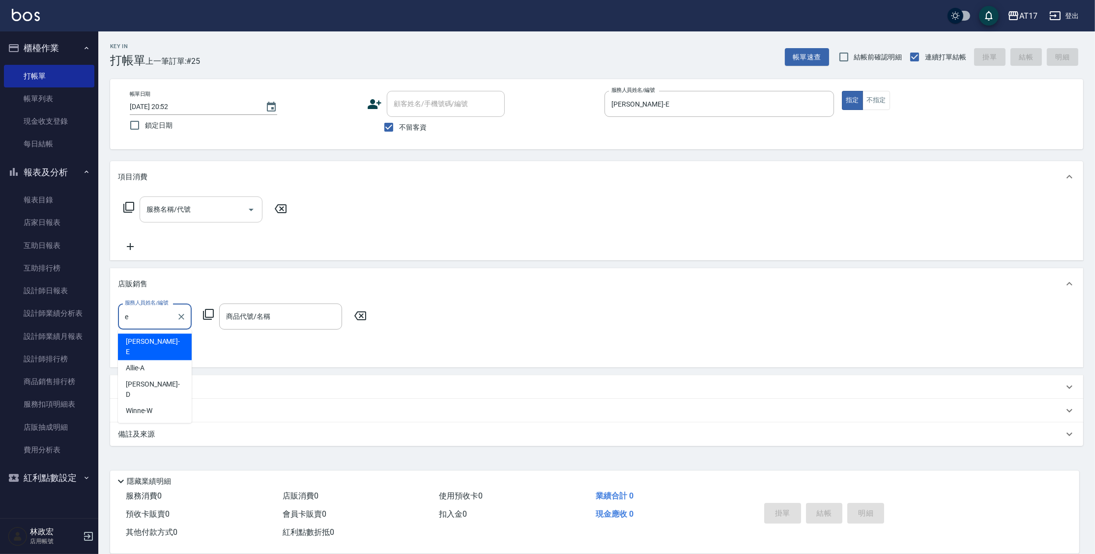
type input "[PERSON_NAME]-E"
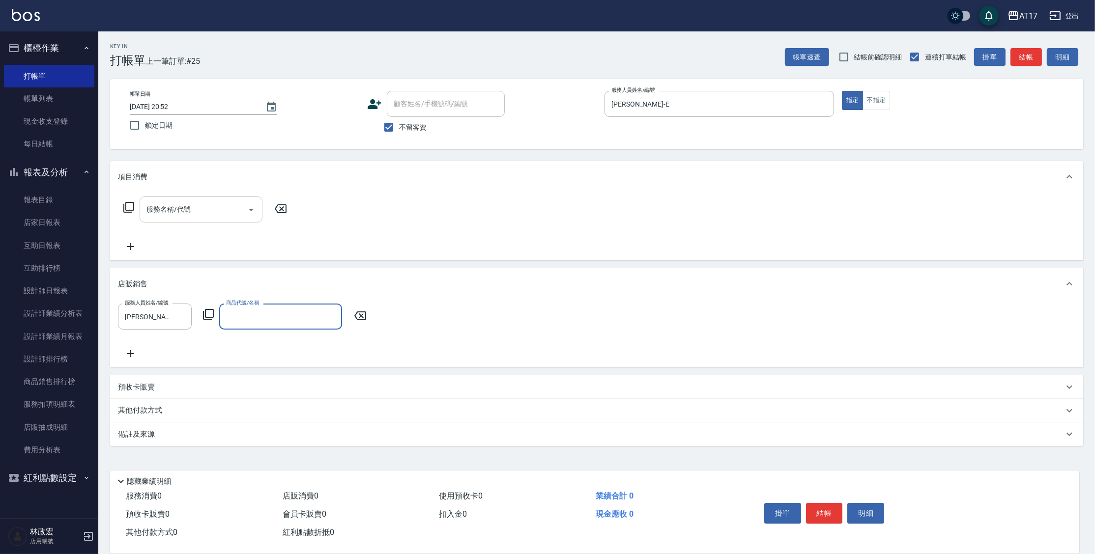
click at [205, 314] on icon at bounding box center [208, 314] width 11 height 11
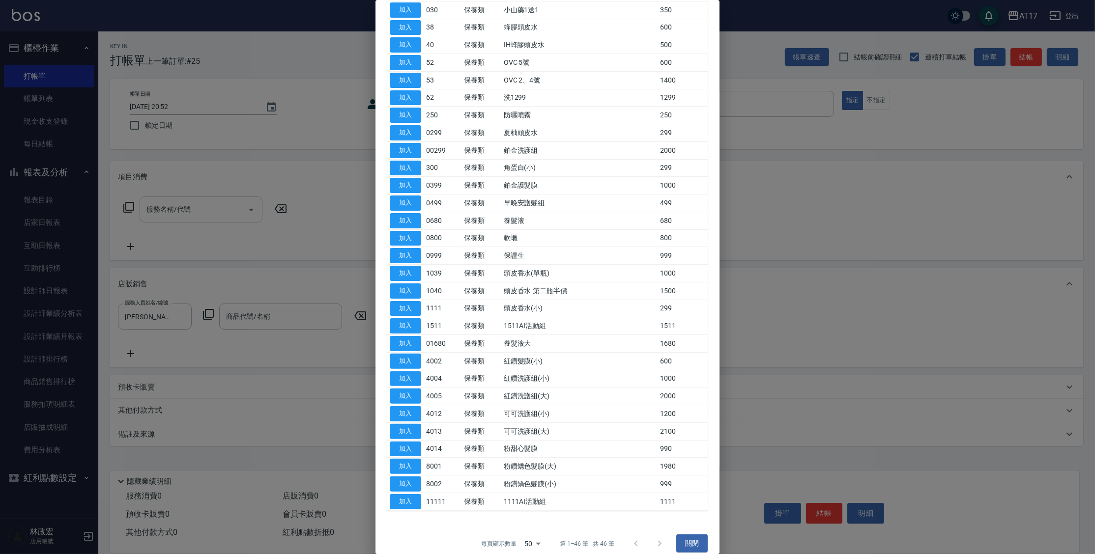
scroll to position [415, 0]
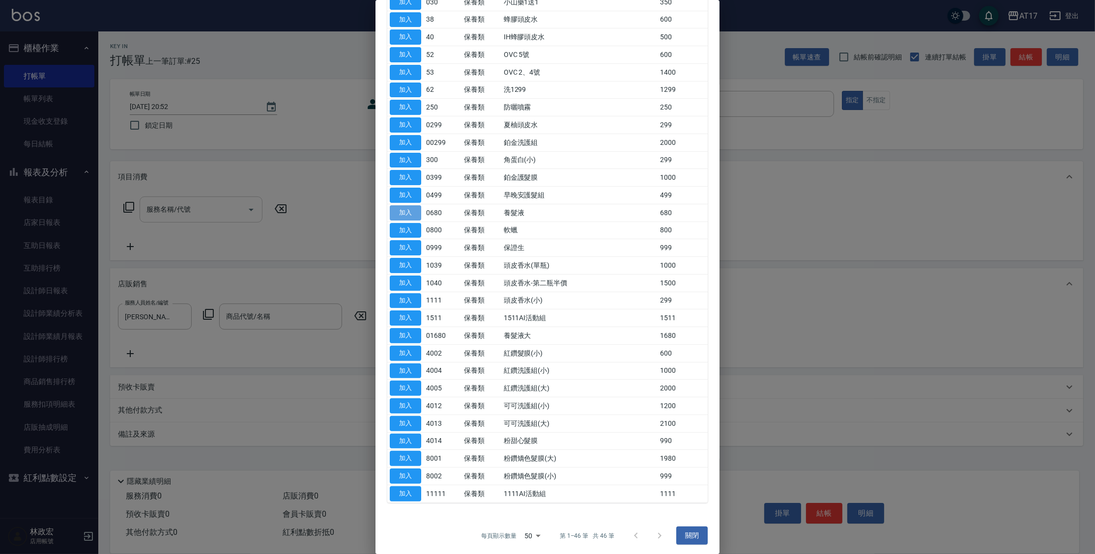
click at [406, 210] on button "加入" at bounding box center [405, 212] width 31 height 15
type input "養髮液"
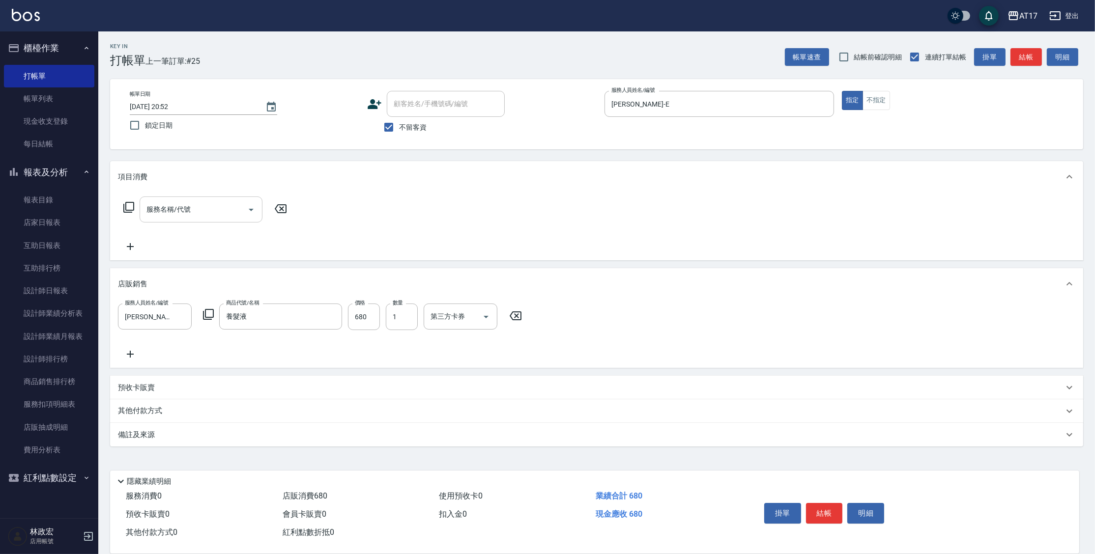
click at [200, 320] on div "服務人員姓名/編號 [PERSON_NAME]-E 服務人員姓名/編號 商品代號/名稱 養髮液 商品代號/名稱 價格 680 價格 數量 1 數量 第三方卡券…" at bounding box center [323, 317] width 410 height 27
click at [204, 318] on icon at bounding box center [209, 315] width 12 height 12
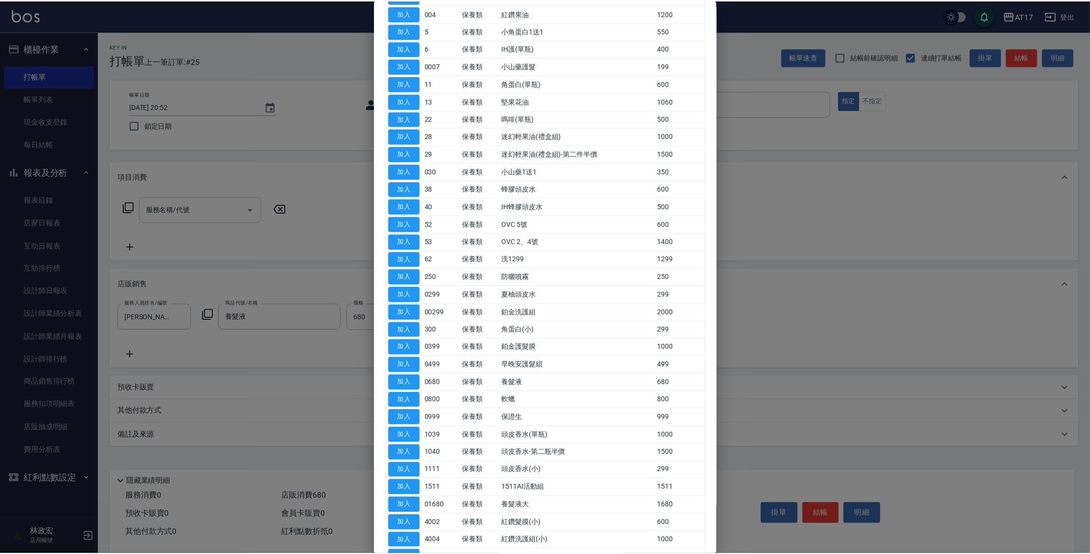
scroll to position [248, 0]
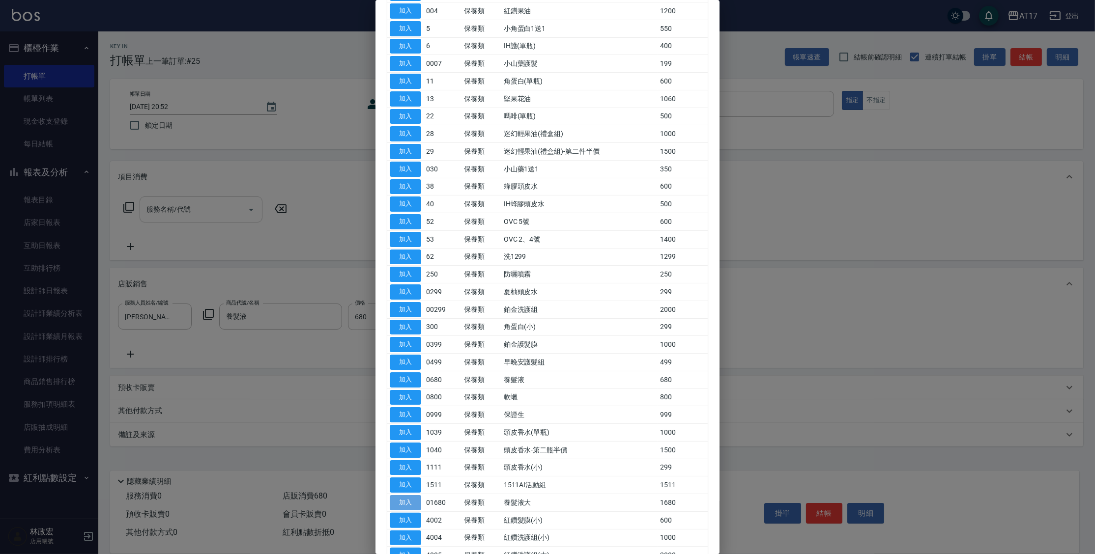
click at [416, 501] on button "加入" at bounding box center [405, 502] width 31 height 15
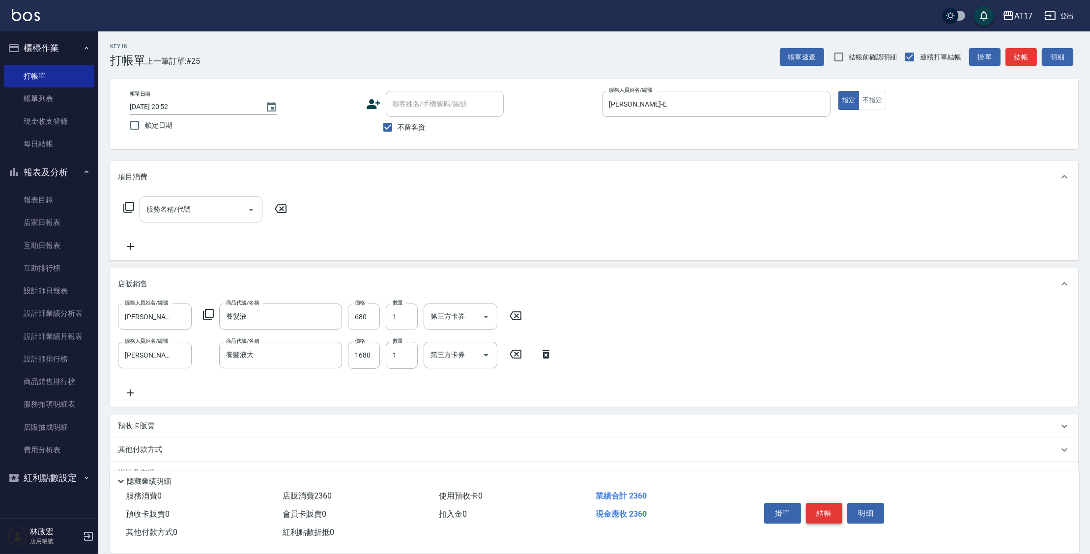
click at [820, 505] on button "結帳" at bounding box center [824, 513] width 37 height 21
type input "[DATE] 20:53"
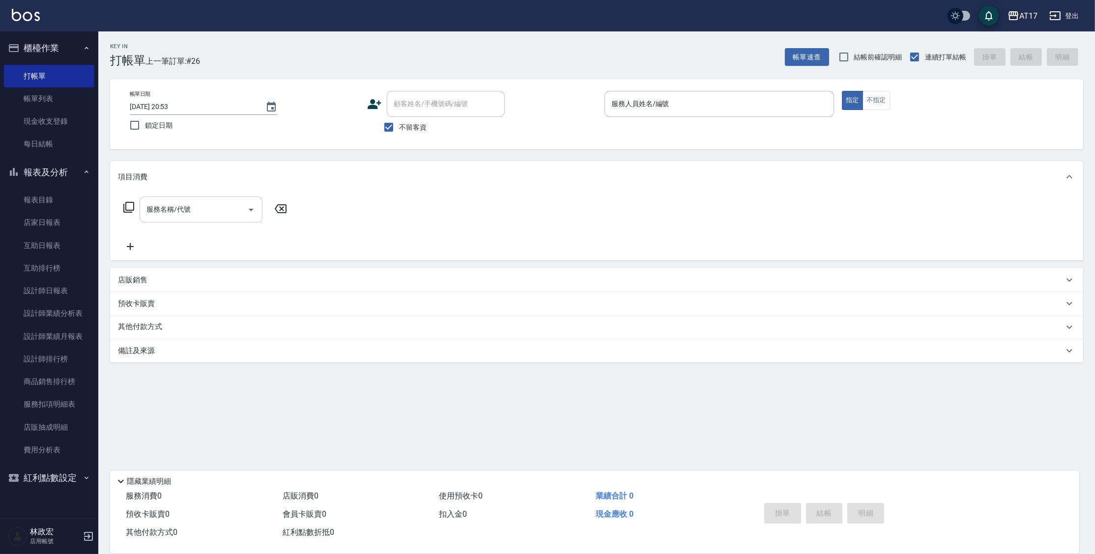
click at [842, 91] on button "指定" at bounding box center [852, 100] width 21 height 19
drag, startPoint x: 619, startPoint y: 108, endPoint x: 638, endPoint y: 101, distance: 19.9
click at [620, 107] on input "服務人員姓名/編號" at bounding box center [719, 103] width 221 height 17
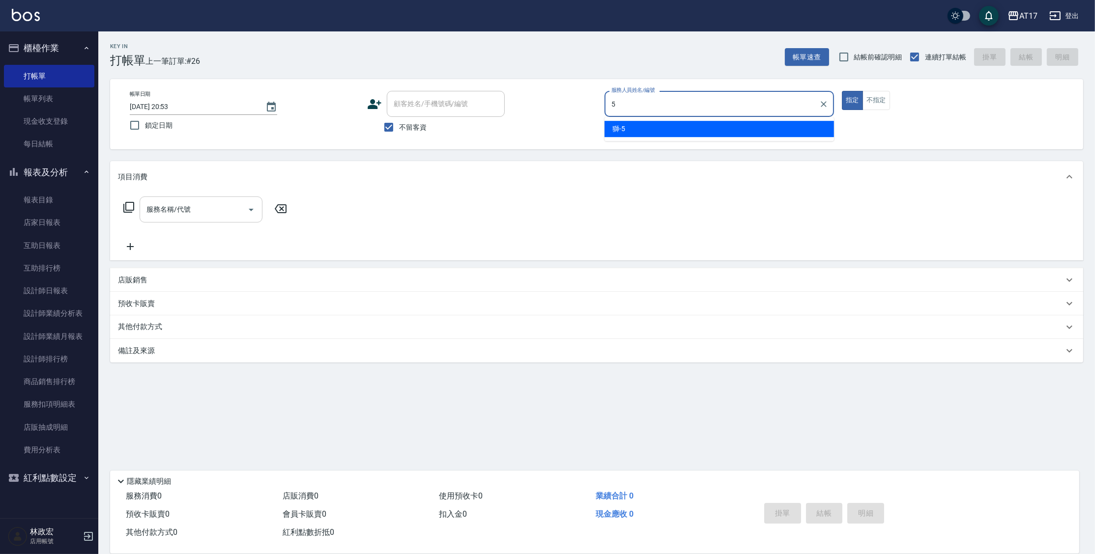
type input "獅-5"
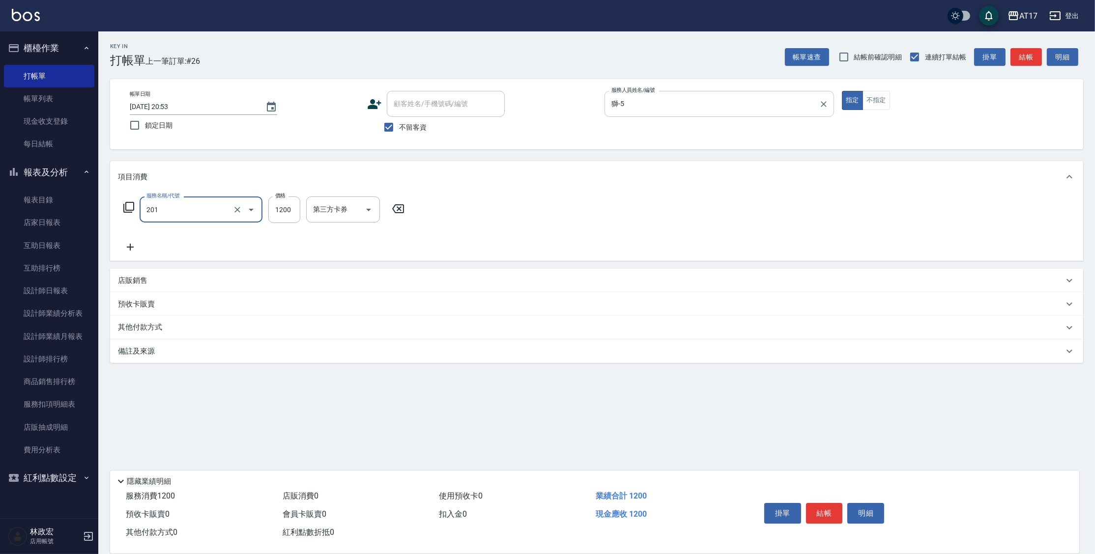
type input "一般燙(改金額)(201)"
type input "1299"
type input "獅-5"
type input "[PERSON_NAME]-22"
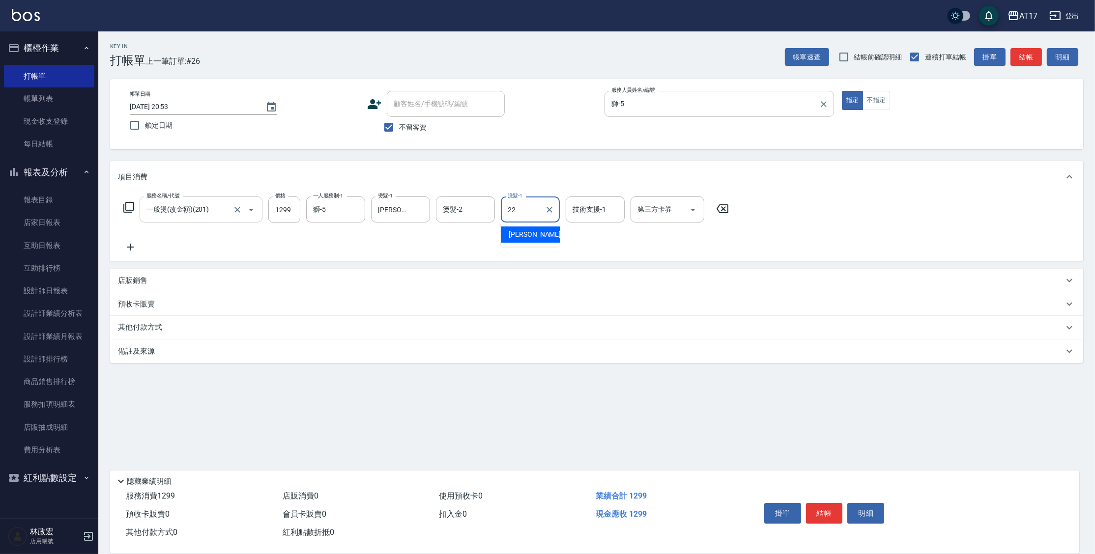
type input "[PERSON_NAME]-22"
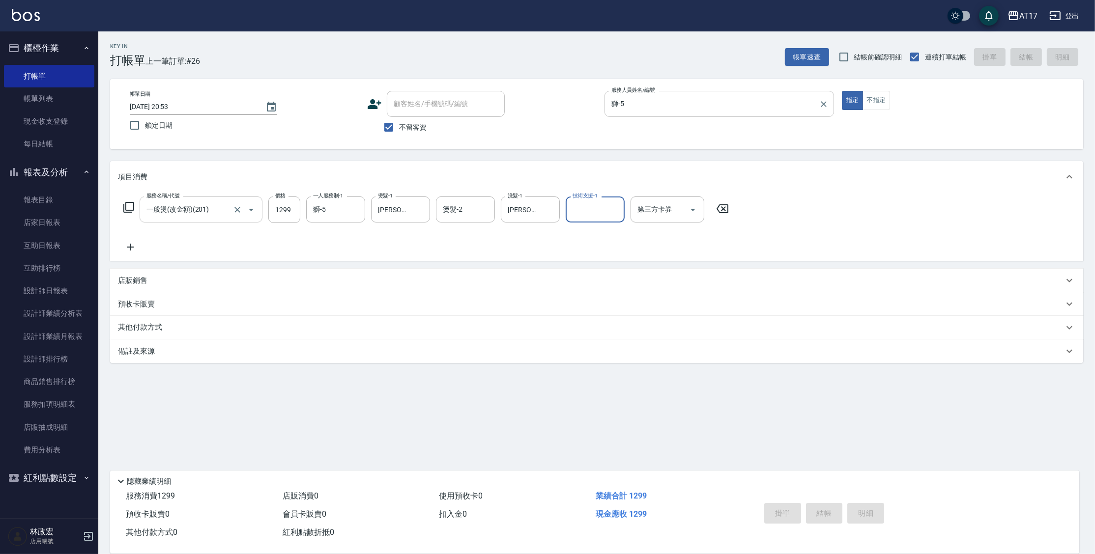
type input "[DATE] 21:13"
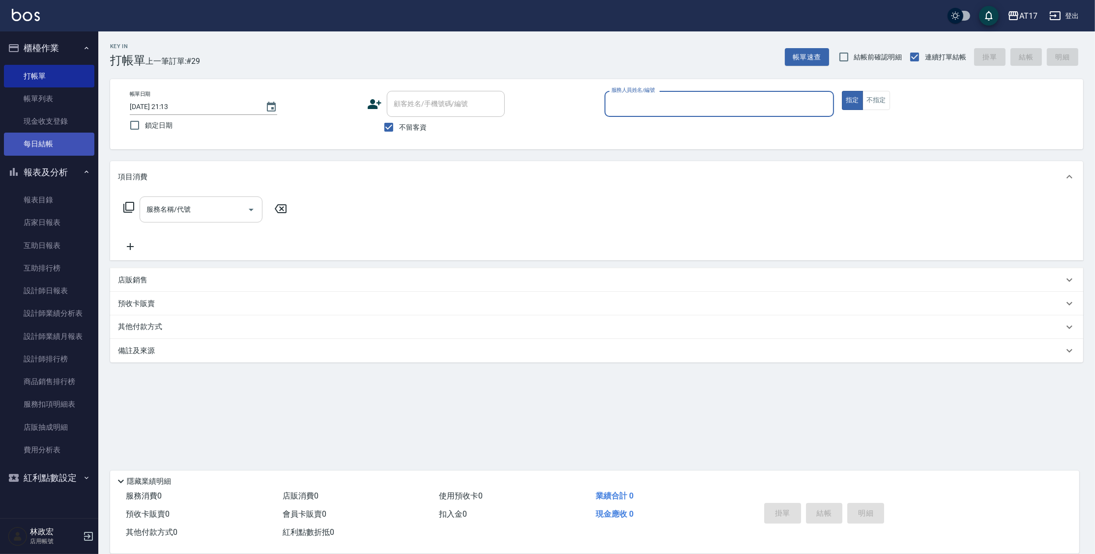
click at [50, 136] on link "每日結帳" at bounding box center [49, 144] width 90 height 23
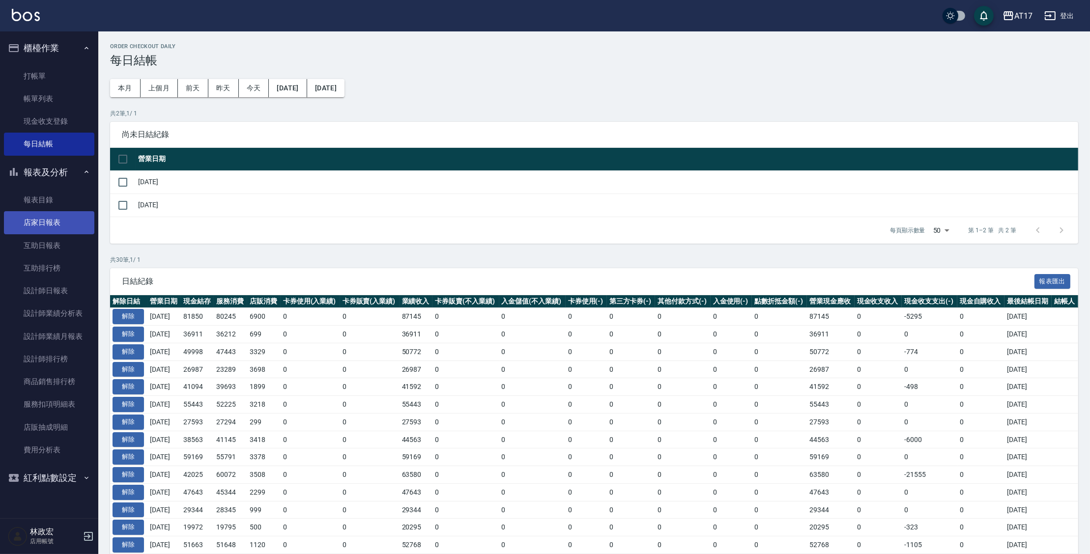
click at [62, 229] on link "店家日報表" at bounding box center [49, 222] width 90 height 23
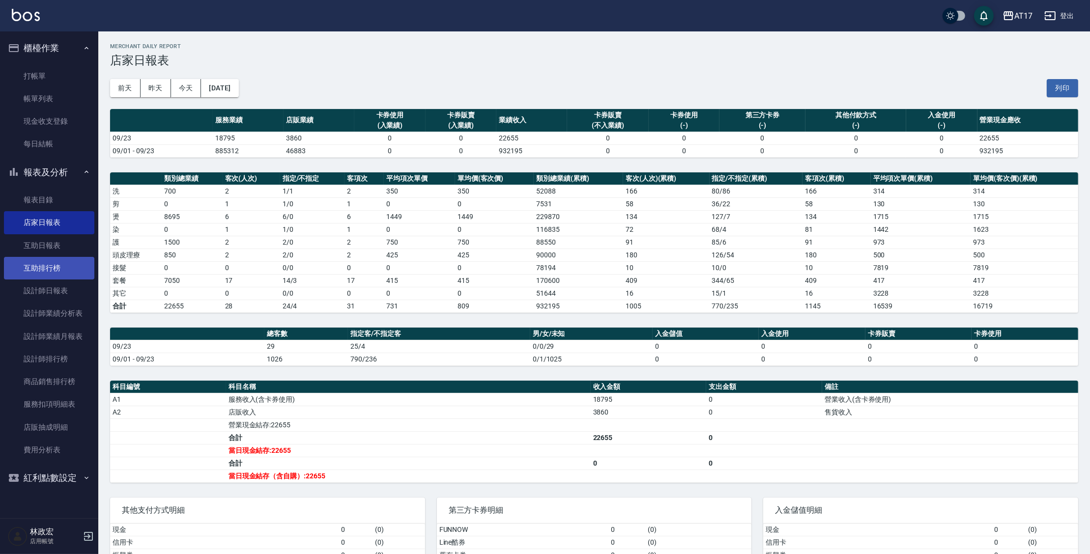
click at [59, 277] on link "互助排行榜" at bounding box center [49, 268] width 90 height 23
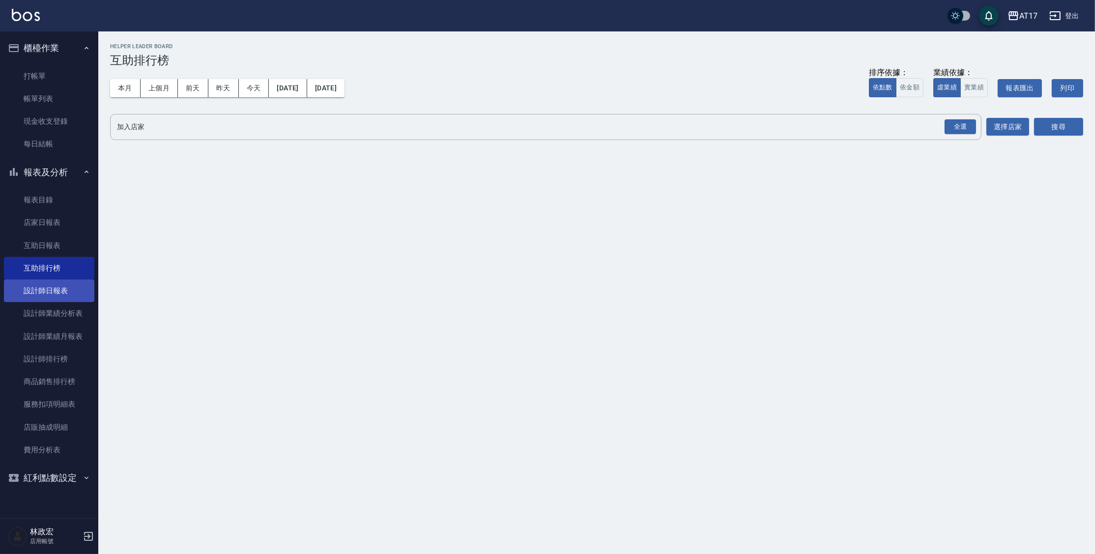
click at [59, 288] on link "設計師日報表" at bounding box center [49, 291] width 90 height 23
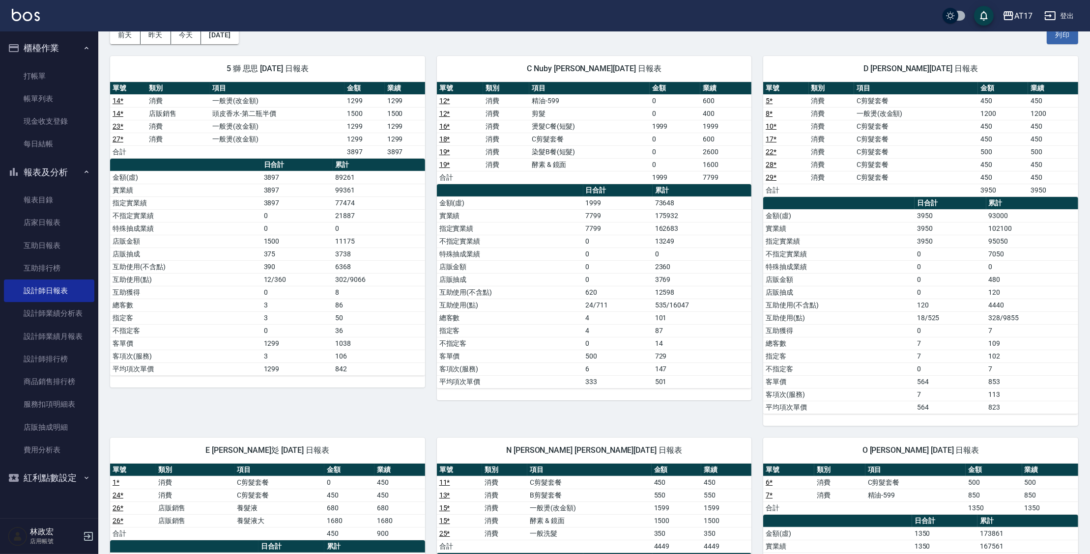
scroll to position [35, 0]
